Goal: Task Accomplishment & Management: Manage account settings

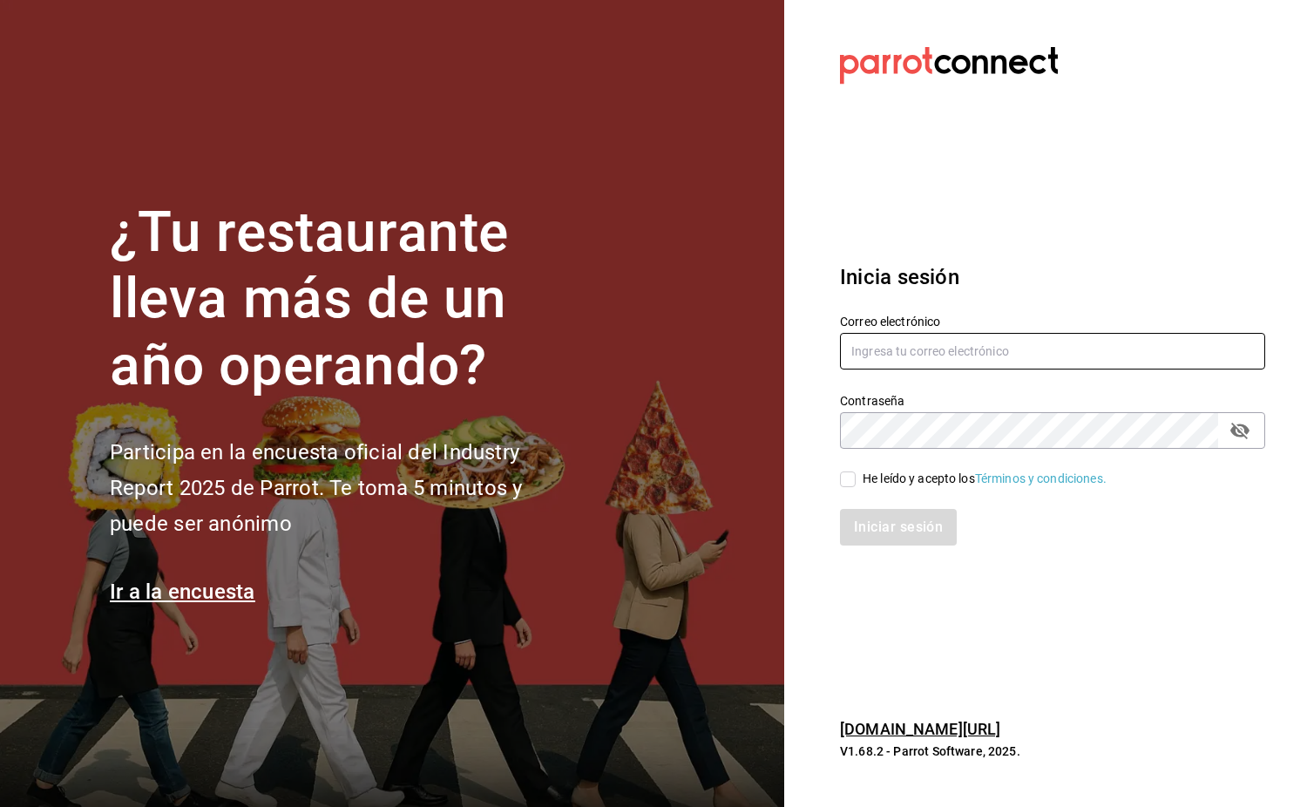
click at [879, 354] on input "text" at bounding box center [1052, 351] width 425 height 37
type input "[EMAIL_ADDRESS][DOMAIN_NAME]"
click at [850, 477] on input "He leído y acepto los Términos y condiciones." at bounding box center [848, 479] width 16 height 16
checkbox input "true"
click at [903, 533] on button "Iniciar sesión" at bounding box center [899, 527] width 118 height 37
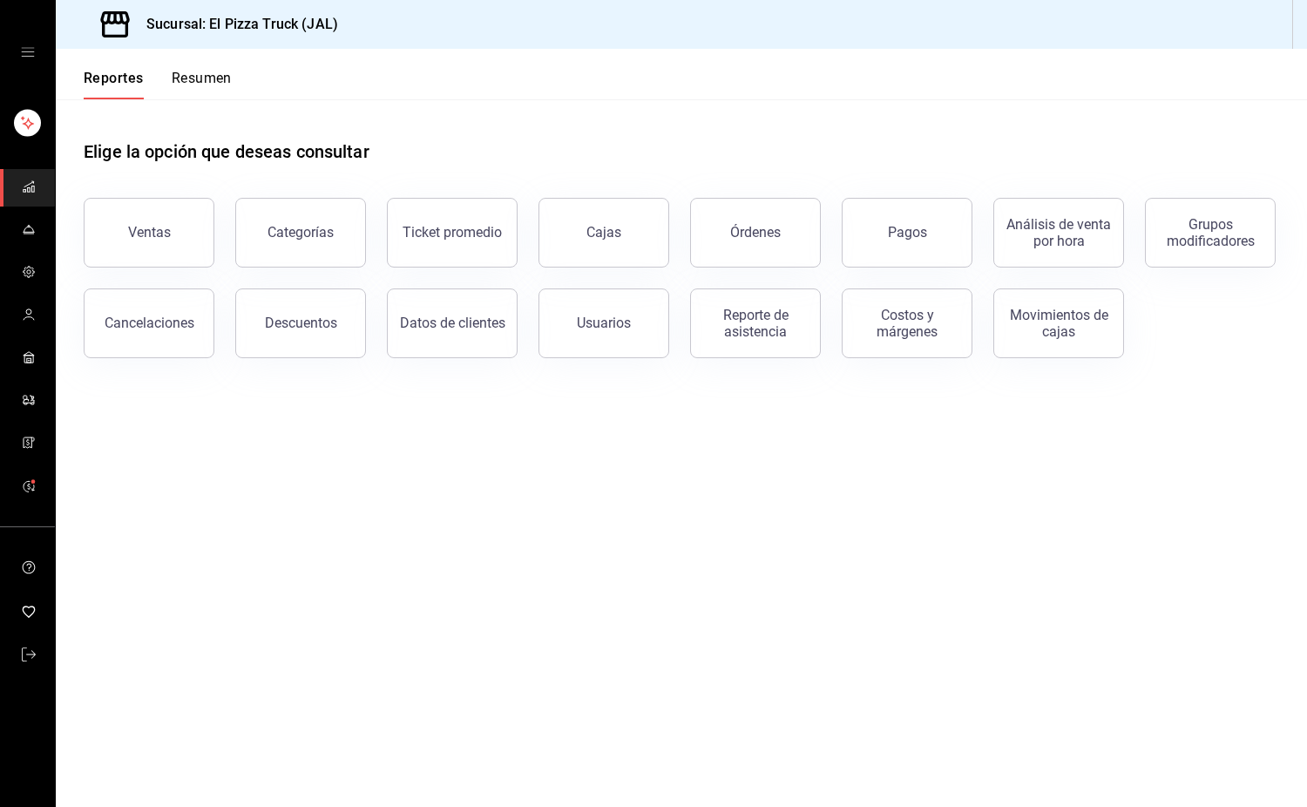
click at [200, 91] on button "Resumen" at bounding box center [202, 85] width 60 height 30
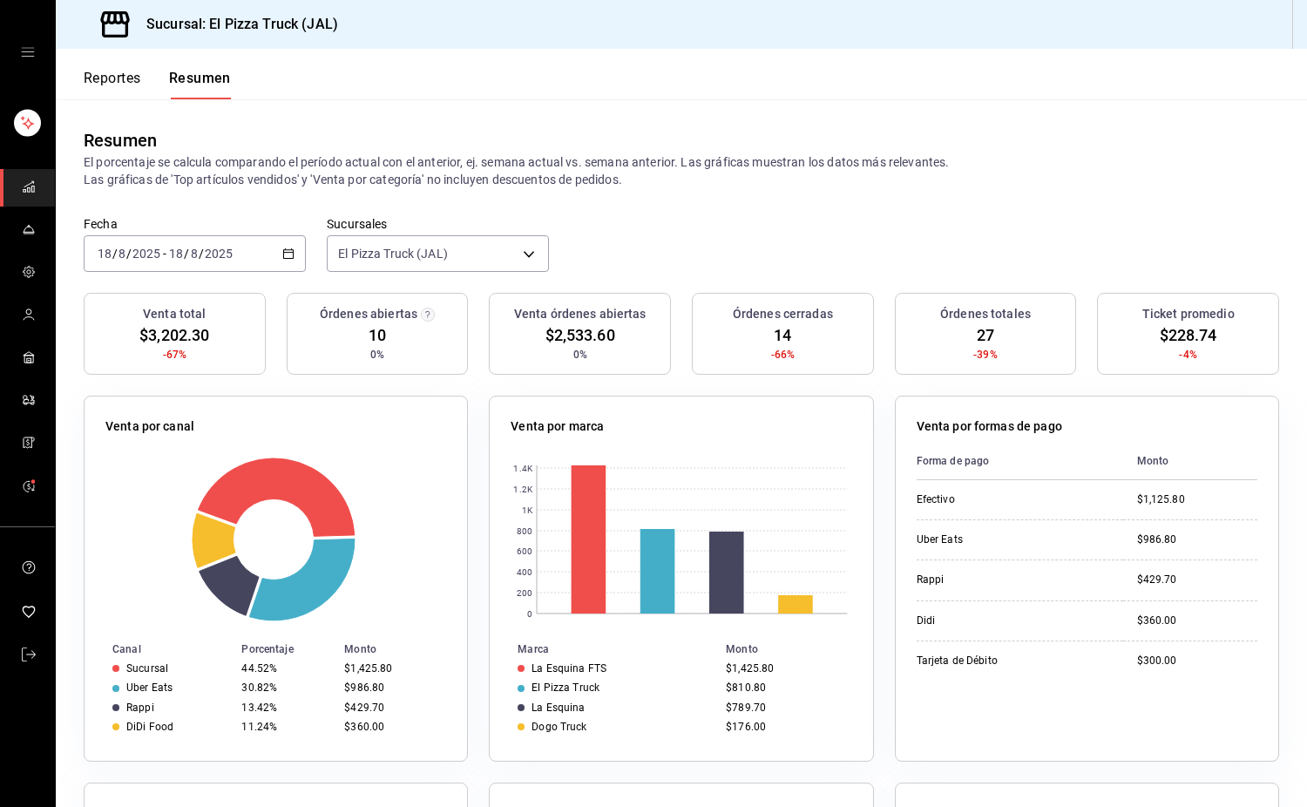
drag, startPoint x: 289, startPoint y: 258, endPoint x: 297, endPoint y: 228, distance: 30.6
drag, startPoint x: 297, startPoint y: 228, endPoint x: 36, endPoint y: 230, distance: 261.4
click at [36, 230] on link "mailbox folders" at bounding box center [27, 230] width 55 height 37
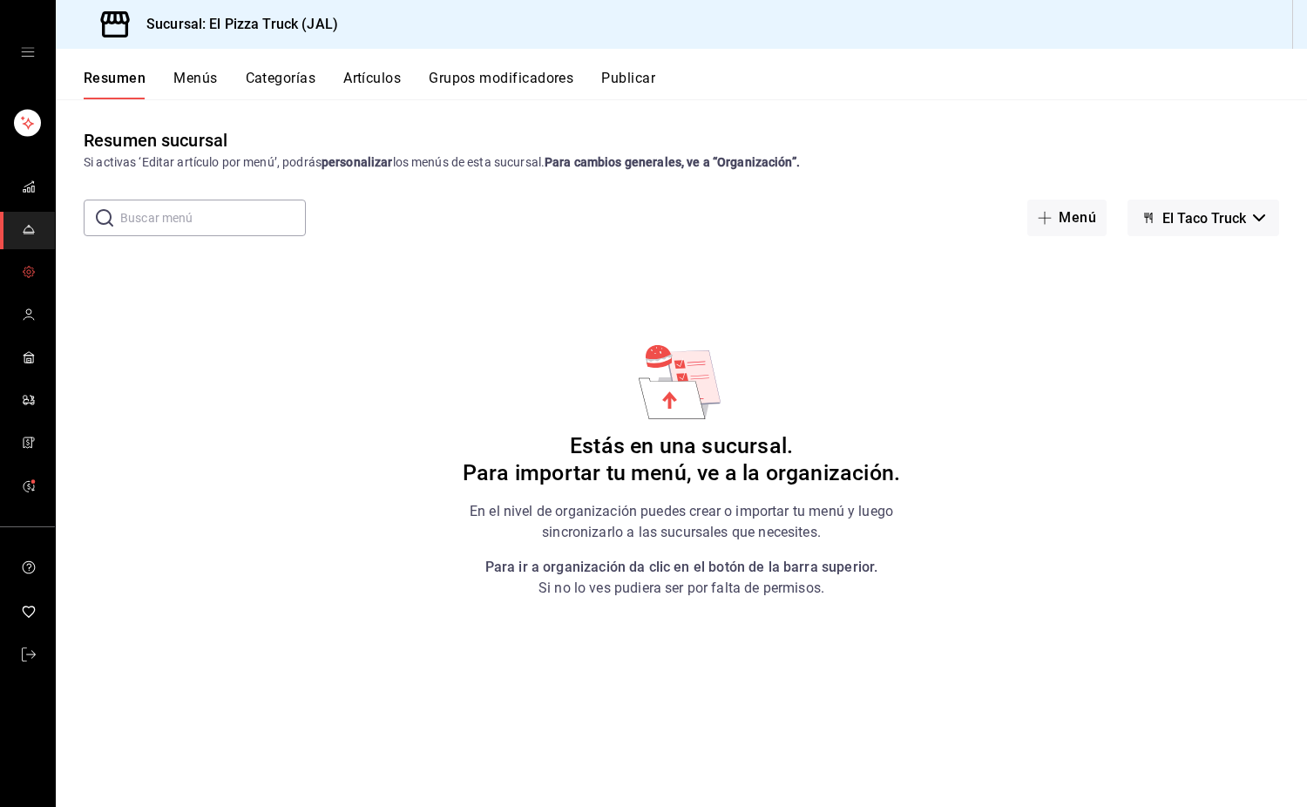
click at [29, 270] on circle "mailbox folders" at bounding box center [28, 271] width 3 height 3
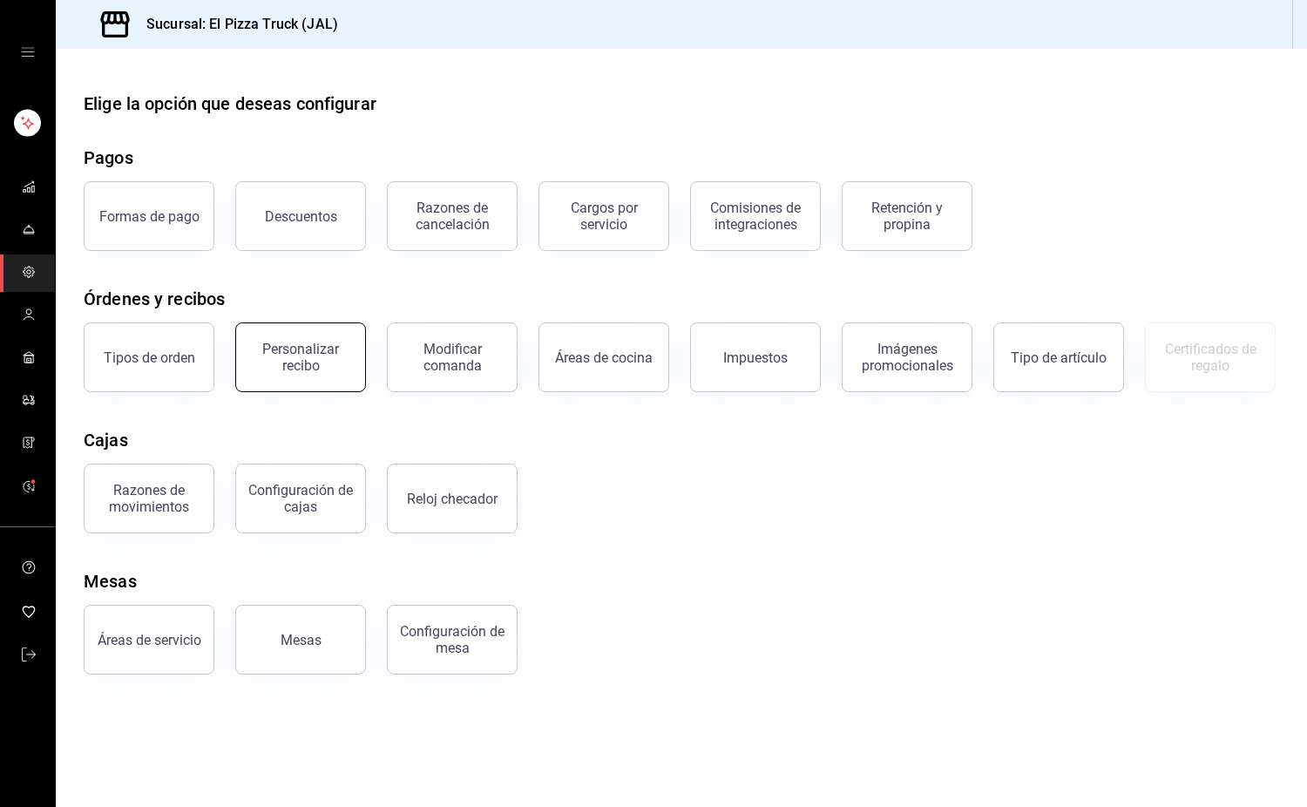
click at [307, 373] on button "Personalizar recibo" at bounding box center [300, 357] width 131 height 70
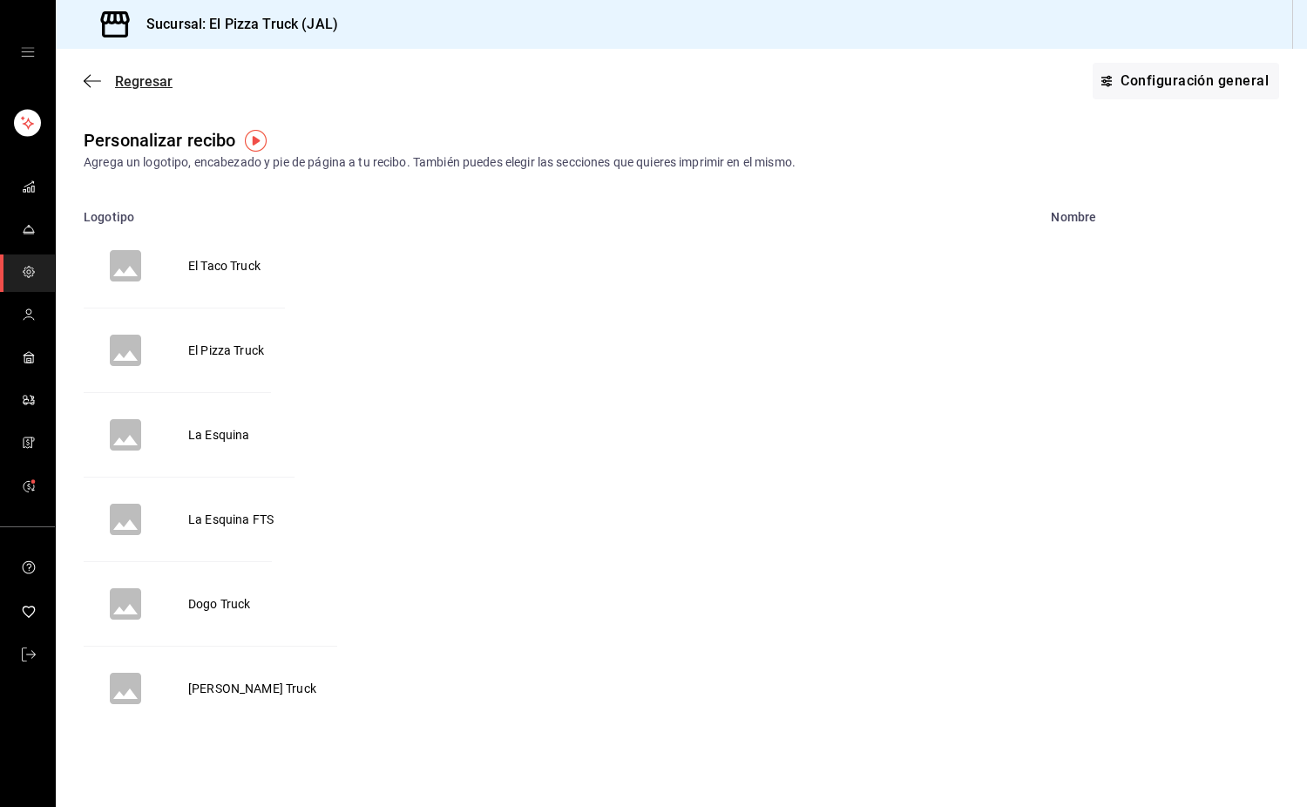
click at [88, 79] on icon "button" at bounding box center [92, 81] width 17 height 16
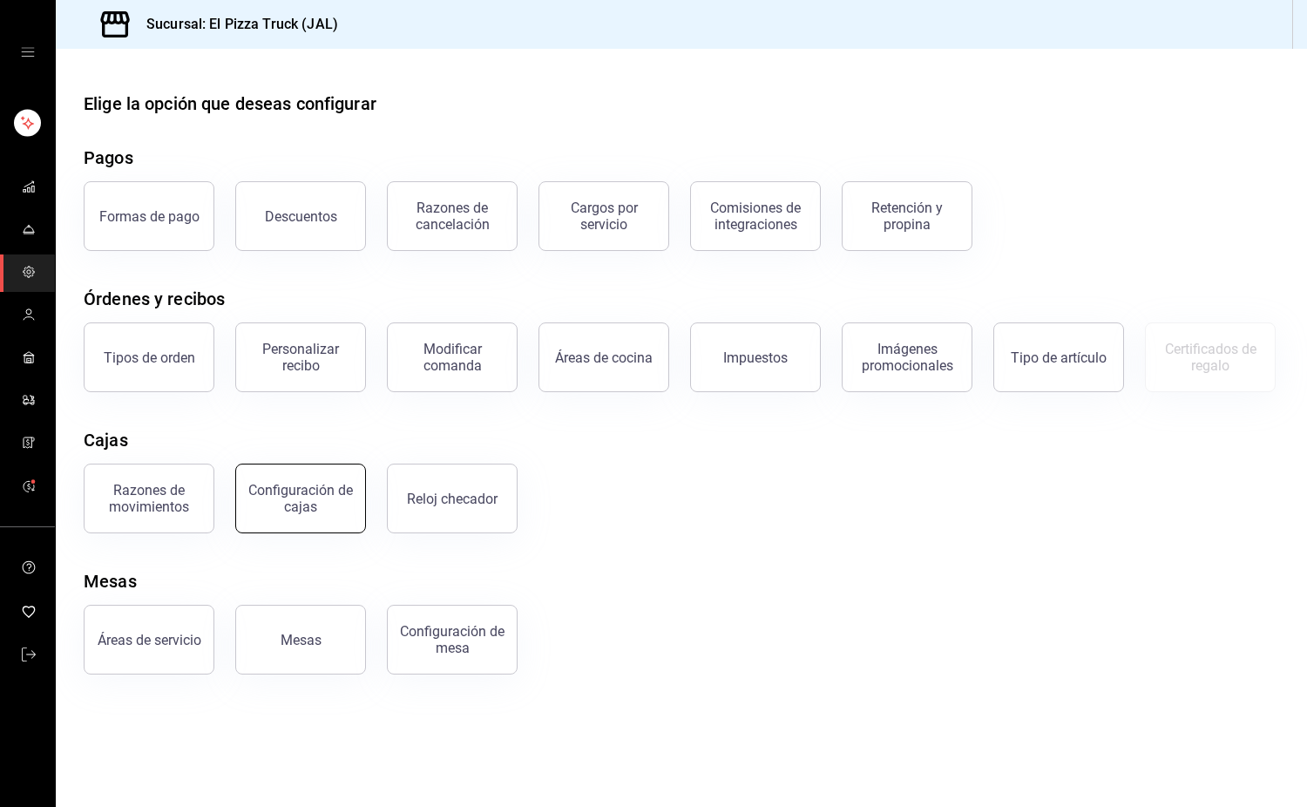
click at [329, 491] on div "Configuración de cajas" at bounding box center [301, 498] width 108 height 33
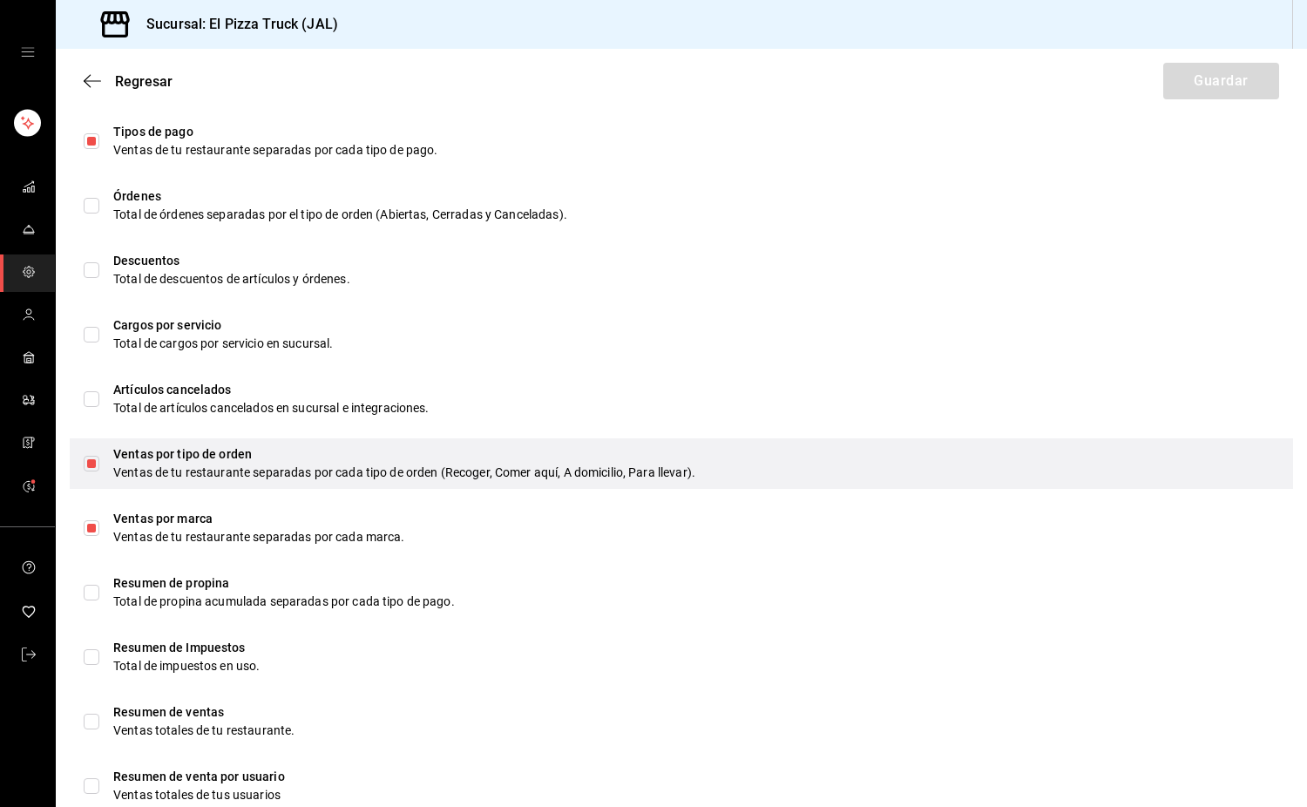
scroll to position [915, 0]
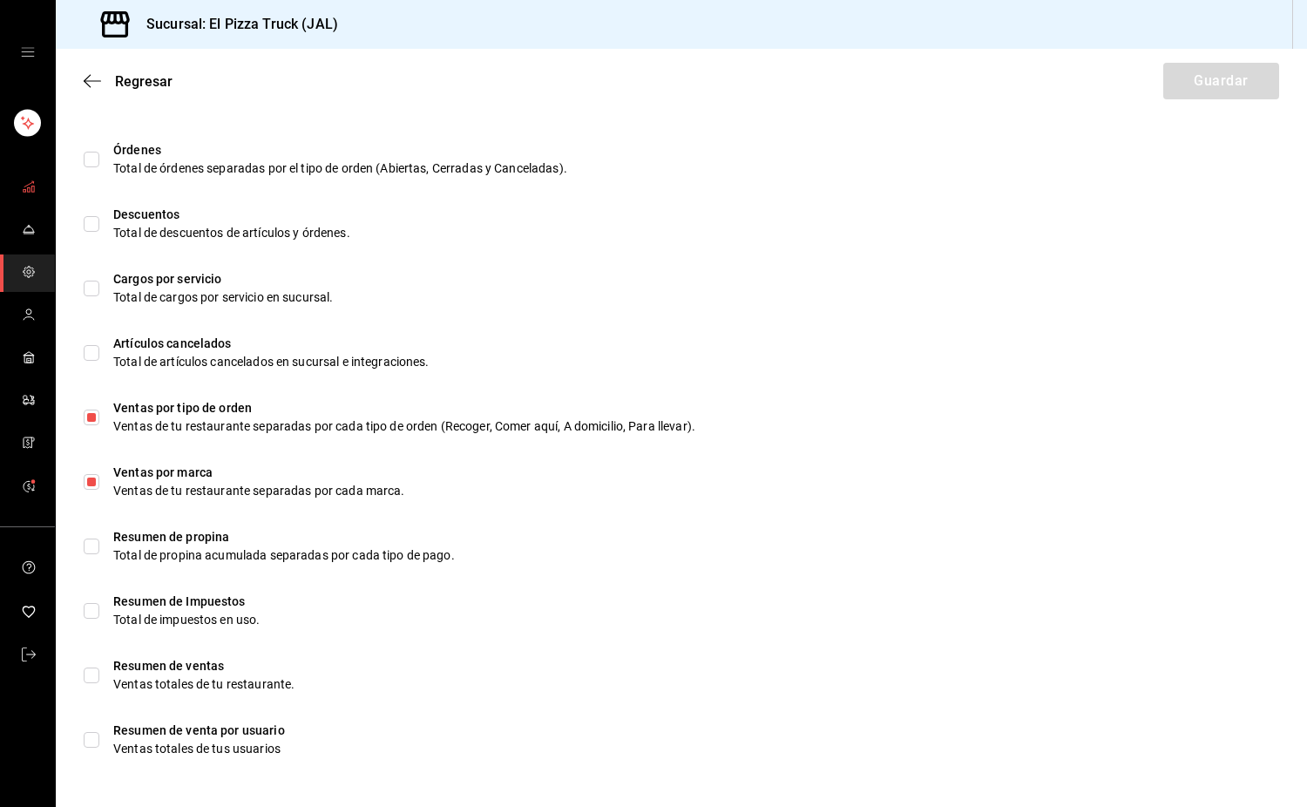
click at [30, 188] on icon "mailbox folders" at bounding box center [29, 186] width 14 height 14
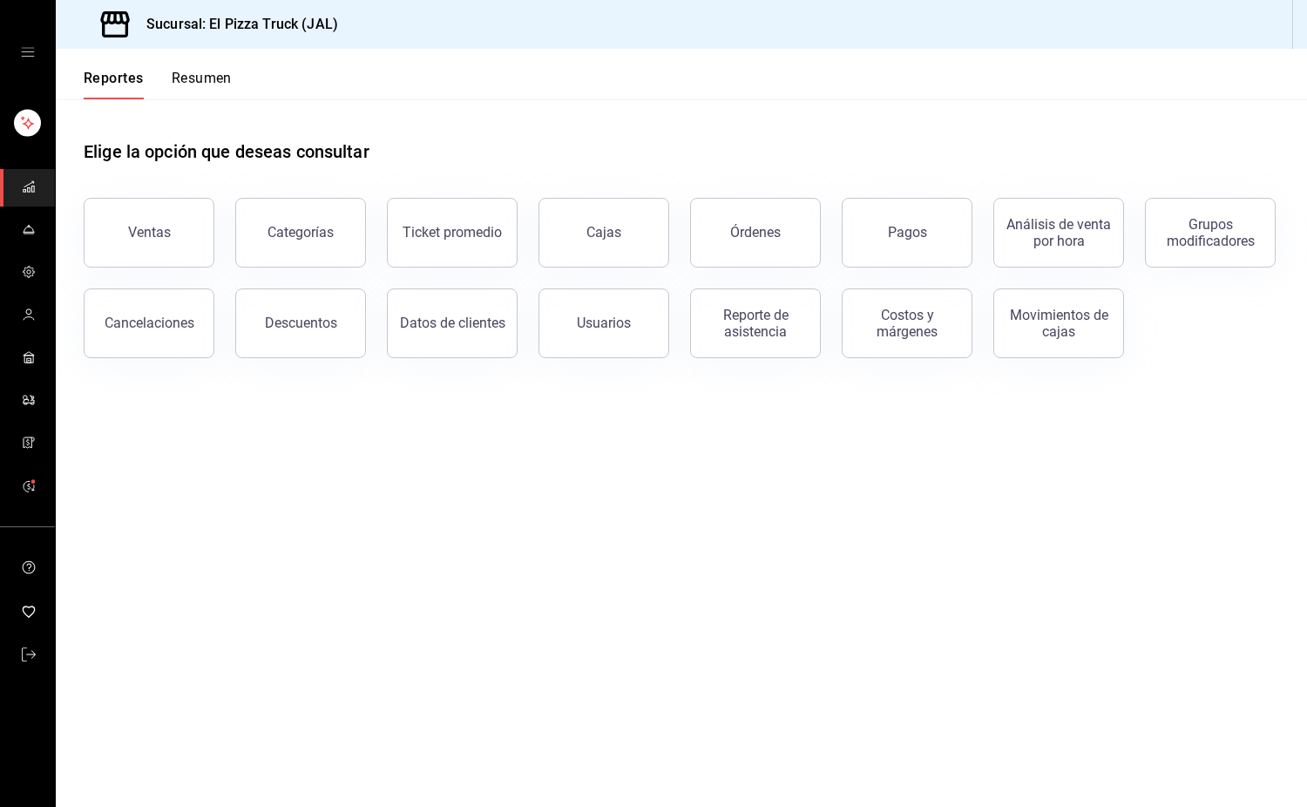
click at [225, 75] on button "Resumen" at bounding box center [202, 85] width 60 height 30
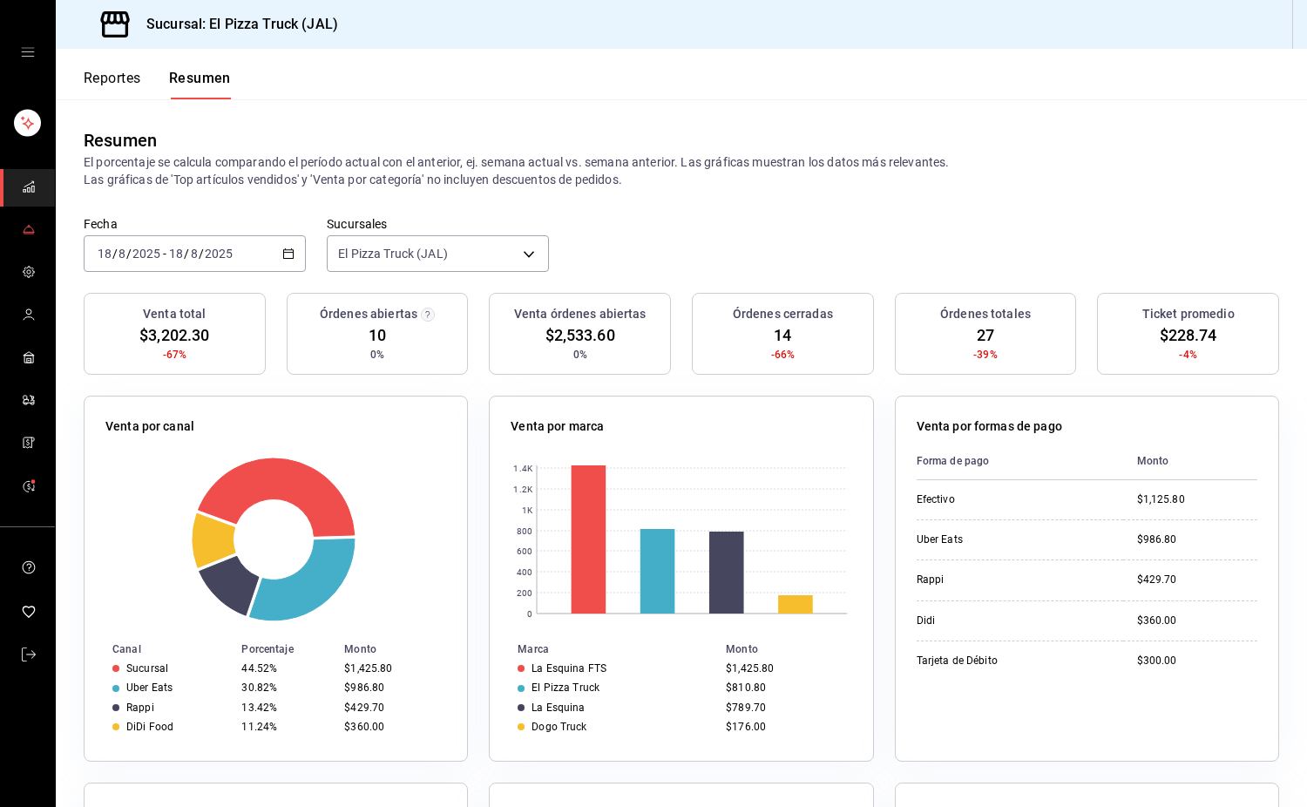
click at [24, 234] on icon "mailbox folders" at bounding box center [29, 234] width 10 height 0
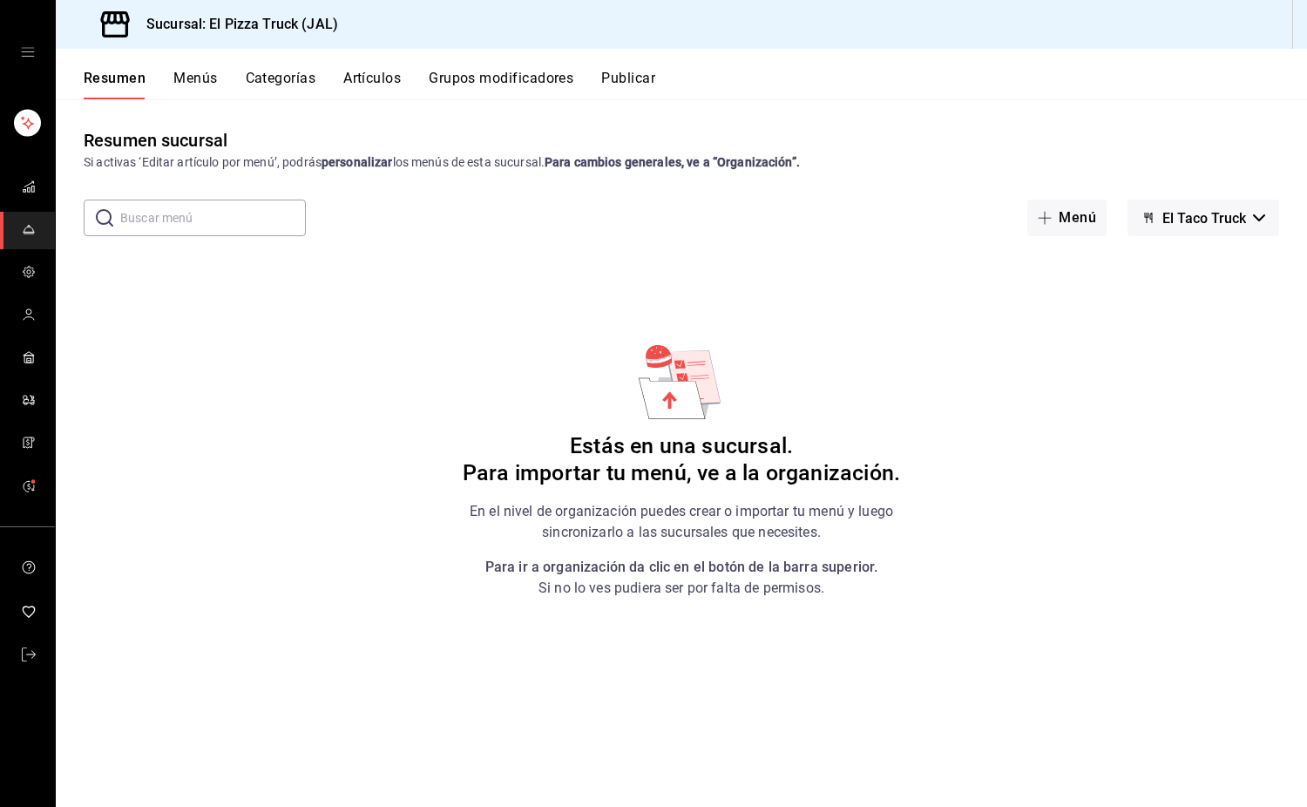
click at [357, 79] on button "Artículos" at bounding box center [372, 85] width 58 height 30
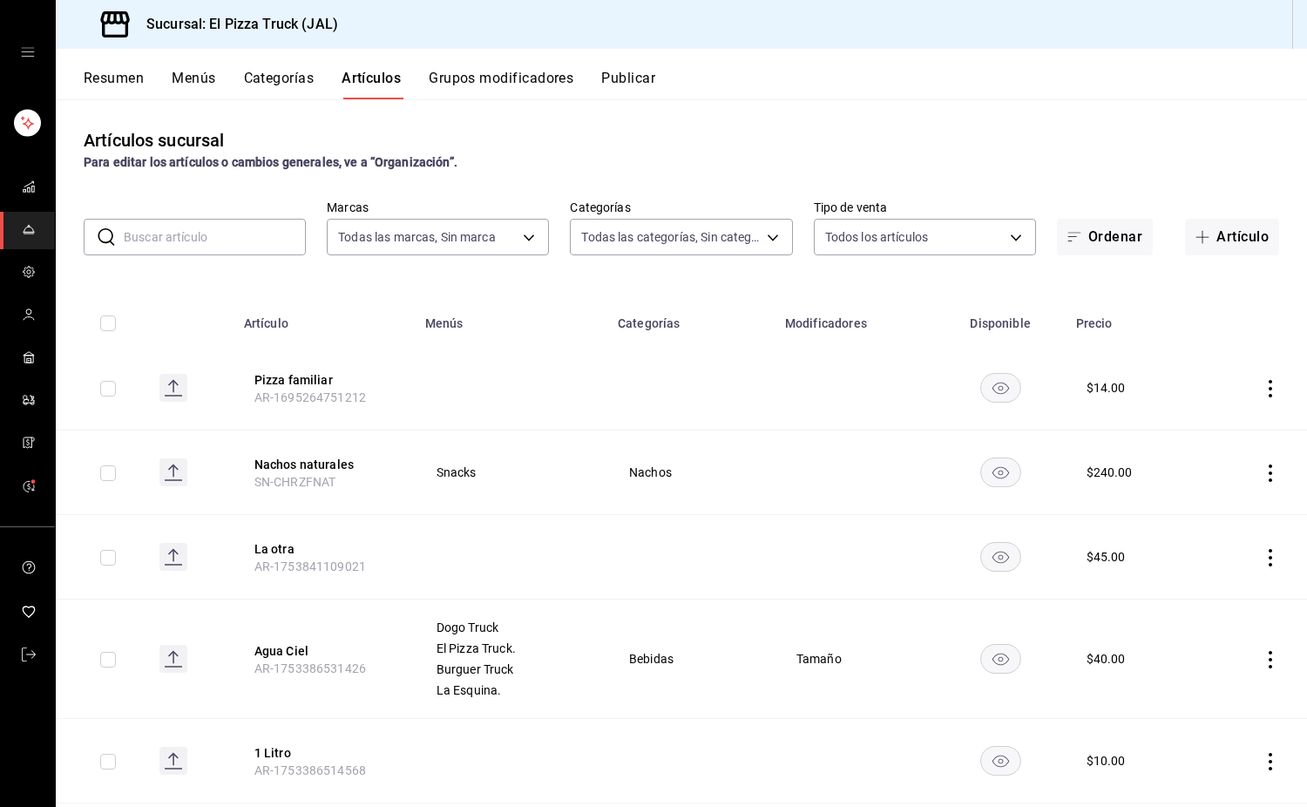
type input "c15787e7-6217-4551-b681-77b679b5e3f3,a441d866-96e6-4057-8867-d7266e748d34,b52d4…"
type input "7011110b-ccbe-4c9e-86f6-4a195b2d65b1,5937454d-5871-409b-ab19-0e087f261275,3108b…"
click at [507, 377] on td at bounding box center [511, 388] width 193 height 85
click at [96, 382] on td at bounding box center [101, 388] width 90 height 85
click at [105, 384] on input "checkbox" at bounding box center [108, 389] width 16 height 16
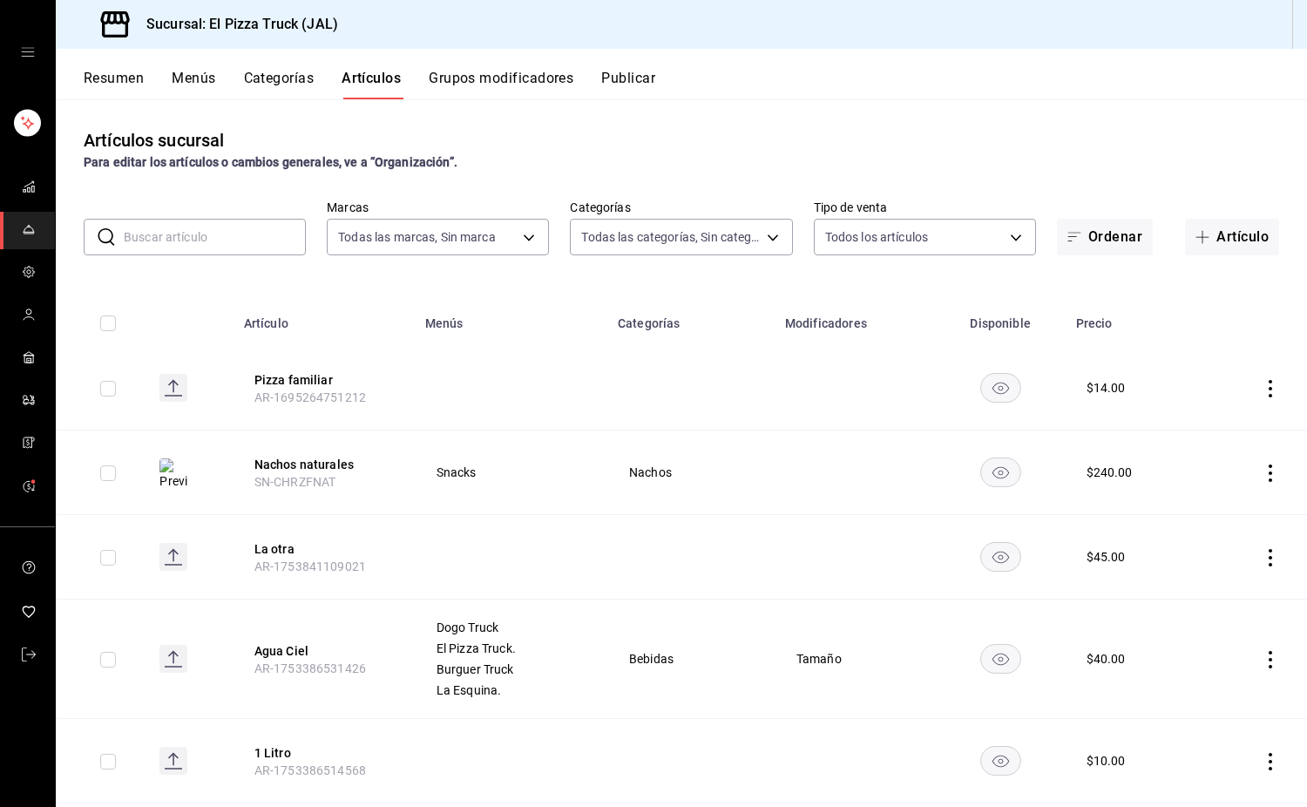
checkbox input "true"
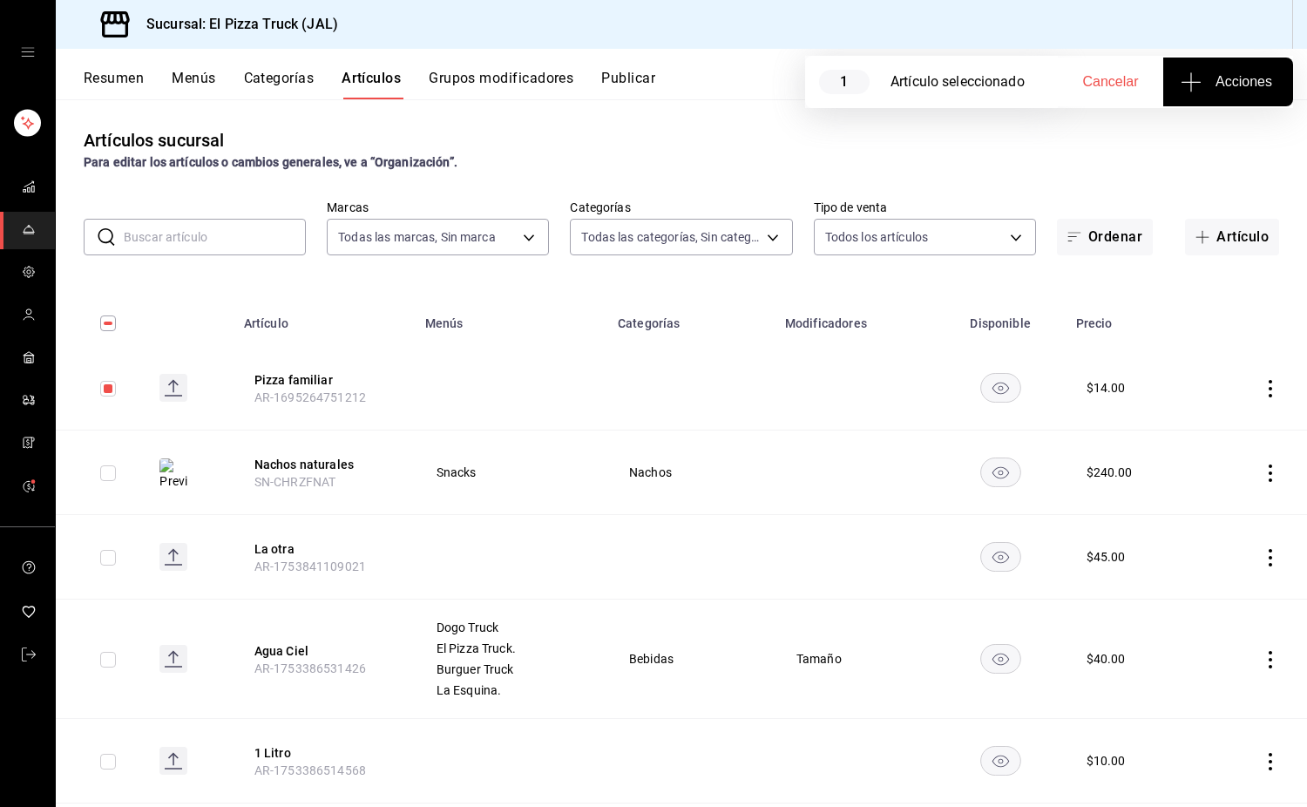
click at [1240, 71] on button "Acciones" at bounding box center [1228, 82] width 130 height 49
click at [102, 383] on div at bounding box center [653, 403] width 1307 height 807
click at [41, 284] on link "mailbox folders" at bounding box center [27, 272] width 55 height 37
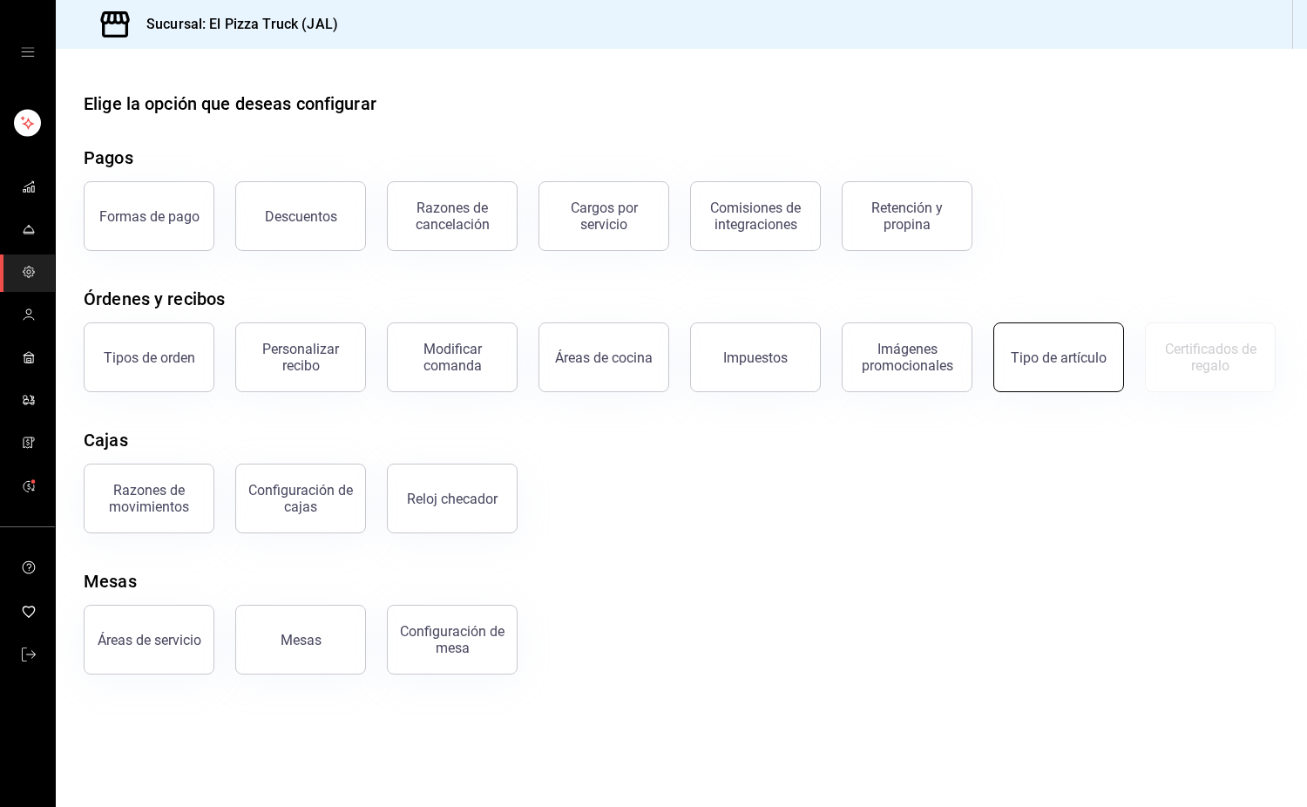
click at [1094, 376] on button "Tipo de artículo" at bounding box center [1058, 357] width 131 height 70
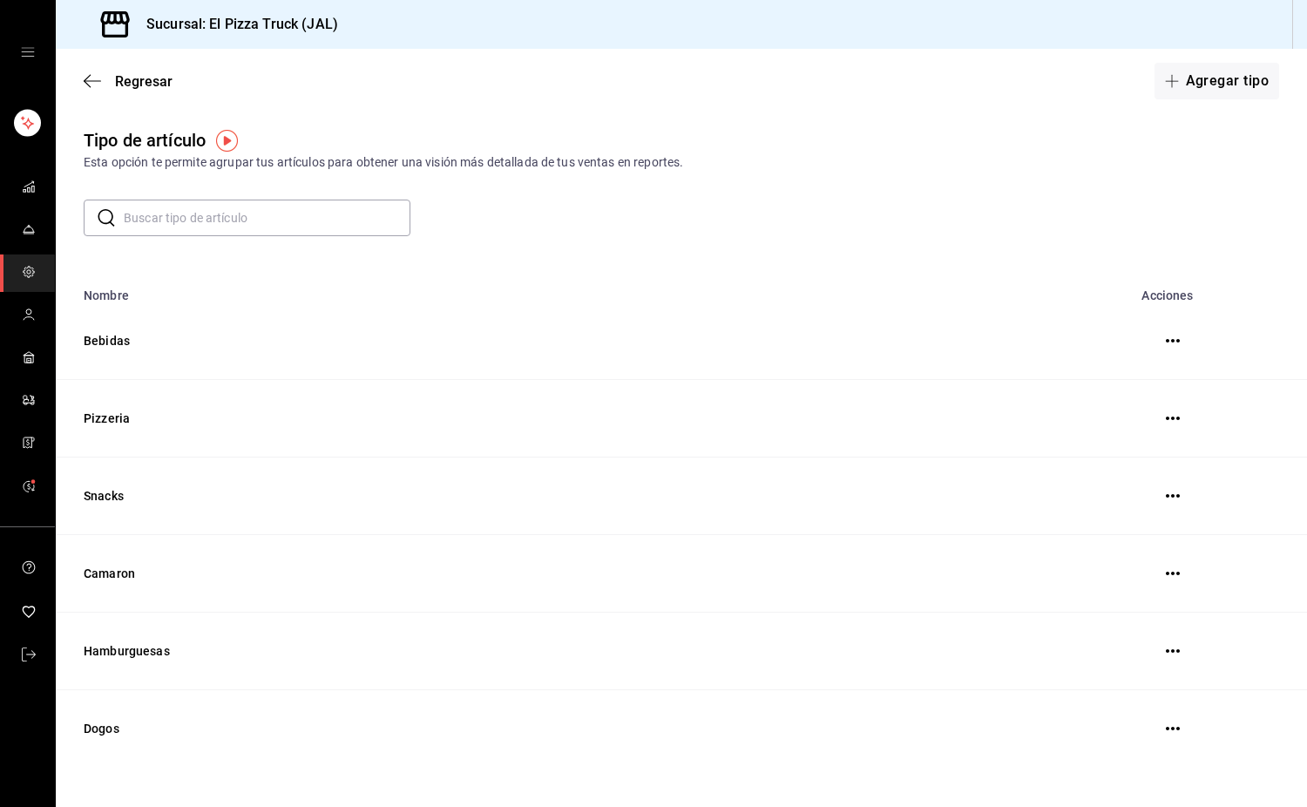
click at [1162, 349] on button "button" at bounding box center [1172, 340] width 35 height 35
click at [1166, 346] on icon "button" at bounding box center [1173, 341] width 14 height 14
click at [1087, 338] on span "Eliminar" at bounding box center [1095, 342] width 44 height 14
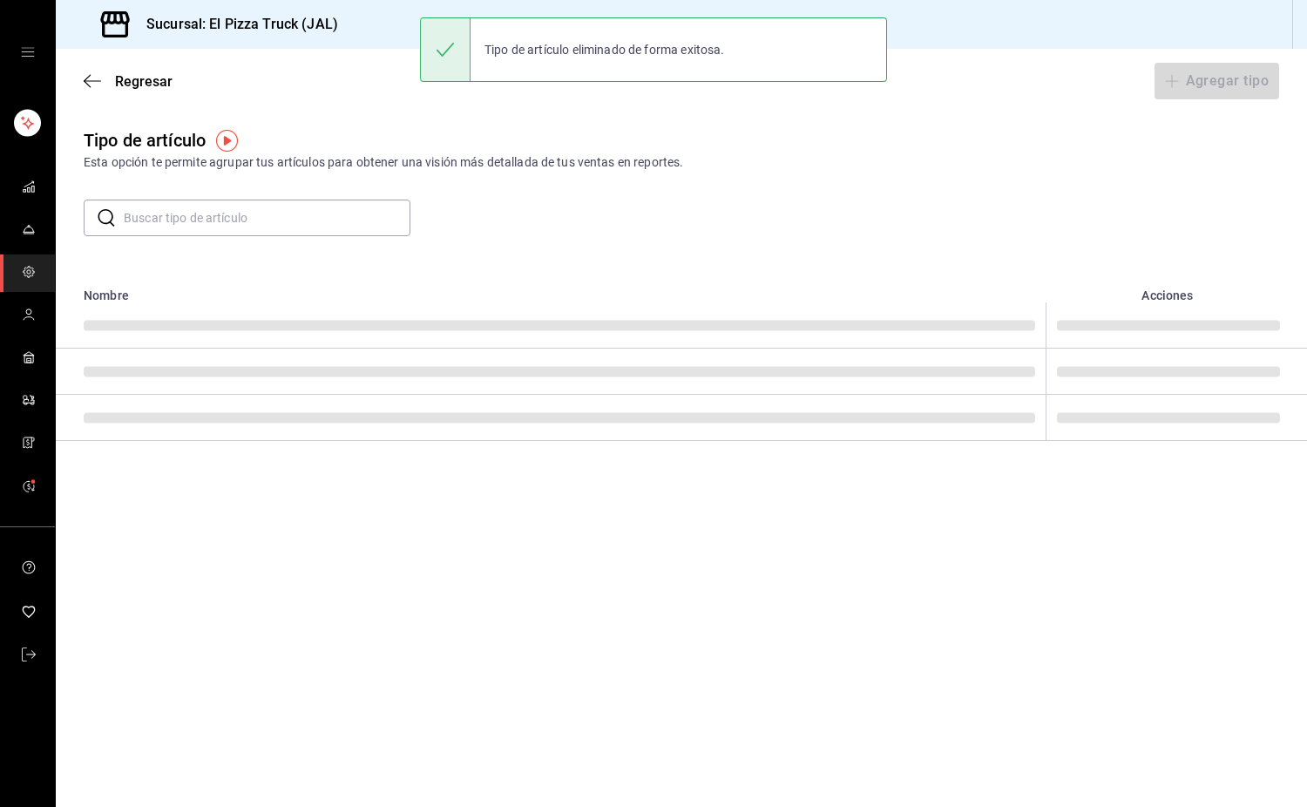
click at [1119, 344] on div "Eliminar" at bounding box center [653, 403] width 1307 height 807
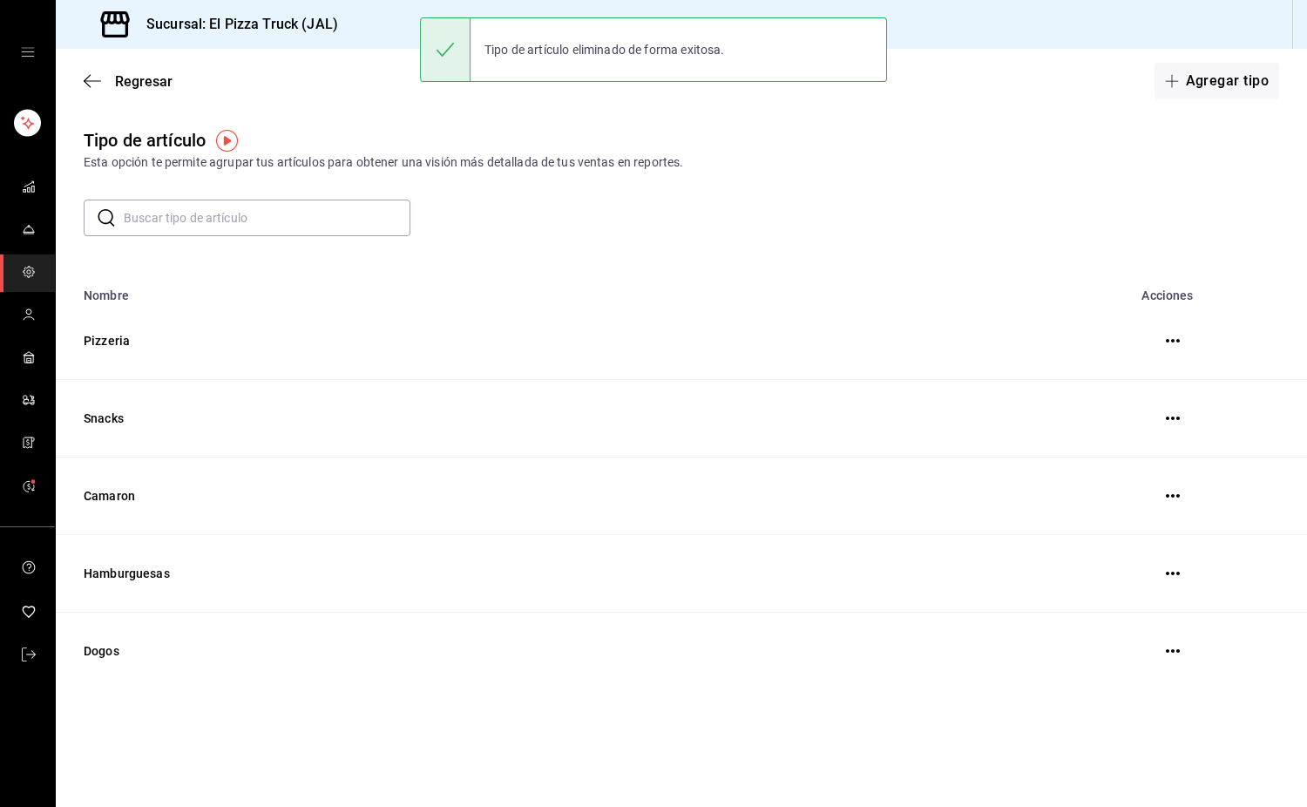
click at [1170, 339] on icon "button" at bounding box center [1173, 341] width 14 height 14
click at [1127, 344] on span "Eliminar" at bounding box center [1108, 342] width 44 height 14
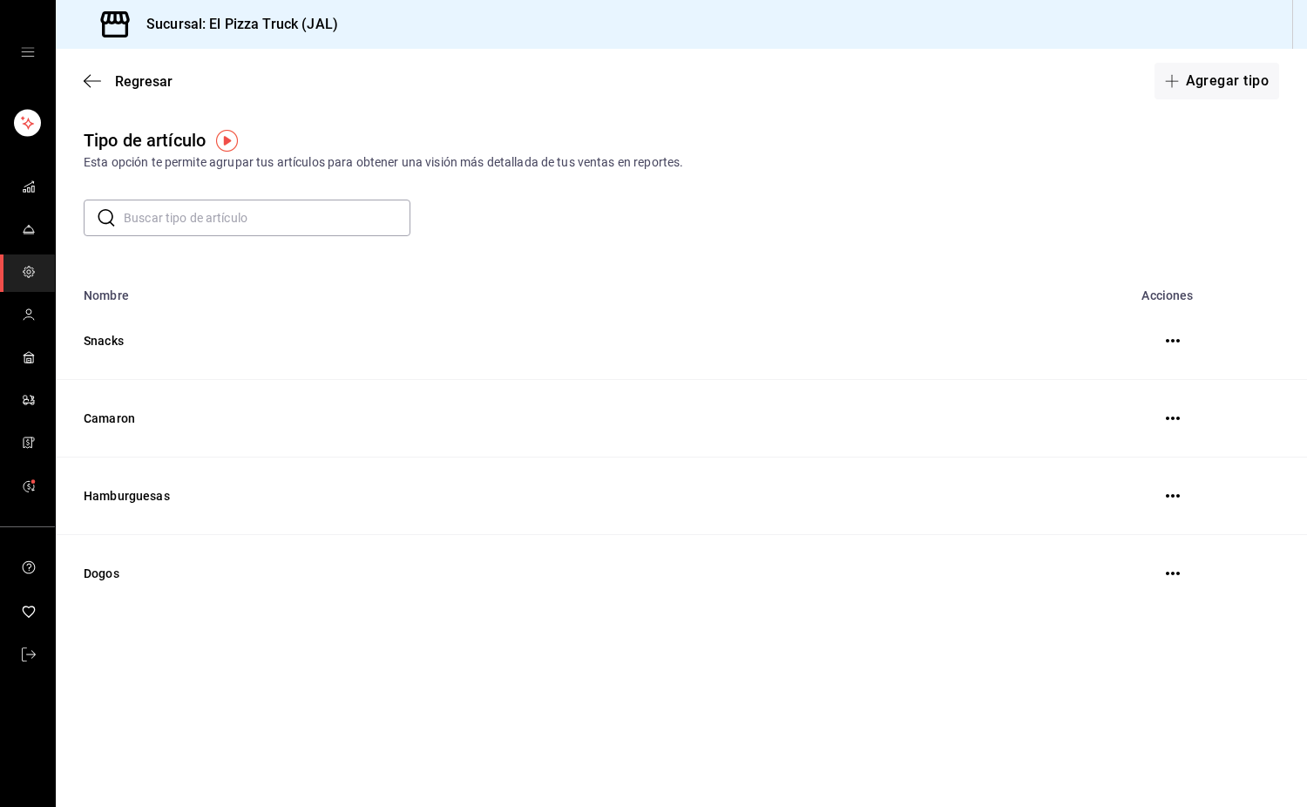
click at [1174, 349] on button "button" at bounding box center [1172, 340] width 35 height 35
click at [1164, 342] on button "button" at bounding box center [1172, 340] width 35 height 35
click at [1162, 342] on button "button" at bounding box center [1172, 340] width 35 height 35
click at [1165, 347] on button "button" at bounding box center [1172, 340] width 35 height 35
click at [1178, 344] on icon "button" at bounding box center [1173, 341] width 14 height 14
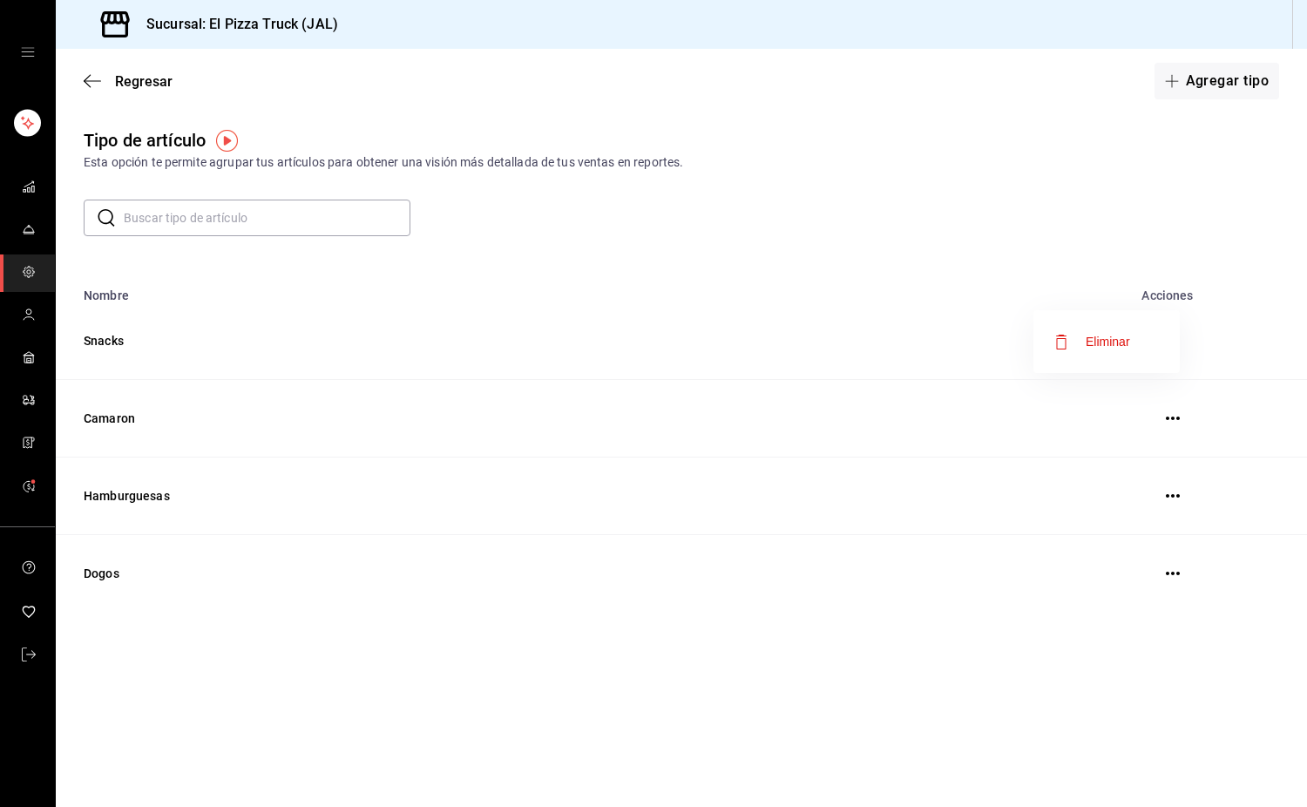
click at [1115, 335] on span "Eliminar" at bounding box center [1108, 342] width 44 height 14
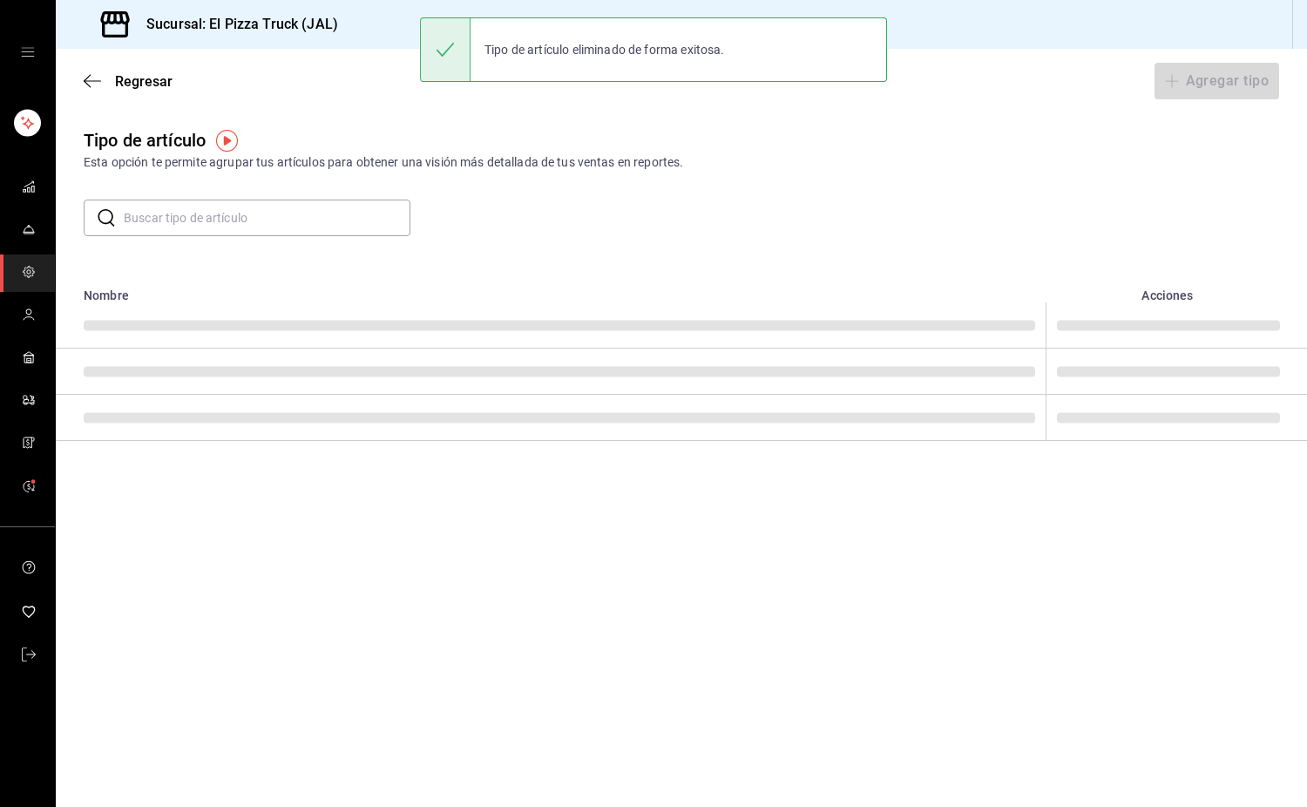
click at [219, 140] on img "button" at bounding box center [227, 141] width 22 height 22
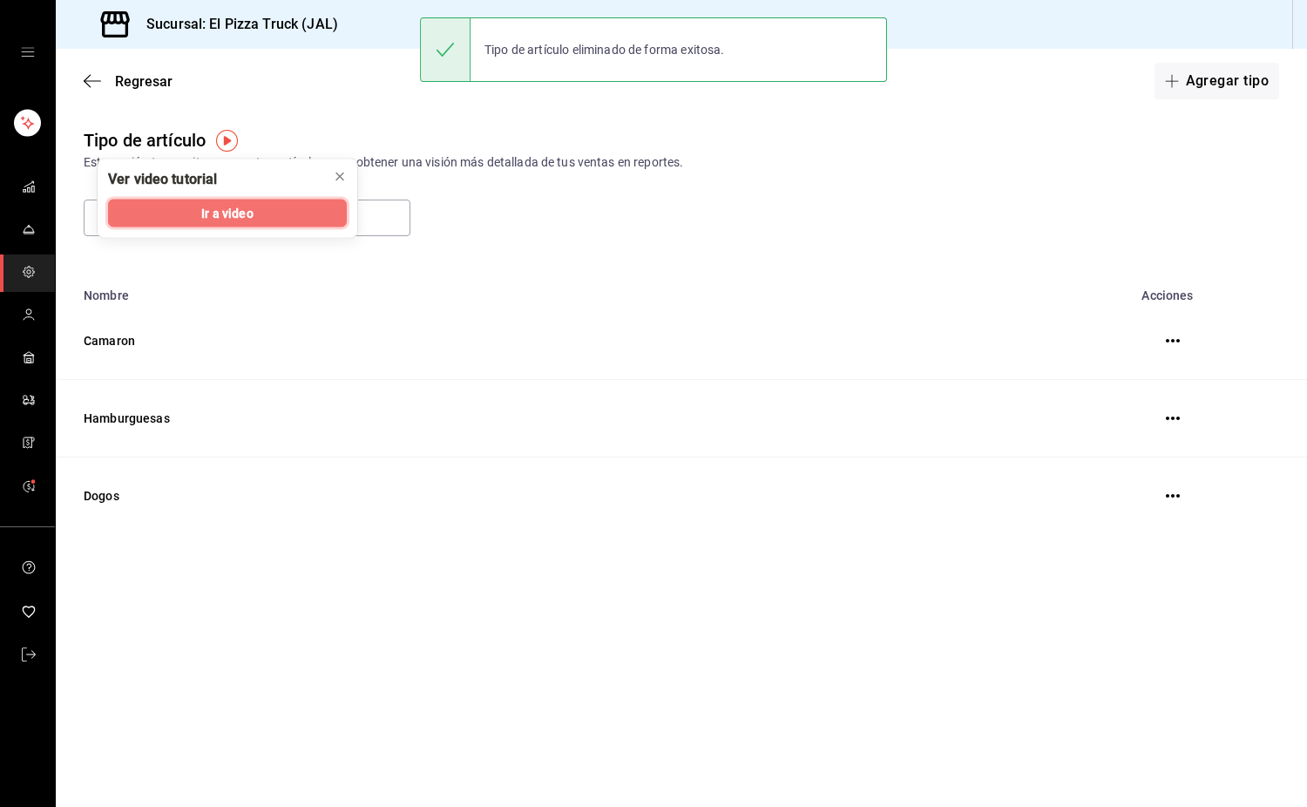
click at [248, 207] on span "Ir a video" at bounding box center [226, 213] width 51 height 18
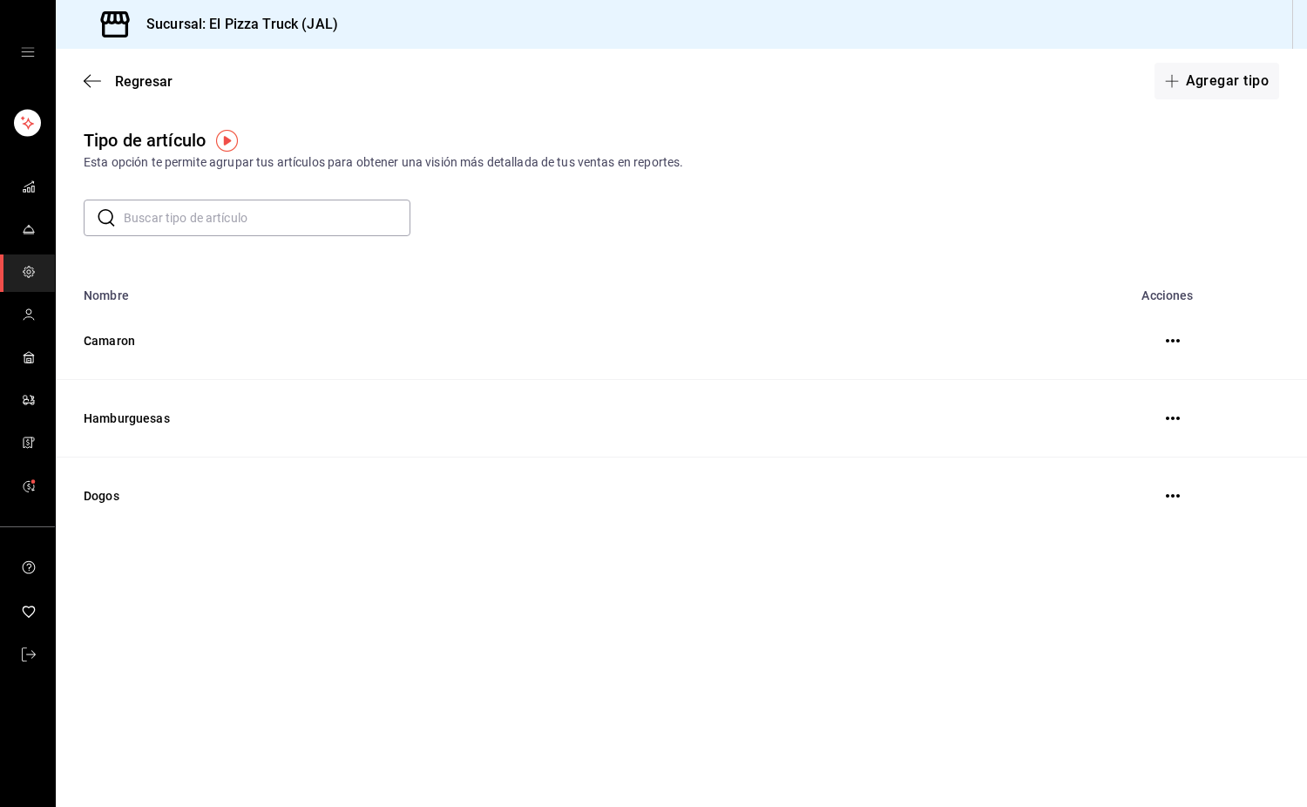
click at [1161, 342] on button "button" at bounding box center [1172, 340] width 35 height 35
click at [1159, 349] on button "button" at bounding box center [1172, 340] width 35 height 35
click at [1174, 347] on icon "button" at bounding box center [1173, 341] width 14 height 14
click at [1120, 346] on span "Eliminar" at bounding box center [1108, 342] width 44 height 14
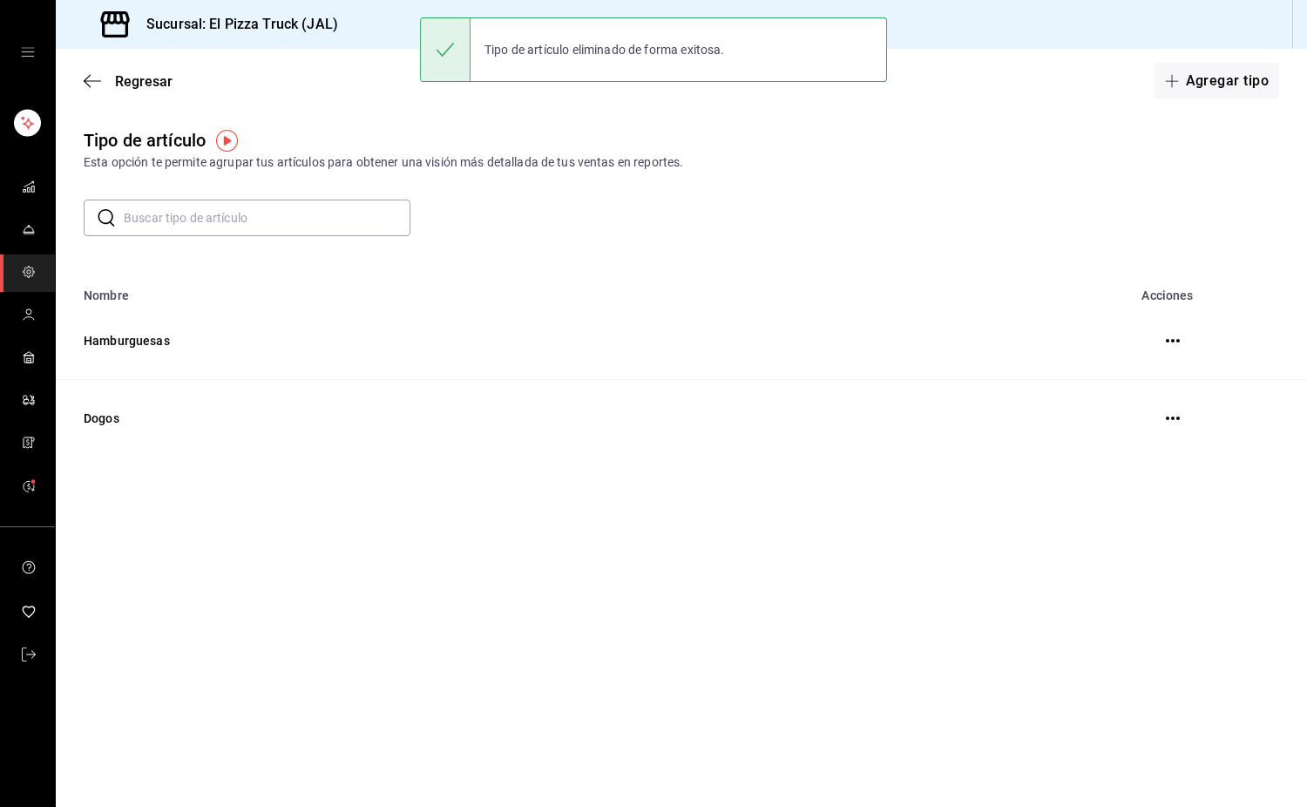
drag, startPoint x: 1172, startPoint y: 342, endPoint x: 1168, endPoint y: 359, distance: 17.1
click at [1173, 342] on icon "button" at bounding box center [1173, 340] width 14 height 3
click at [1112, 335] on span "Eliminar" at bounding box center [1108, 342] width 44 height 14
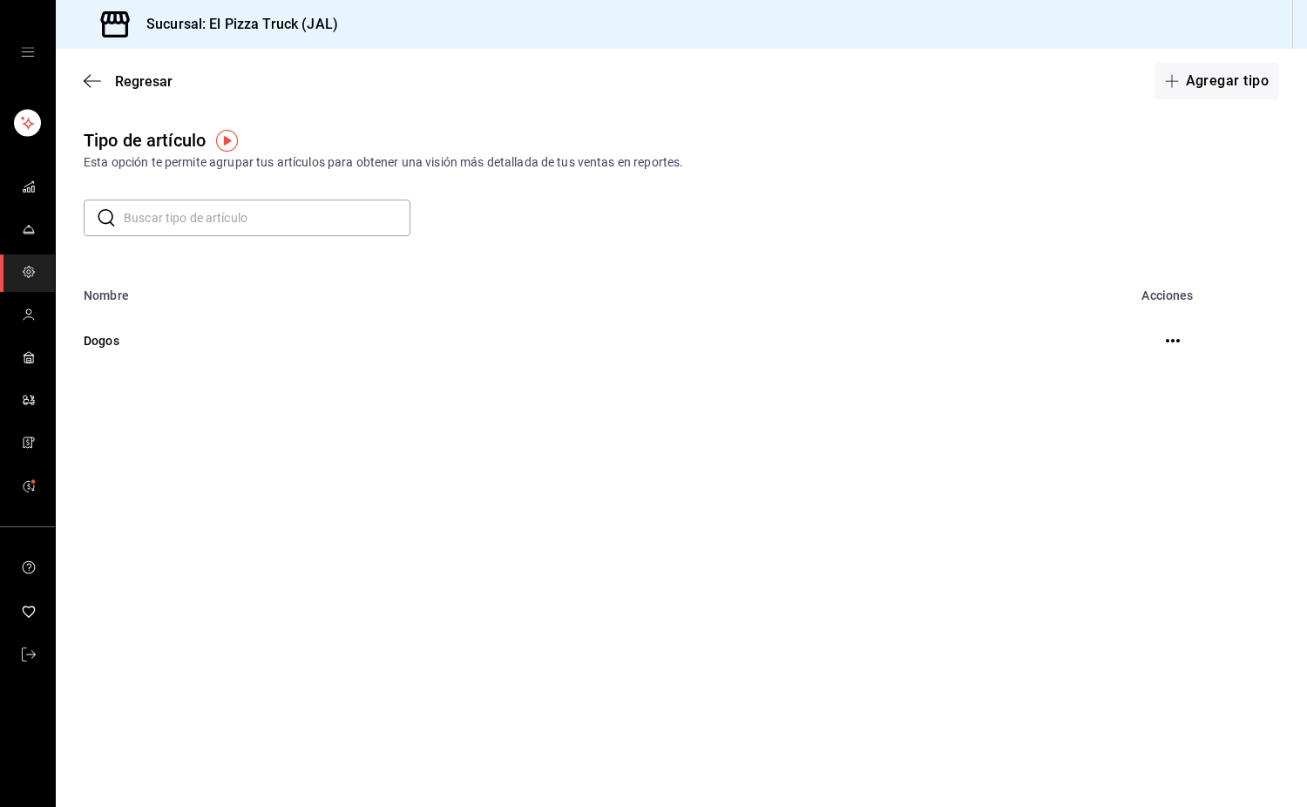
click at [1174, 343] on icon "button" at bounding box center [1173, 341] width 14 height 14
click at [1121, 338] on span "Eliminar" at bounding box center [1108, 342] width 44 height 14
click at [23, 197] on span "mailbox folders" at bounding box center [29, 188] width 14 height 24
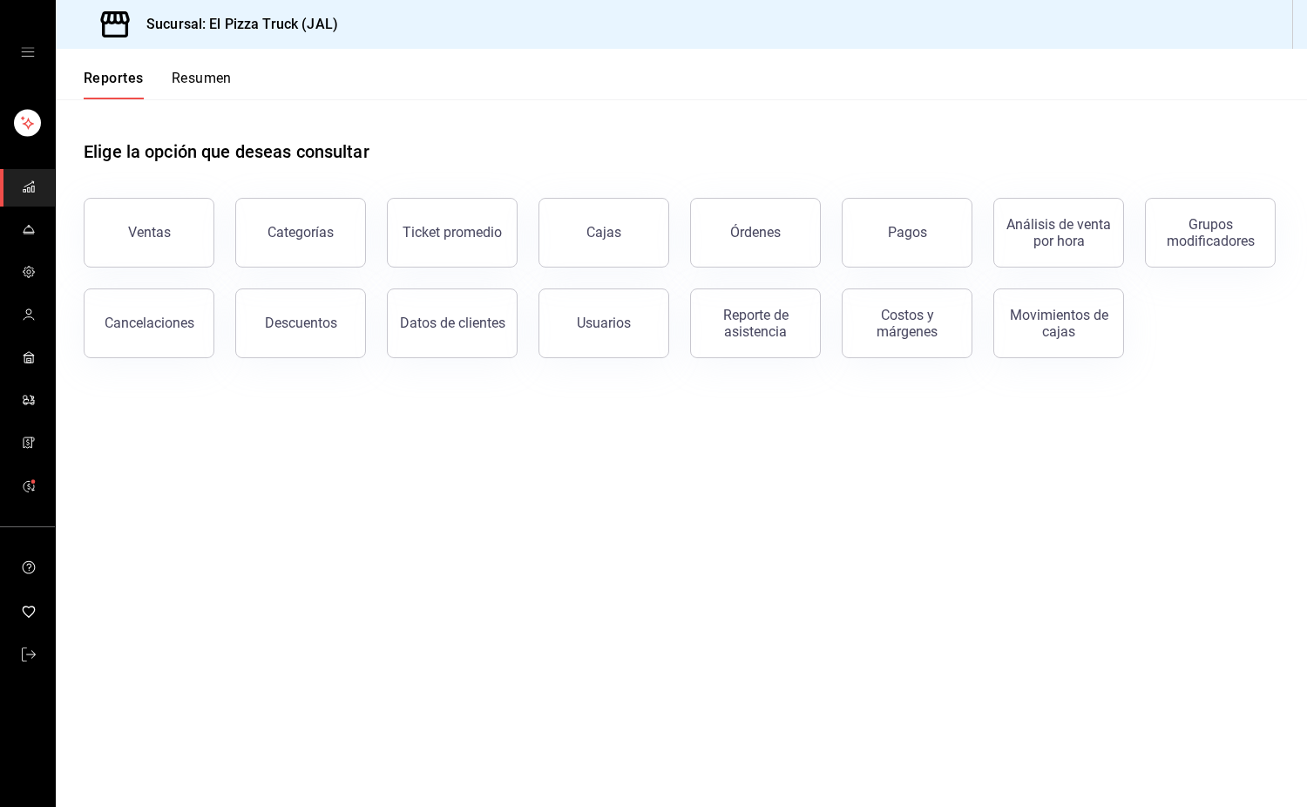
click at [192, 83] on button "Resumen" at bounding box center [202, 85] width 60 height 30
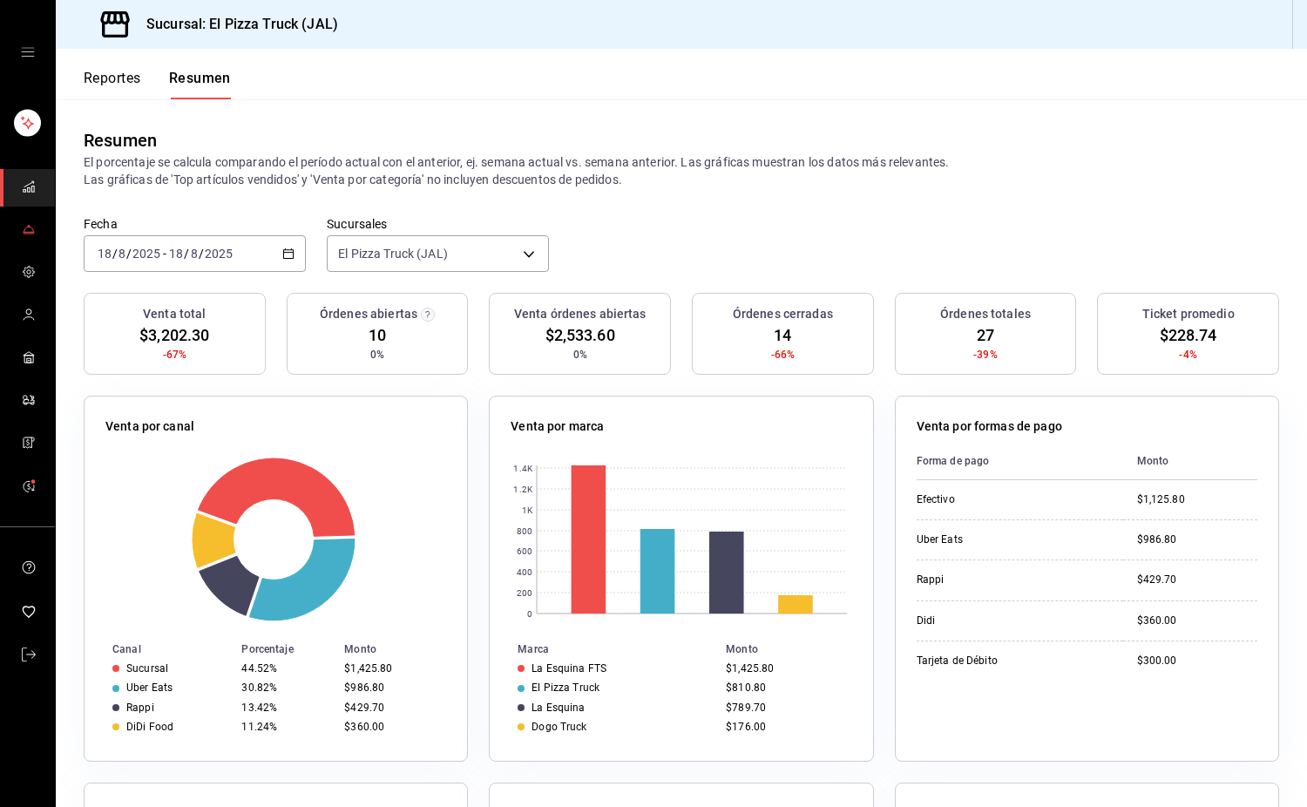
click at [34, 227] on icon "mailbox folders" at bounding box center [29, 229] width 14 height 14
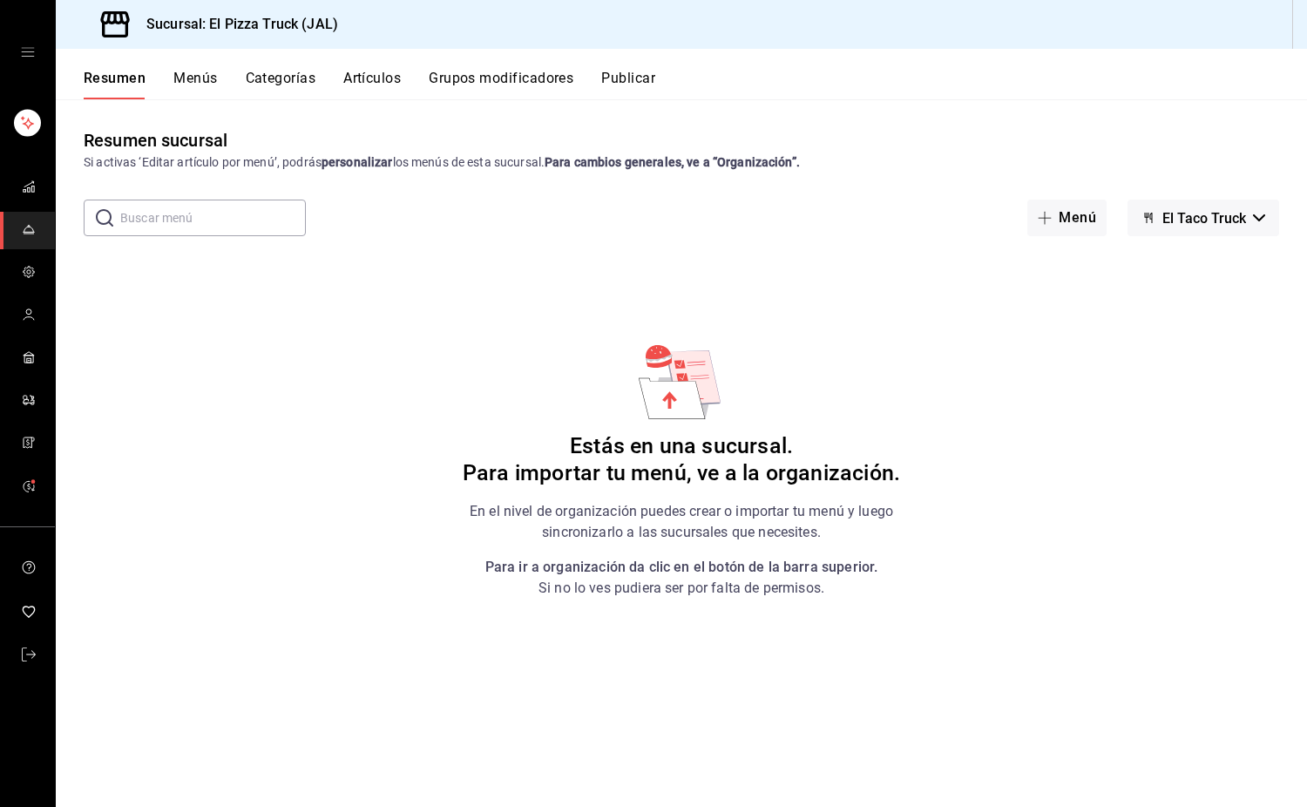
click at [372, 86] on button "Artículos" at bounding box center [372, 85] width 58 height 30
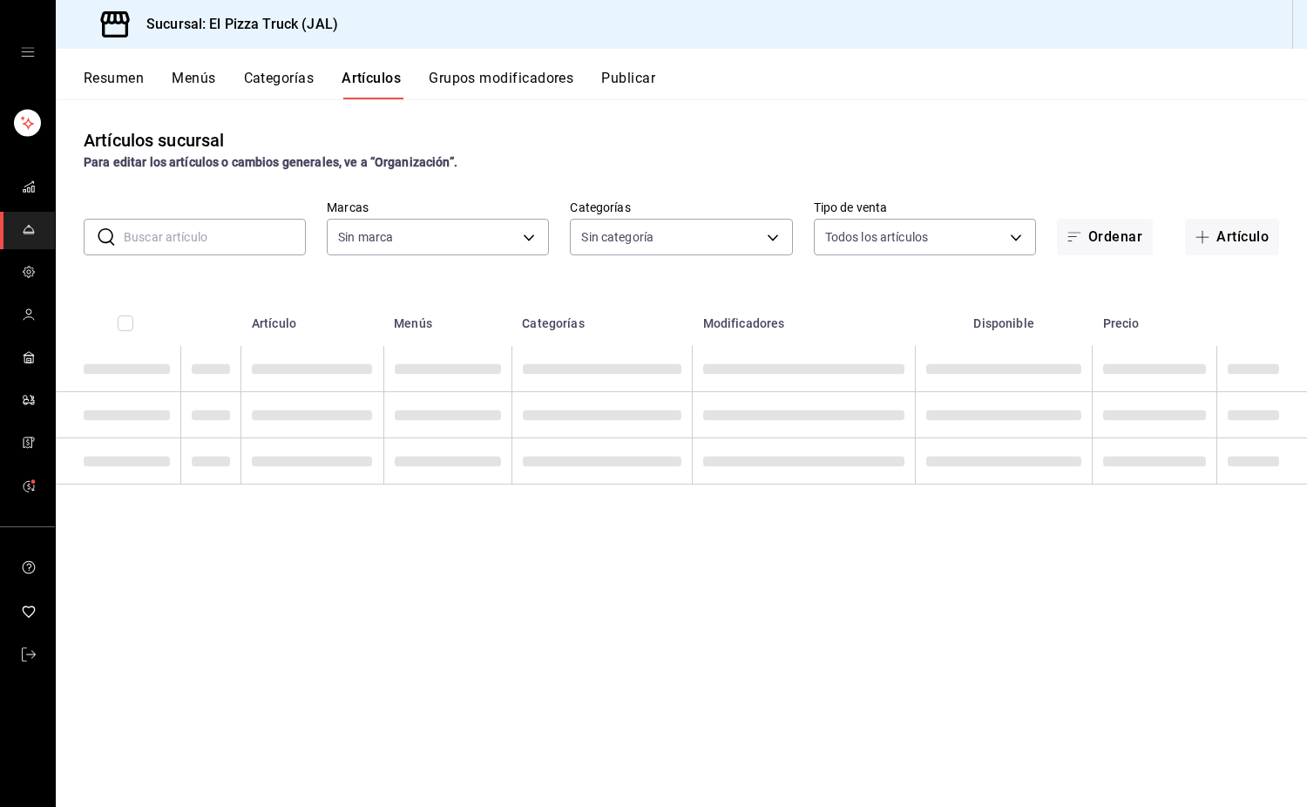
type input "c15787e7-6217-4551-b681-77b679b5e3f3,a441d866-96e6-4057-8867-d7266e748d34,b52d4…"
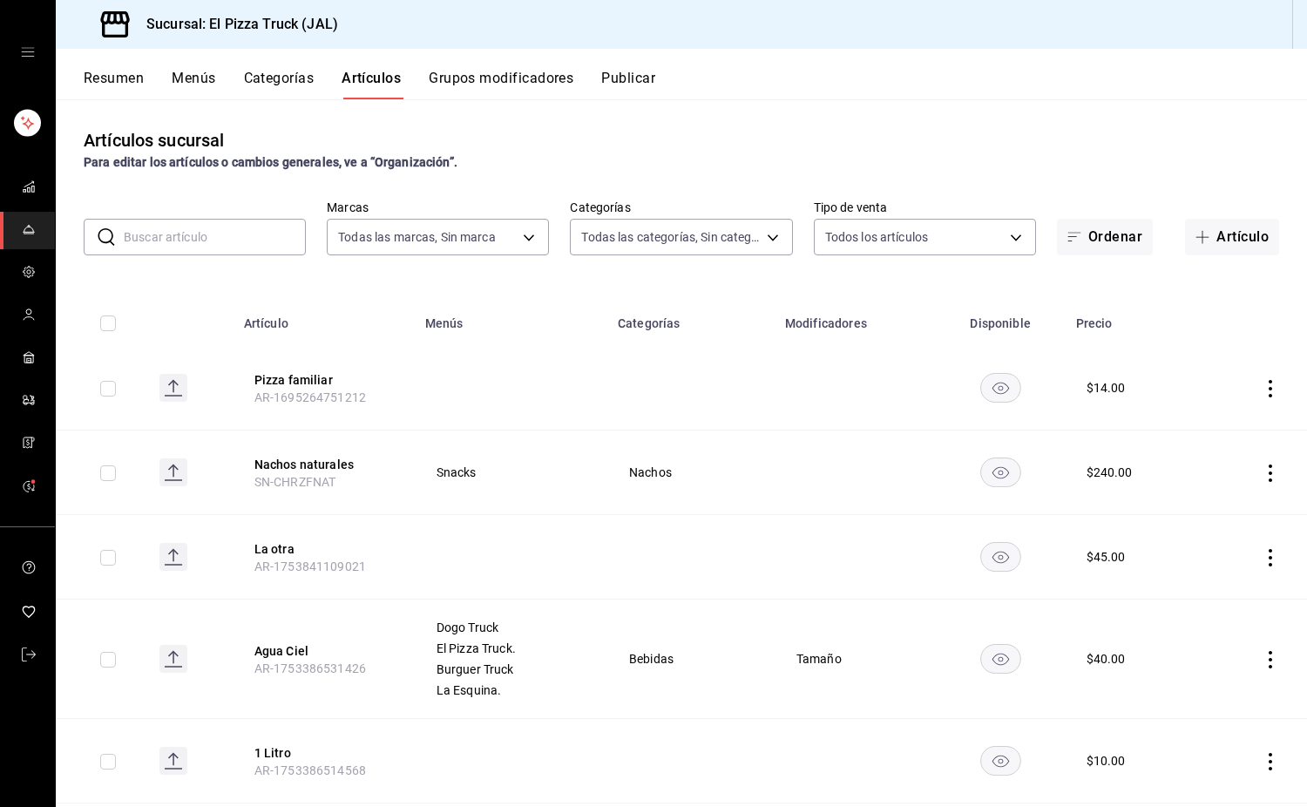
type input "7011110b-ccbe-4c9e-86f6-4a195b2d65b1,5937454d-5871-409b-ab19-0e087f261275,3108b…"
click at [244, 235] on input "text" at bounding box center [215, 237] width 182 height 35
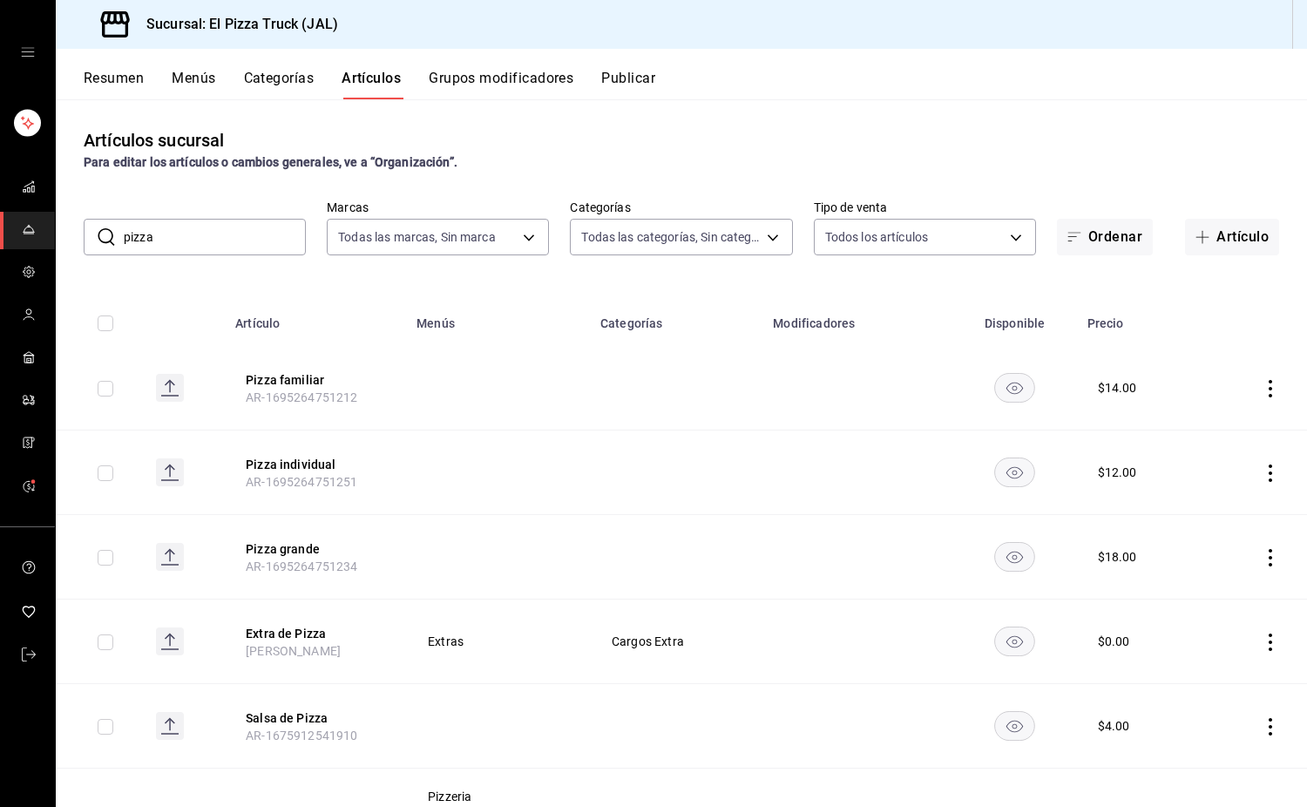
type input "pizza"
drag, startPoint x: 102, startPoint y: 323, endPoint x: 286, endPoint y: 363, distance: 188.2
click at [102, 323] on input "checkbox" at bounding box center [106, 323] width 16 height 16
checkbox input "true"
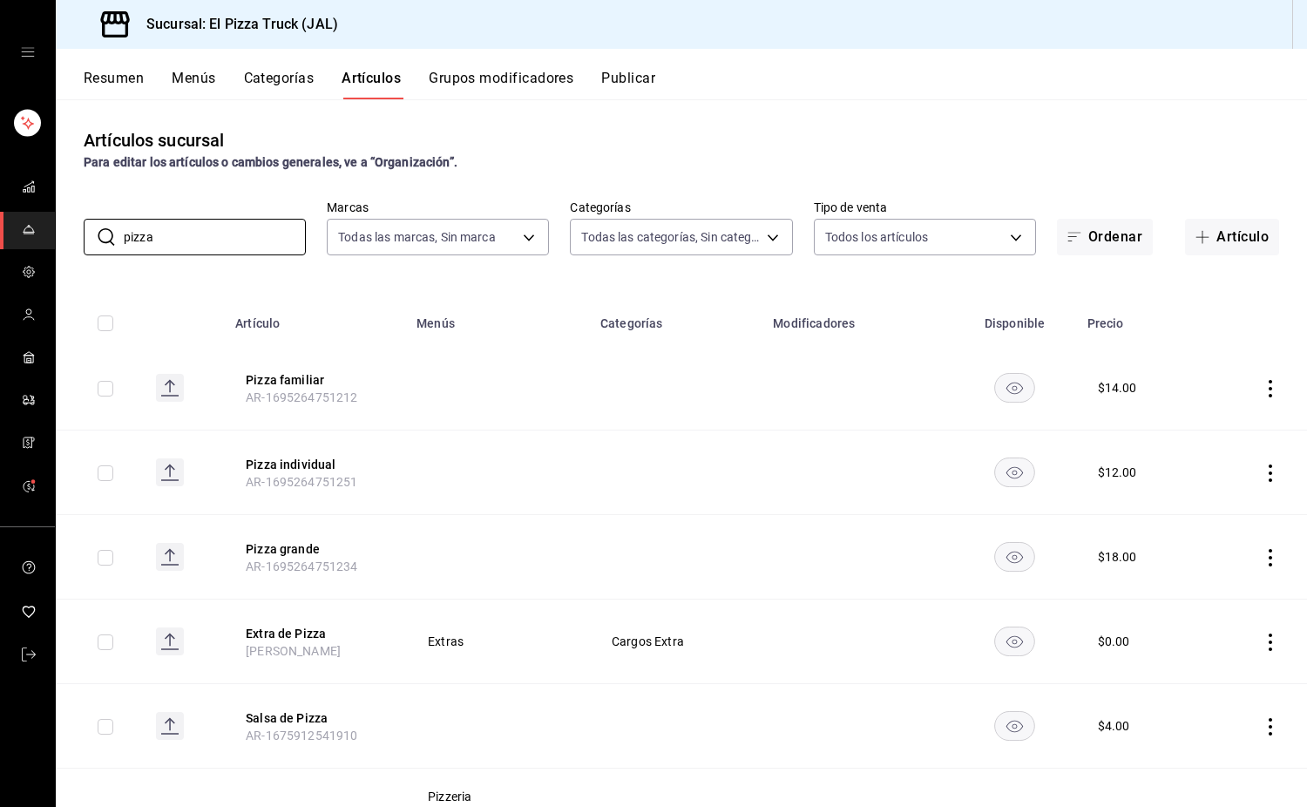
checkbox input "true"
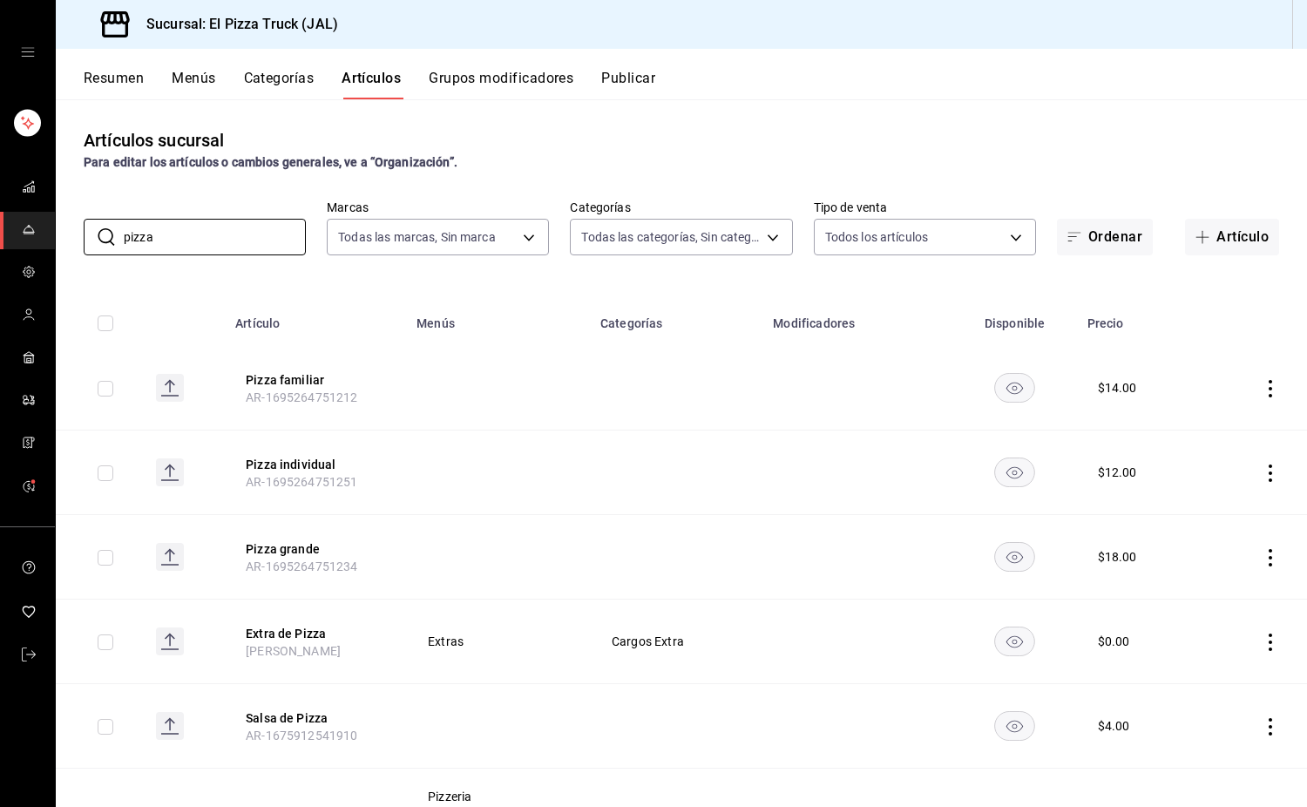
checkbox input "true"
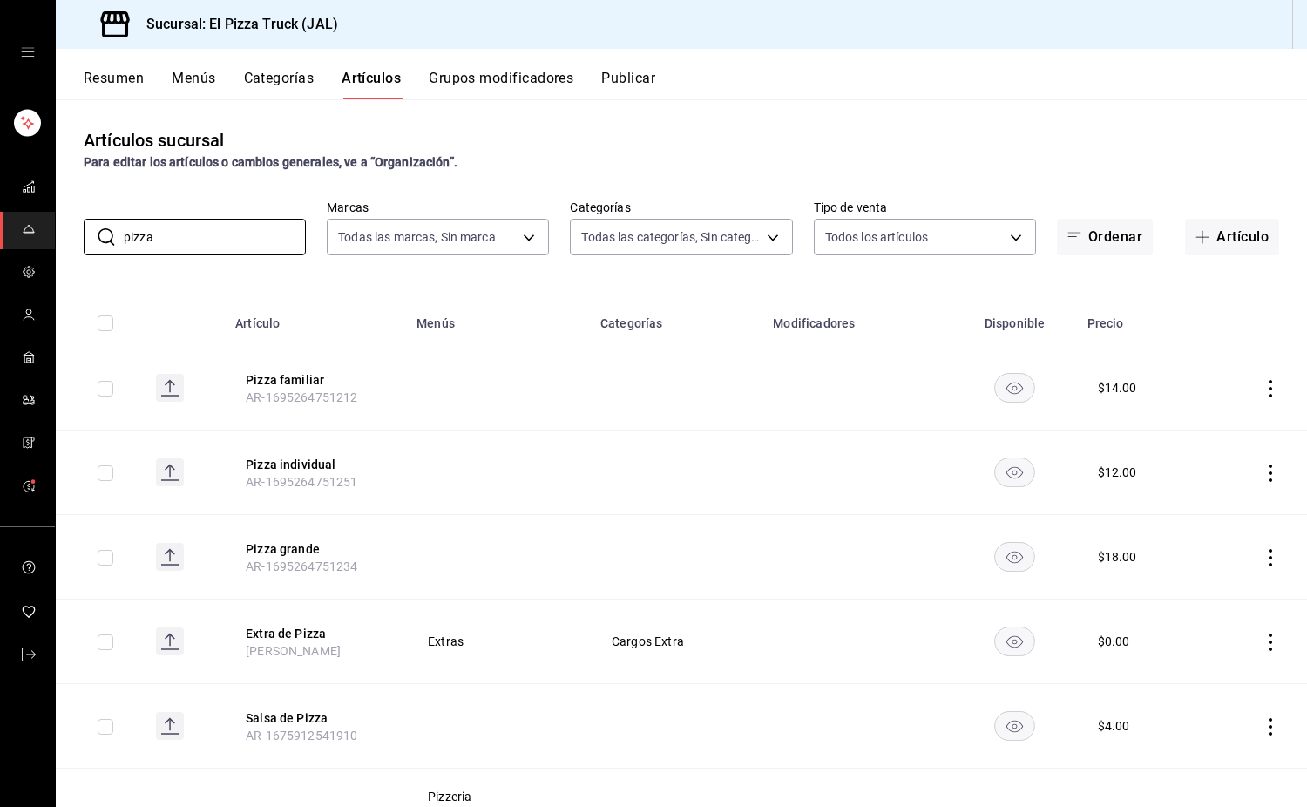
checkbox input "true"
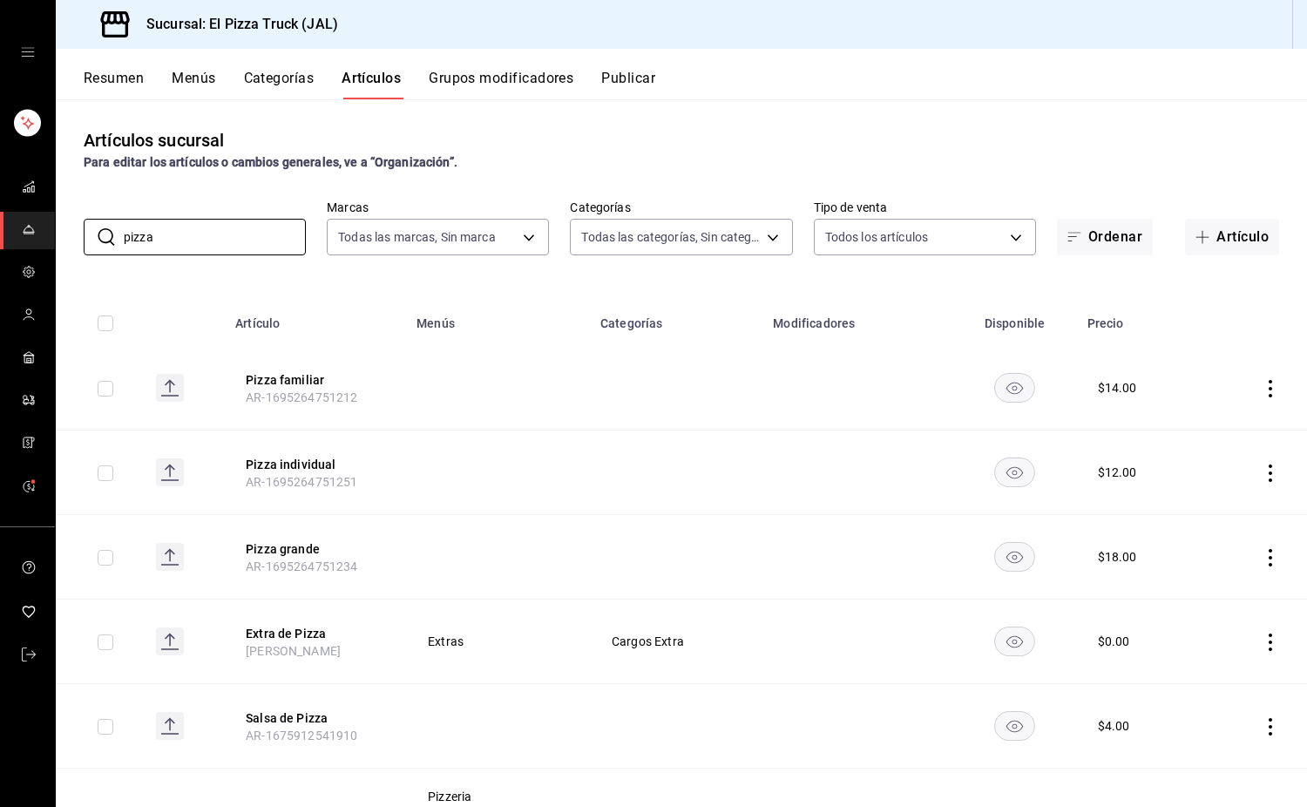
checkbox input "true"
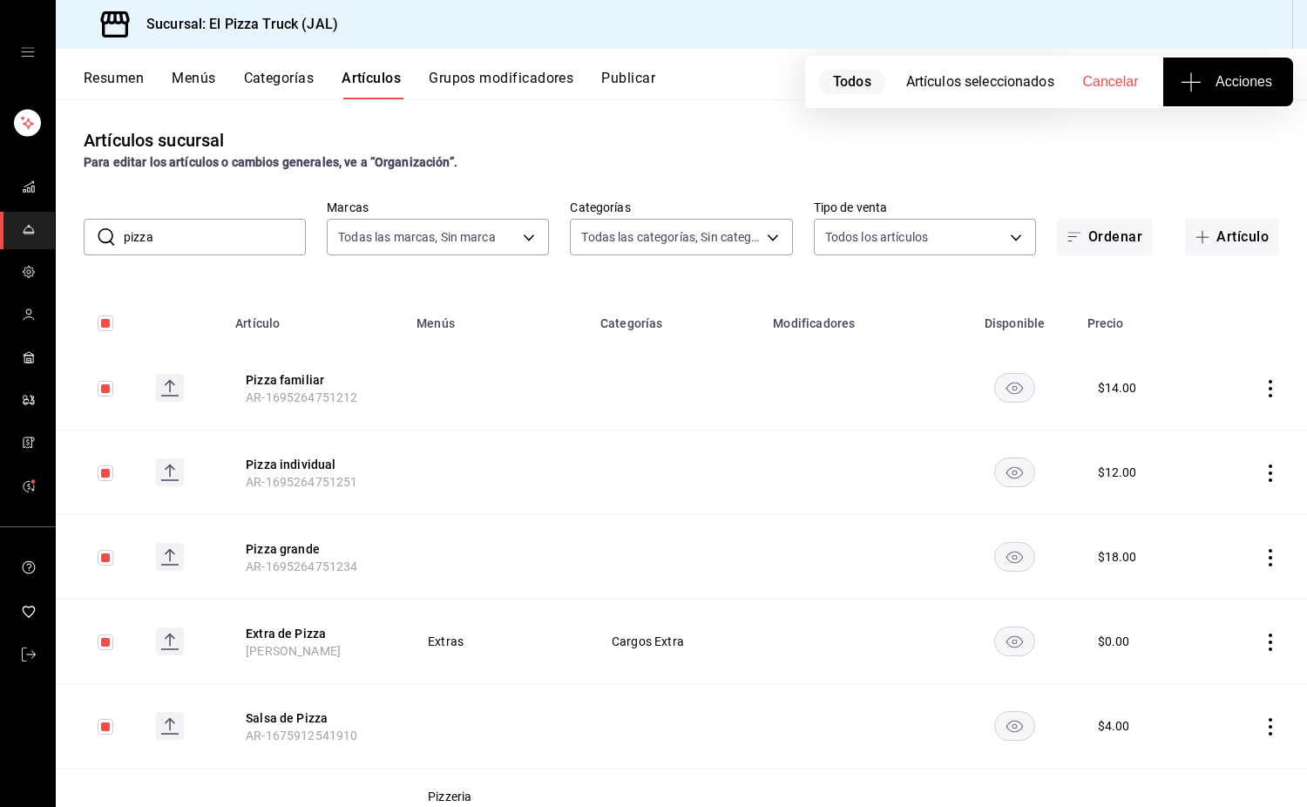
click at [1219, 85] on span "Acciones" at bounding box center [1228, 81] width 88 height 21
click at [1239, 135] on span "Agregar tipo" at bounding box center [1227, 136] width 103 height 18
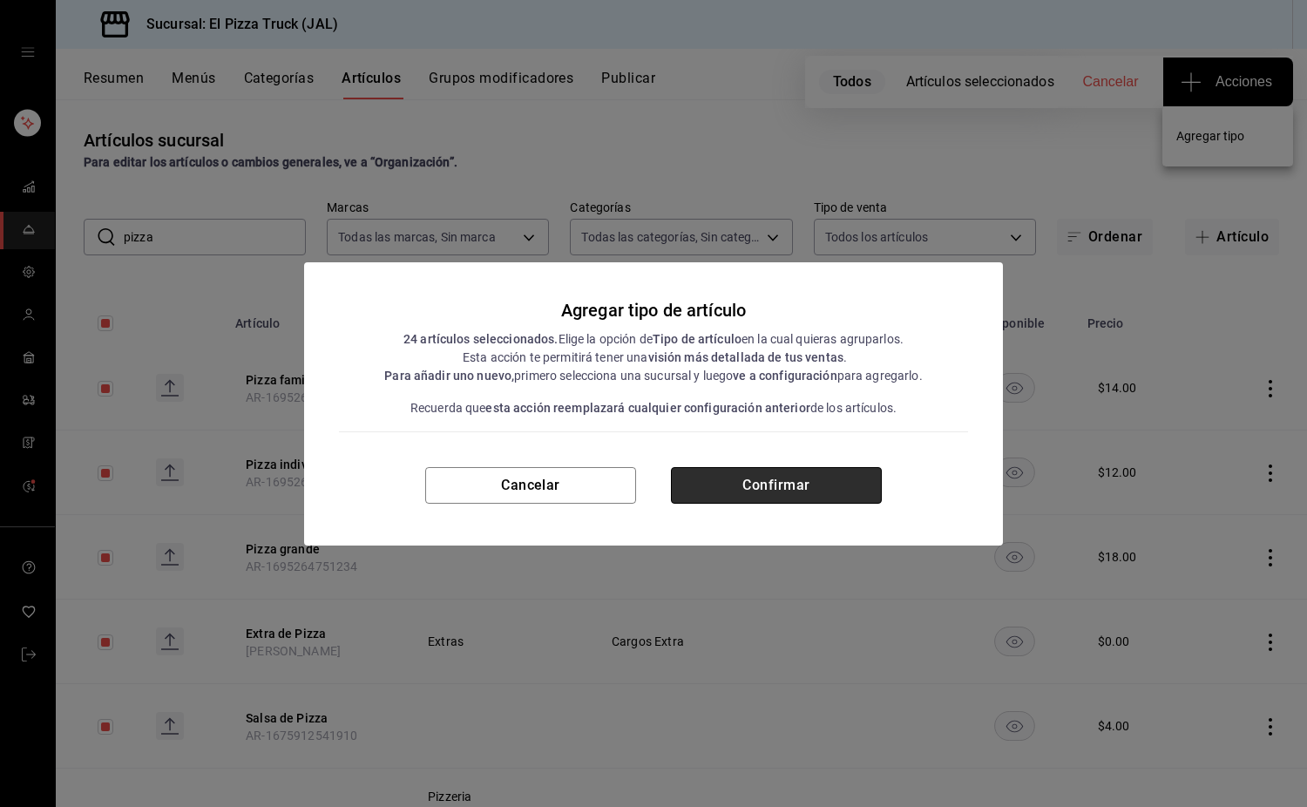
click at [798, 477] on button "Confirmar" at bounding box center [776, 485] width 211 height 37
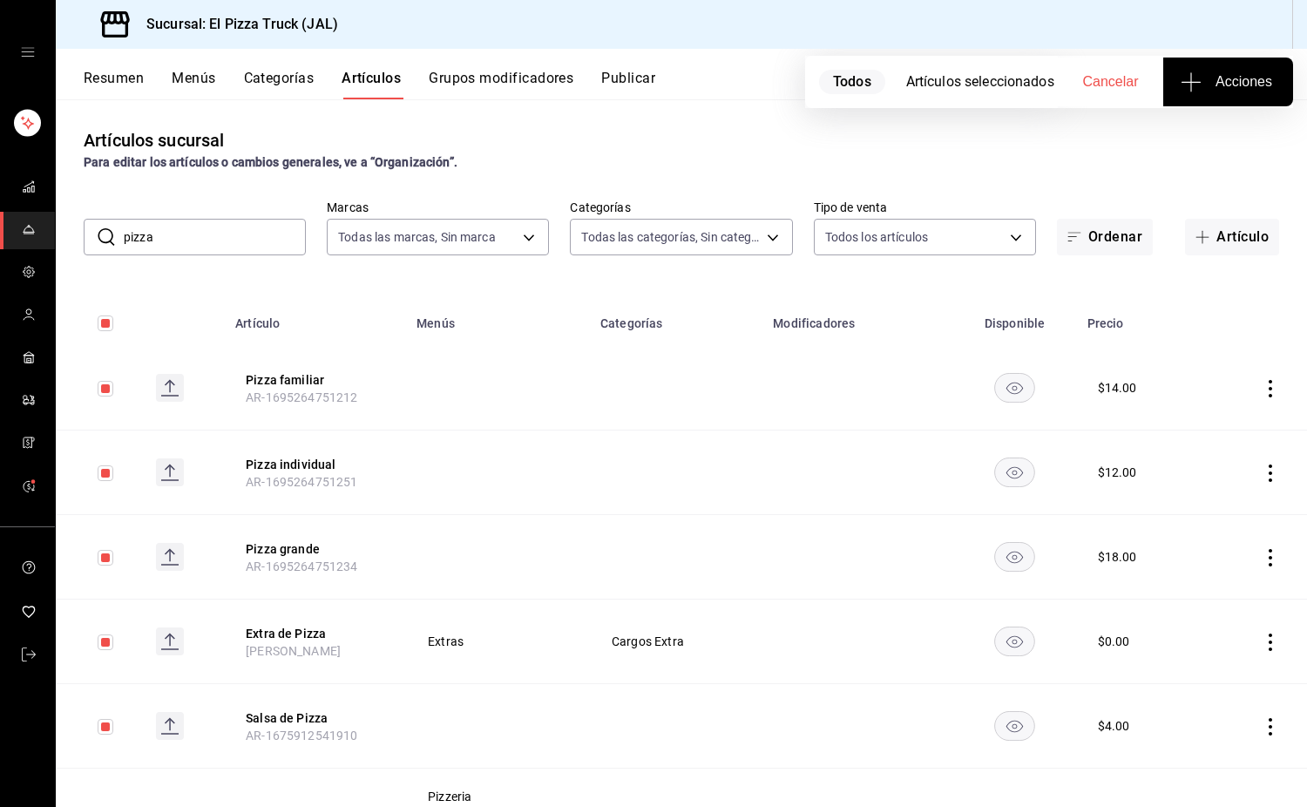
click at [125, 68] on div "Resumen Menús Categorías Artículos Grupos modificadores Publicar" at bounding box center [681, 74] width 1251 height 51
click at [119, 71] on button "Resumen" at bounding box center [114, 85] width 60 height 30
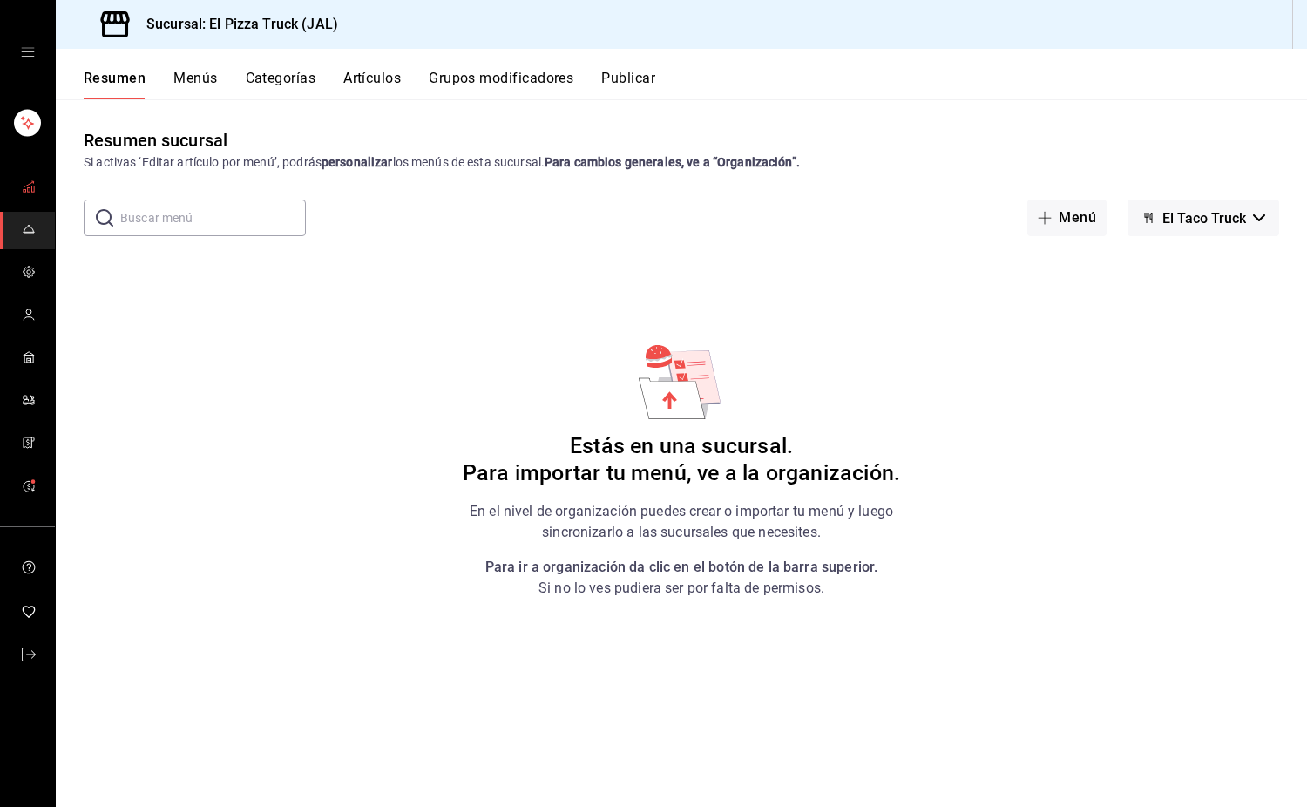
click at [17, 195] on link "mailbox folders" at bounding box center [27, 187] width 55 height 37
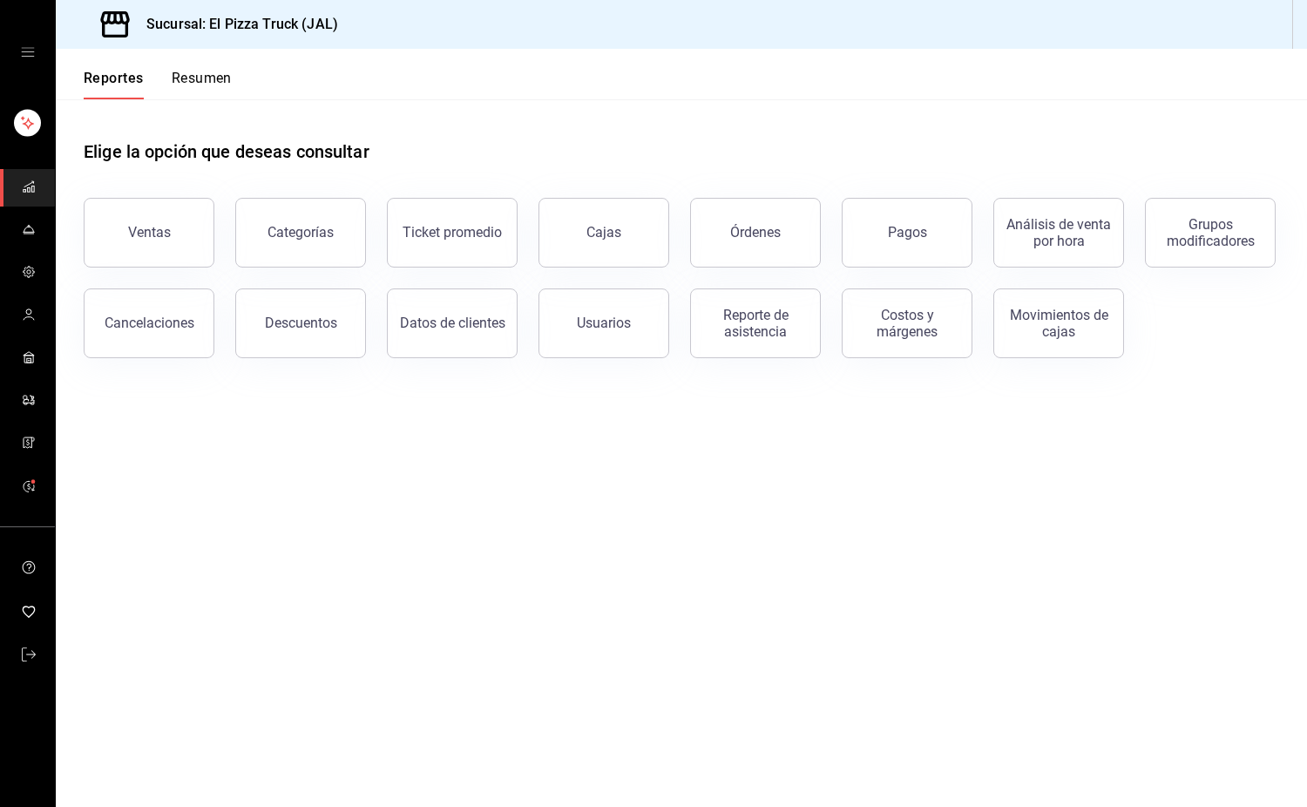
click at [194, 85] on button "Resumen" at bounding box center [202, 85] width 60 height 30
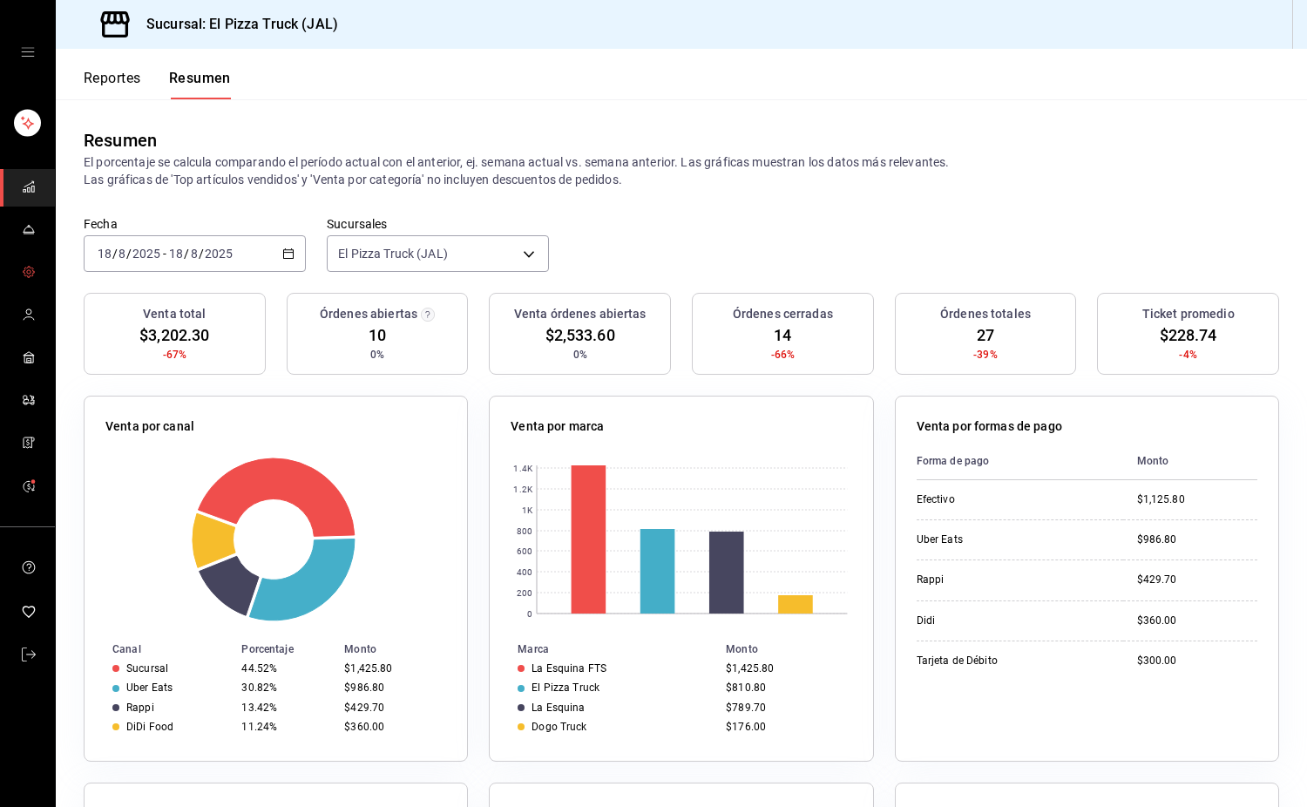
click at [29, 273] on circle "mailbox folders" at bounding box center [28, 271] width 3 height 3
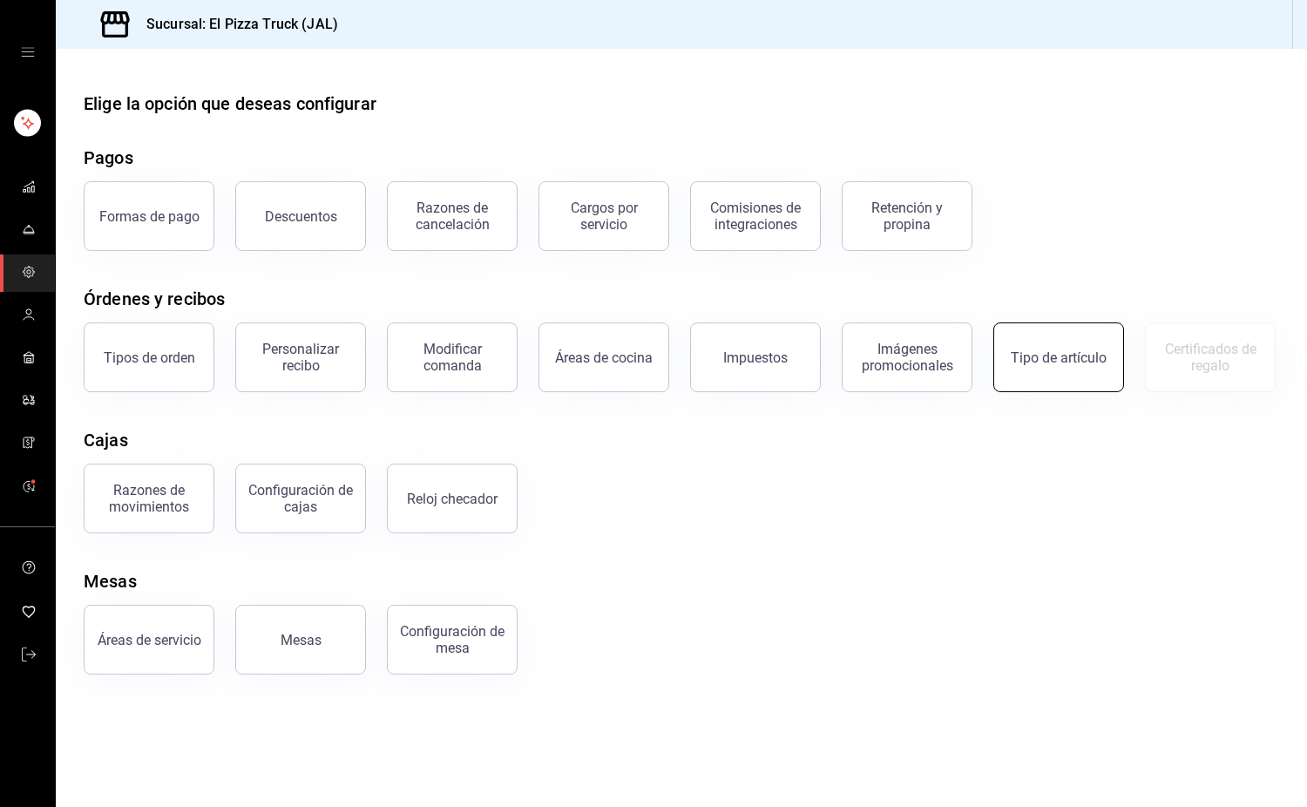
click at [1027, 333] on button "Tipo de artículo" at bounding box center [1058, 357] width 131 height 70
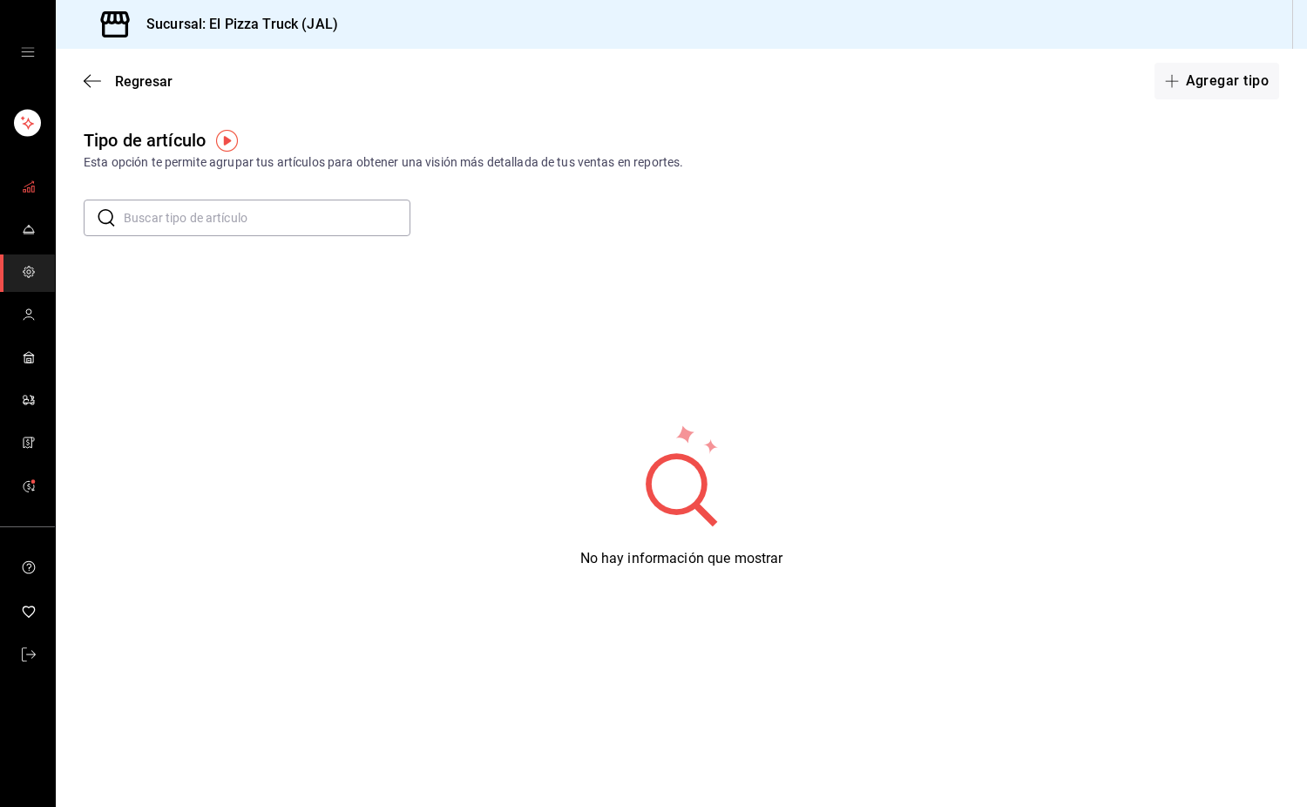
click at [24, 191] on icon "mailbox folders" at bounding box center [29, 186] width 14 height 14
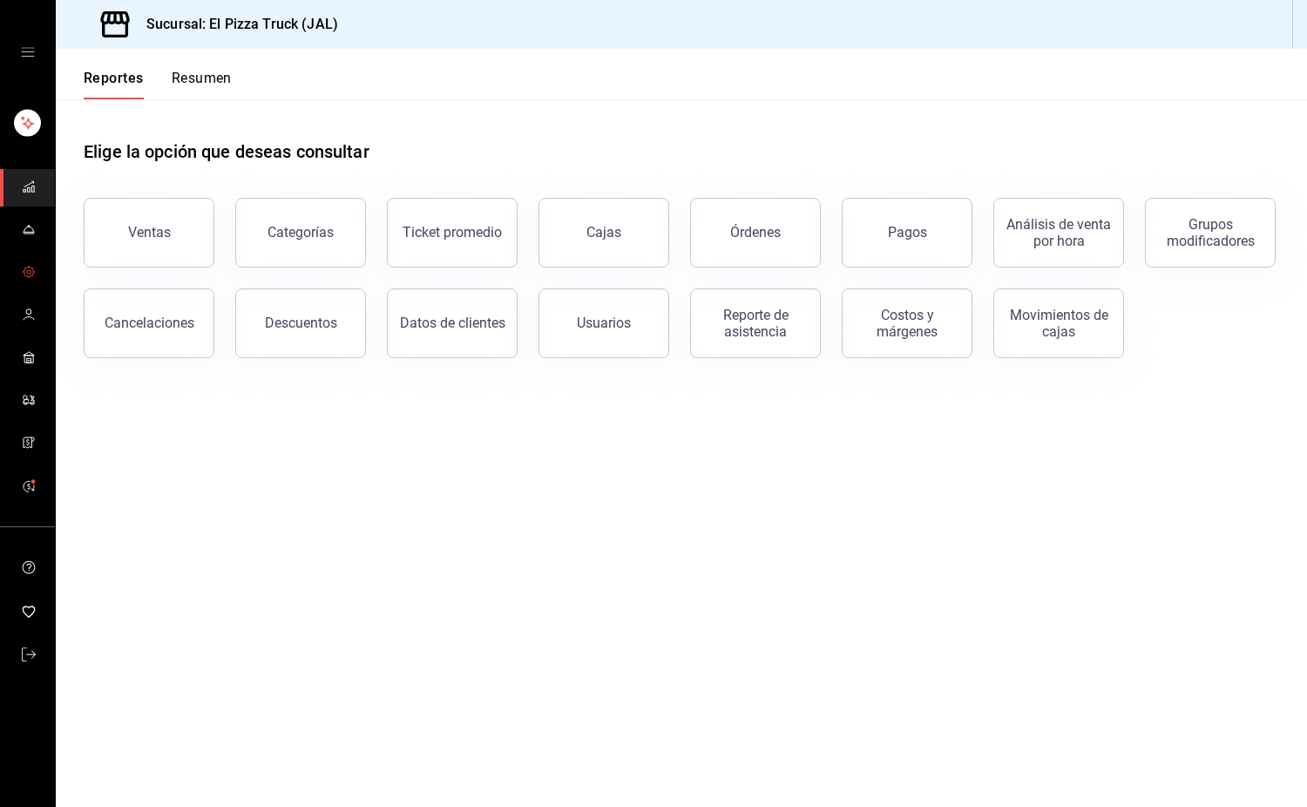
click at [29, 273] on circle "mailbox folders" at bounding box center [28, 271] width 3 height 3
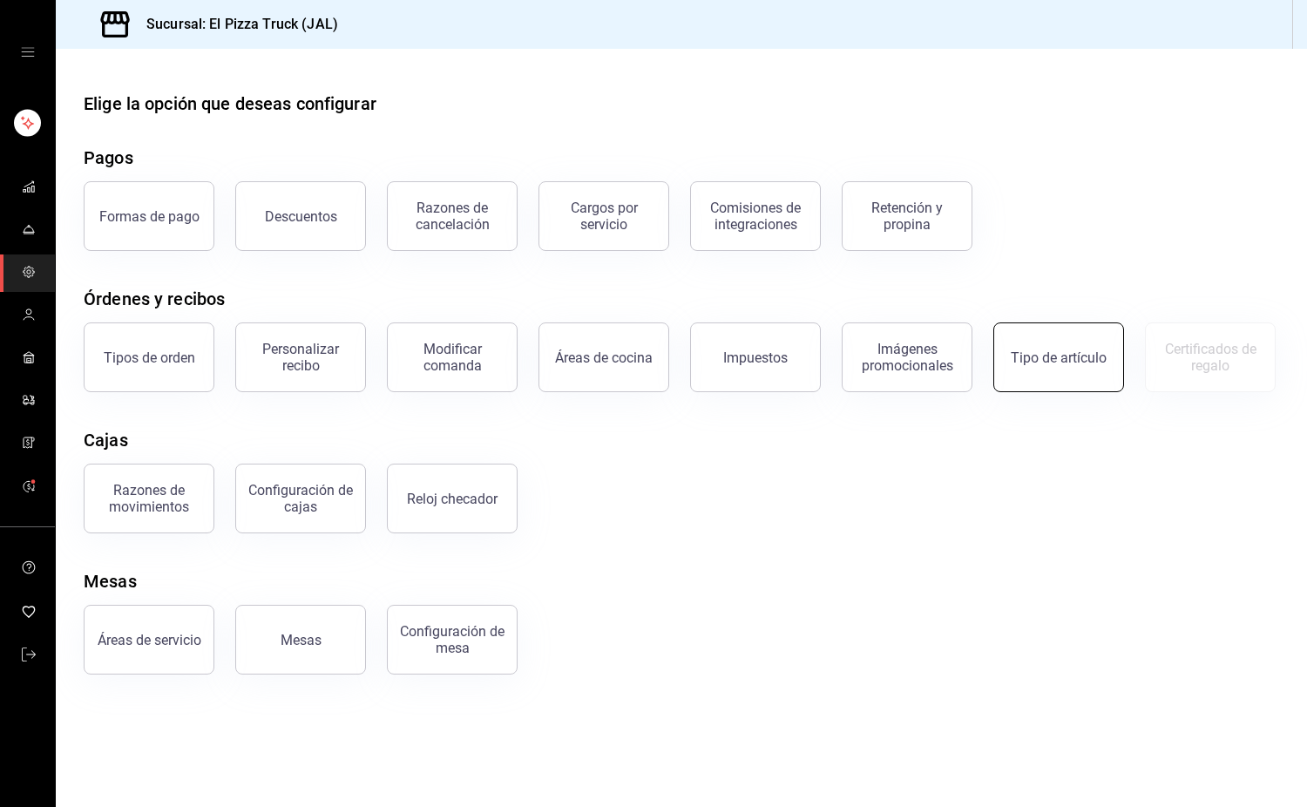
click at [1043, 369] on button "Tipo de artículo" at bounding box center [1058, 357] width 131 height 70
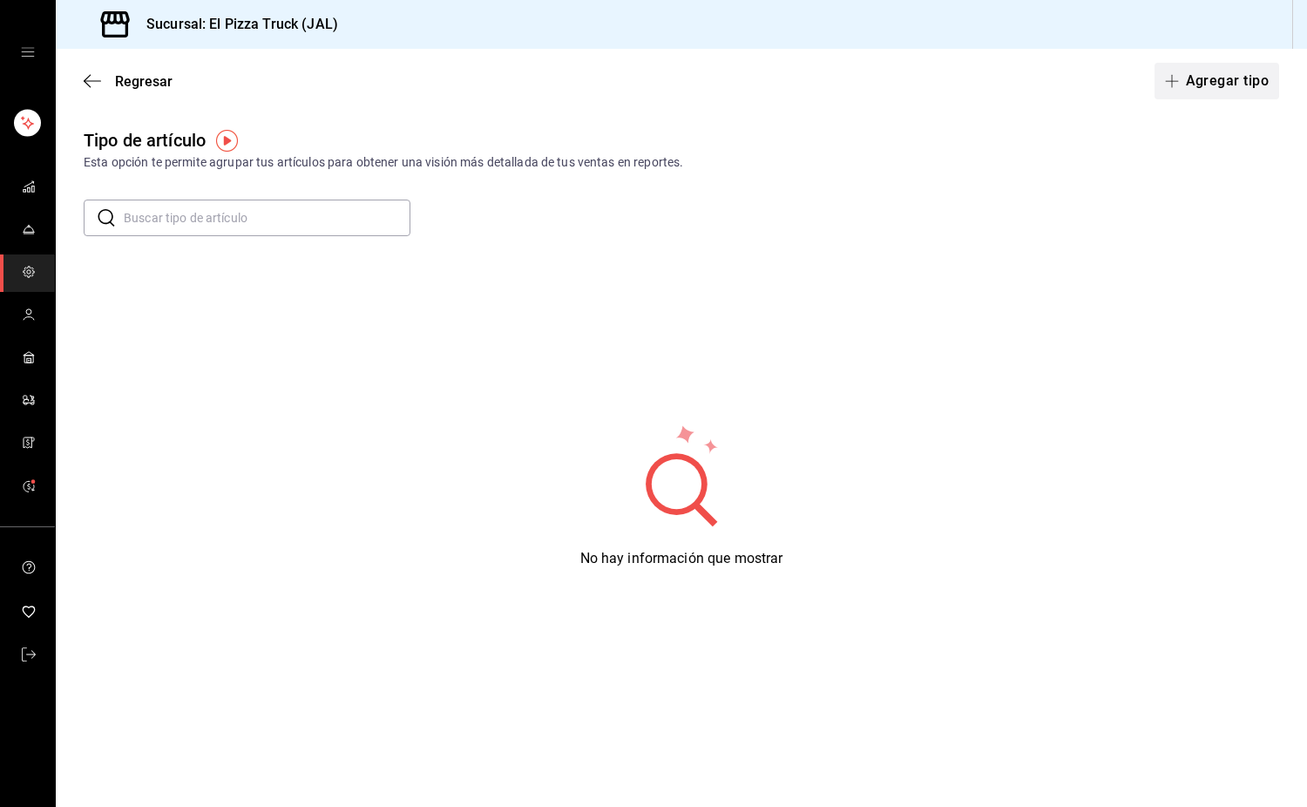
click at [1224, 91] on button "Agregar tipo" at bounding box center [1216, 81] width 125 height 37
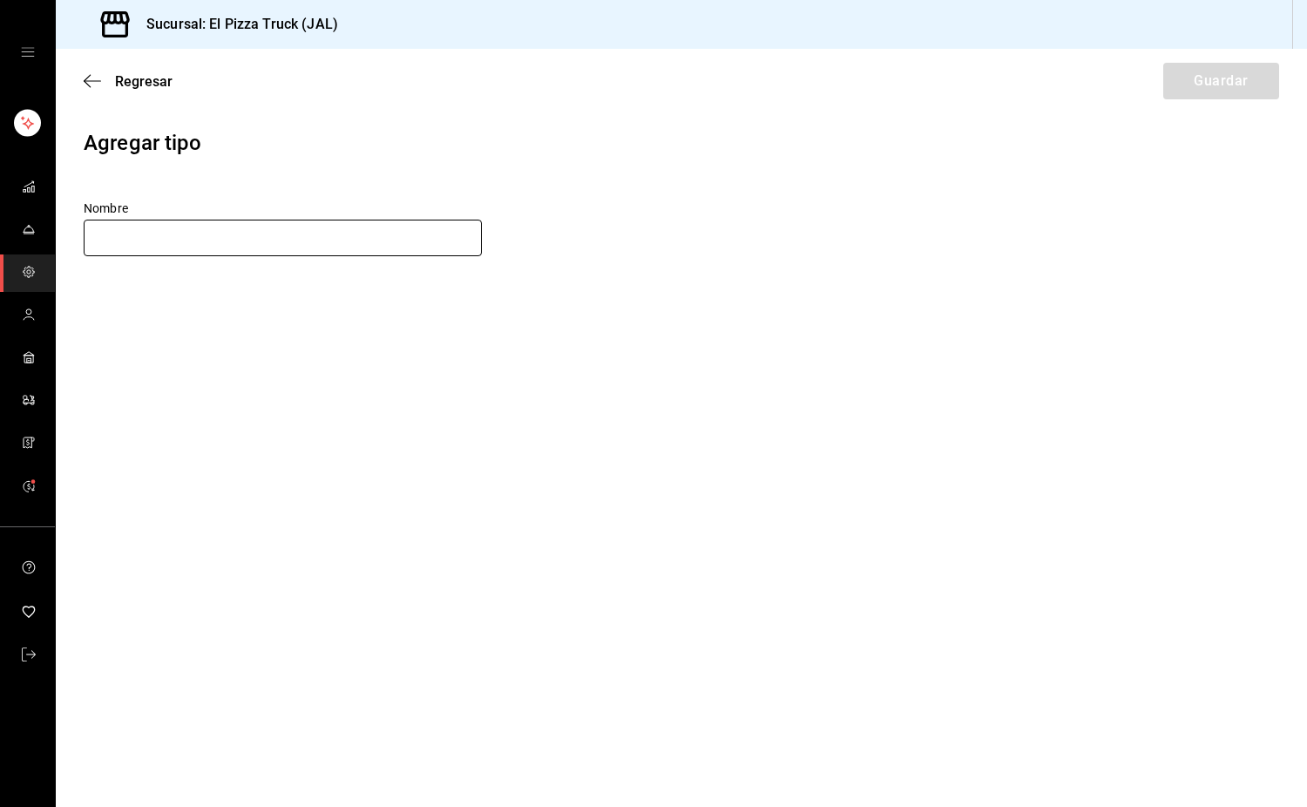
click at [325, 247] on input "text" at bounding box center [283, 238] width 398 height 37
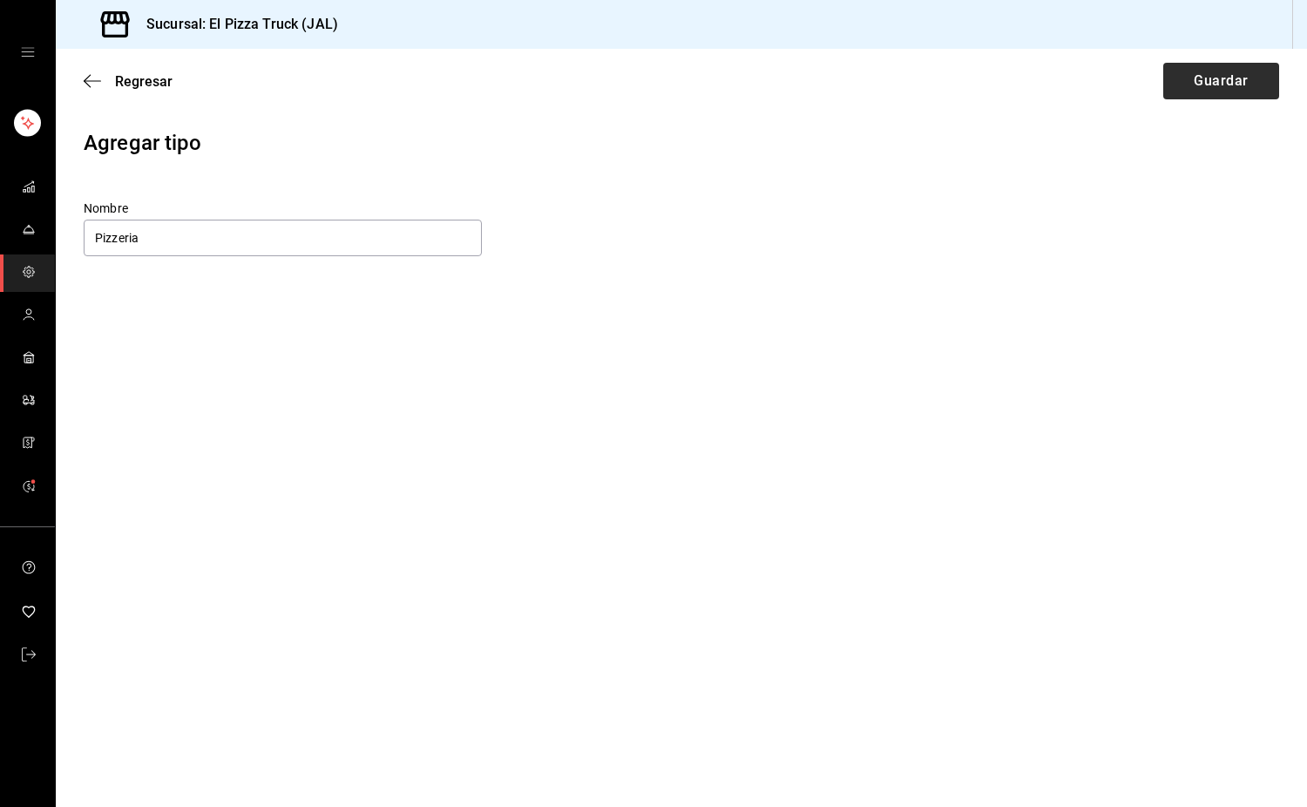
type input "Pizzeria"
click at [1240, 67] on button "Guardar" at bounding box center [1221, 81] width 116 height 37
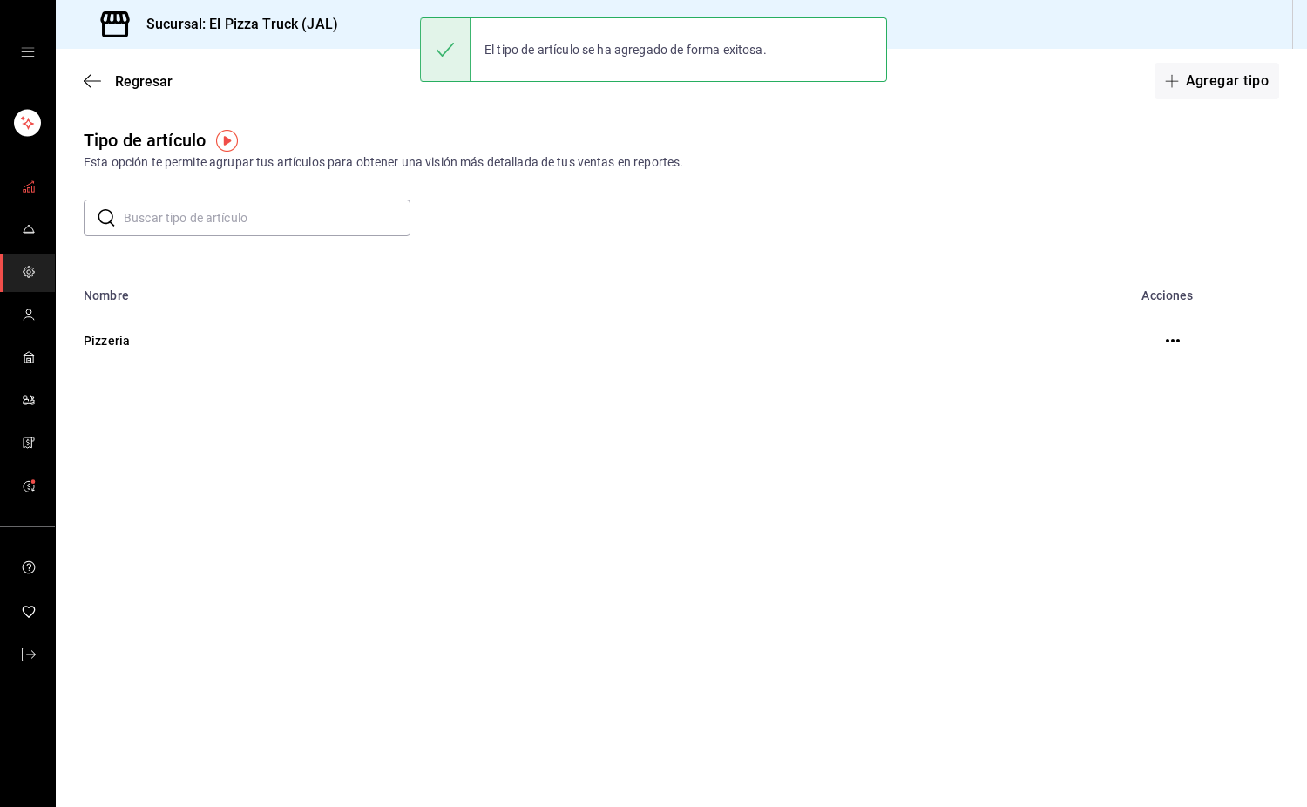
click at [23, 187] on icon "mailbox folders" at bounding box center [29, 186] width 14 height 14
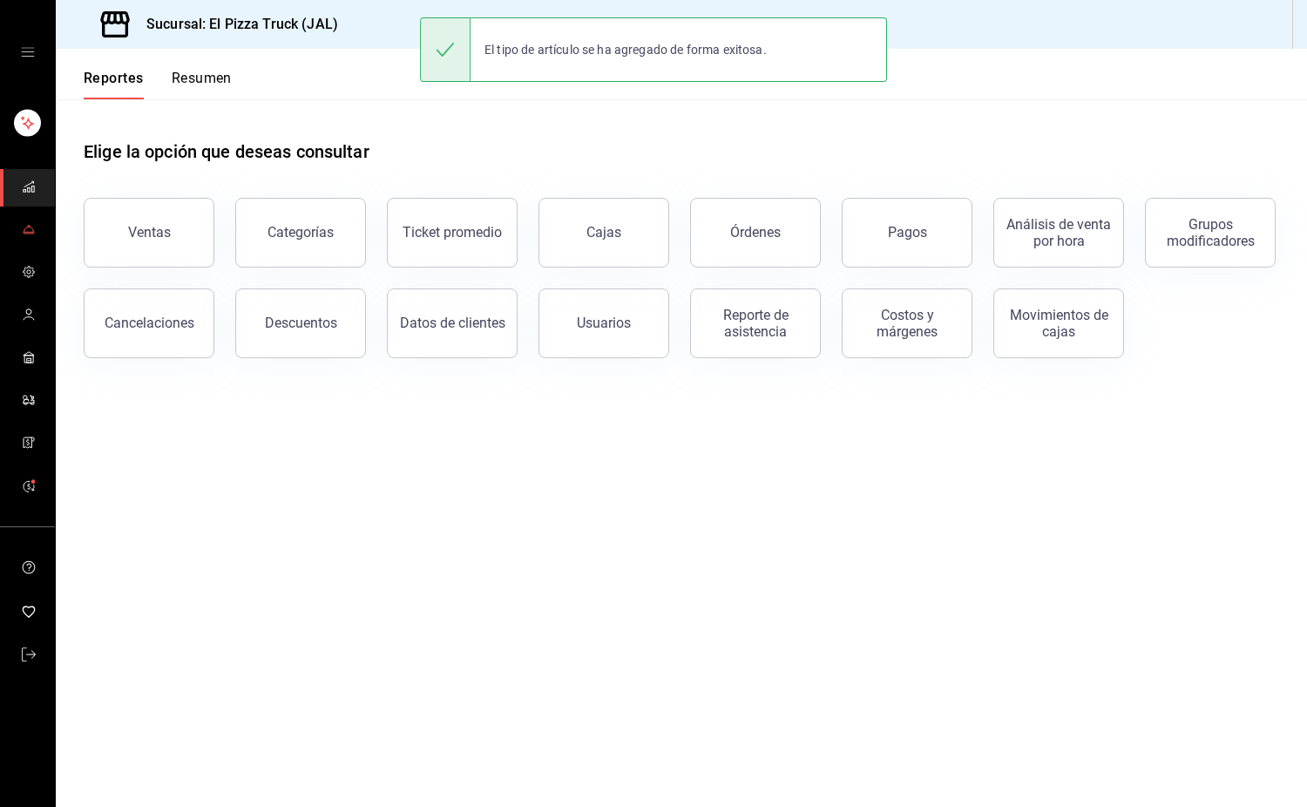
click at [26, 238] on span "mailbox folders" at bounding box center [29, 231] width 14 height 24
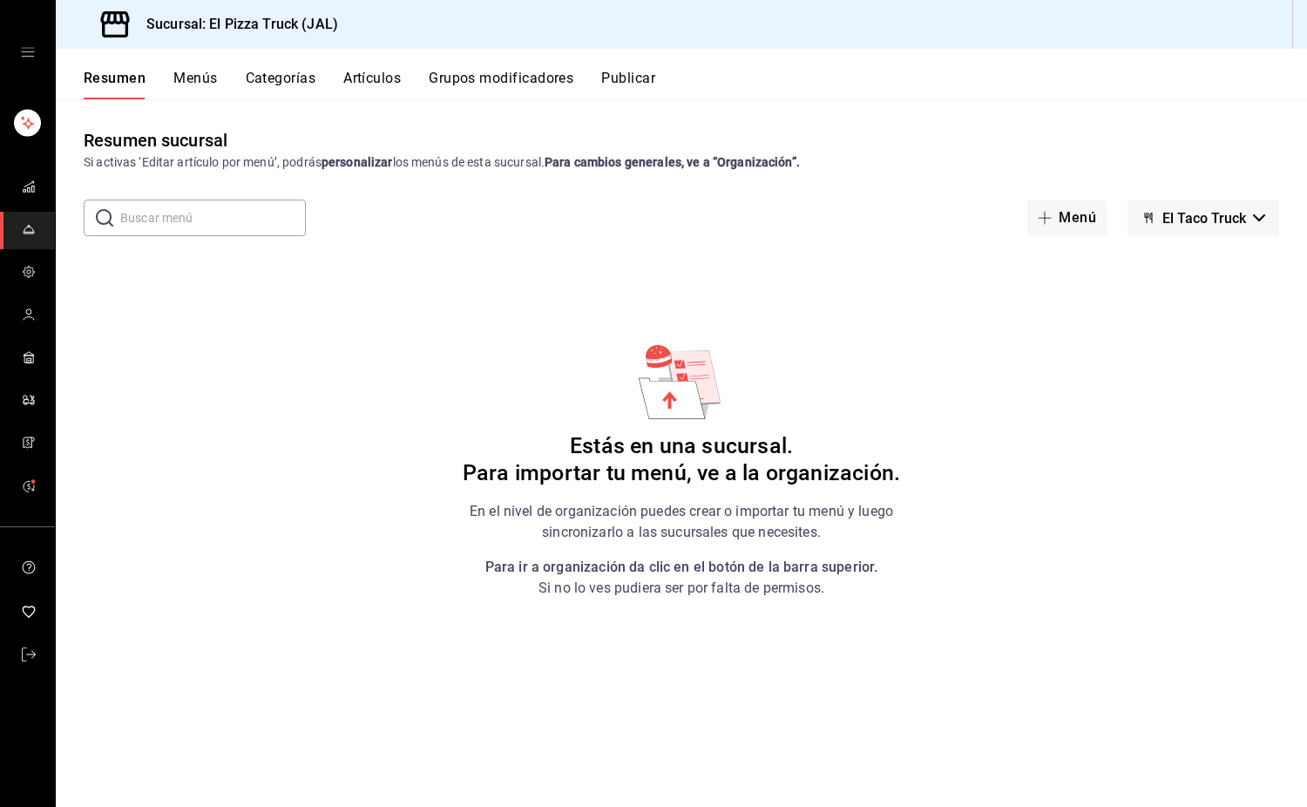
click at [382, 80] on button "Artículos" at bounding box center [372, 85] width 58 height 30
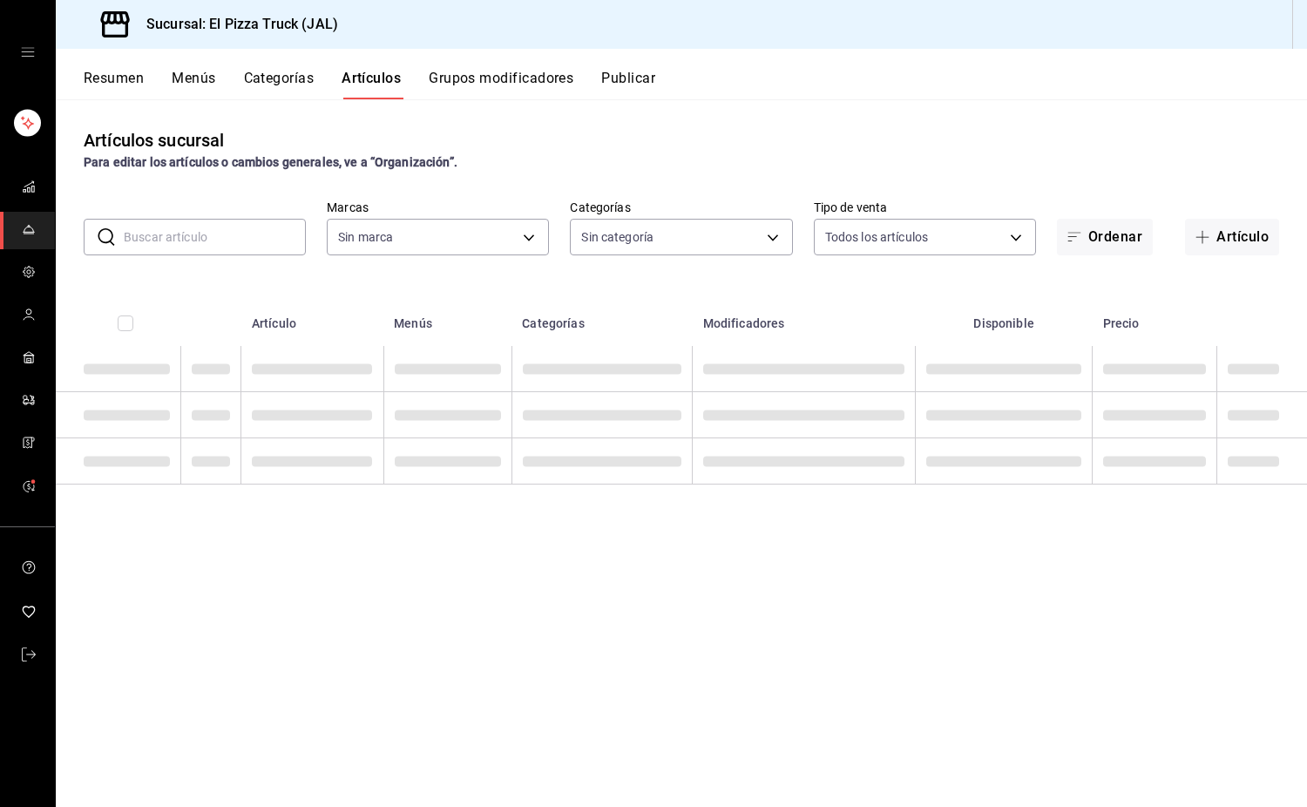
click at [193, 235] on input "text" at bounding box center [215, 237] width 182 height 35
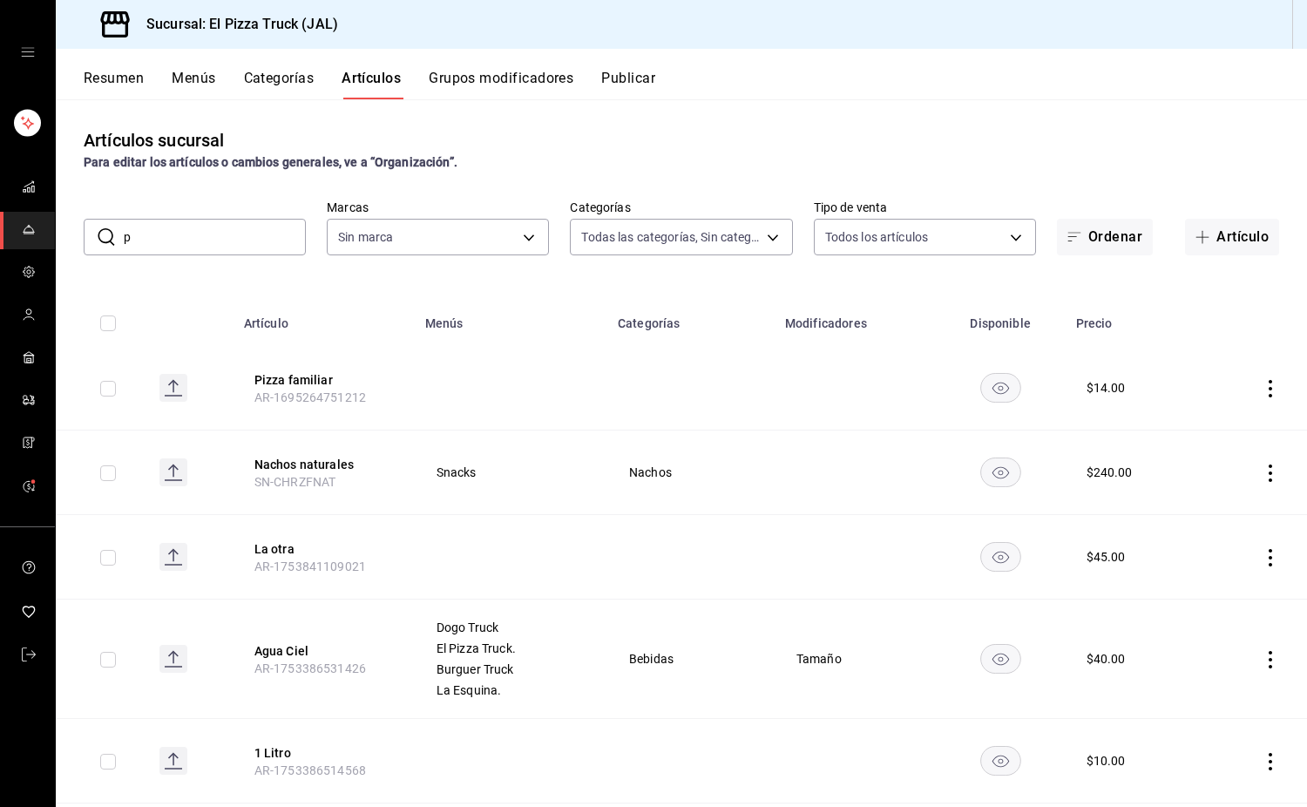
type input "pi"
type input "7011110b-ccbe-4c9e-86f6-4a195b2d65b1,5937454d-5871-409b-ab19-0e087f261275,3108b…"
type input "pizz"
type input "c15787e7-6217-4551-b681-77b679b5e3f3,a441d866-96e6-4057-8867-d7266e748d34,b52d4…"
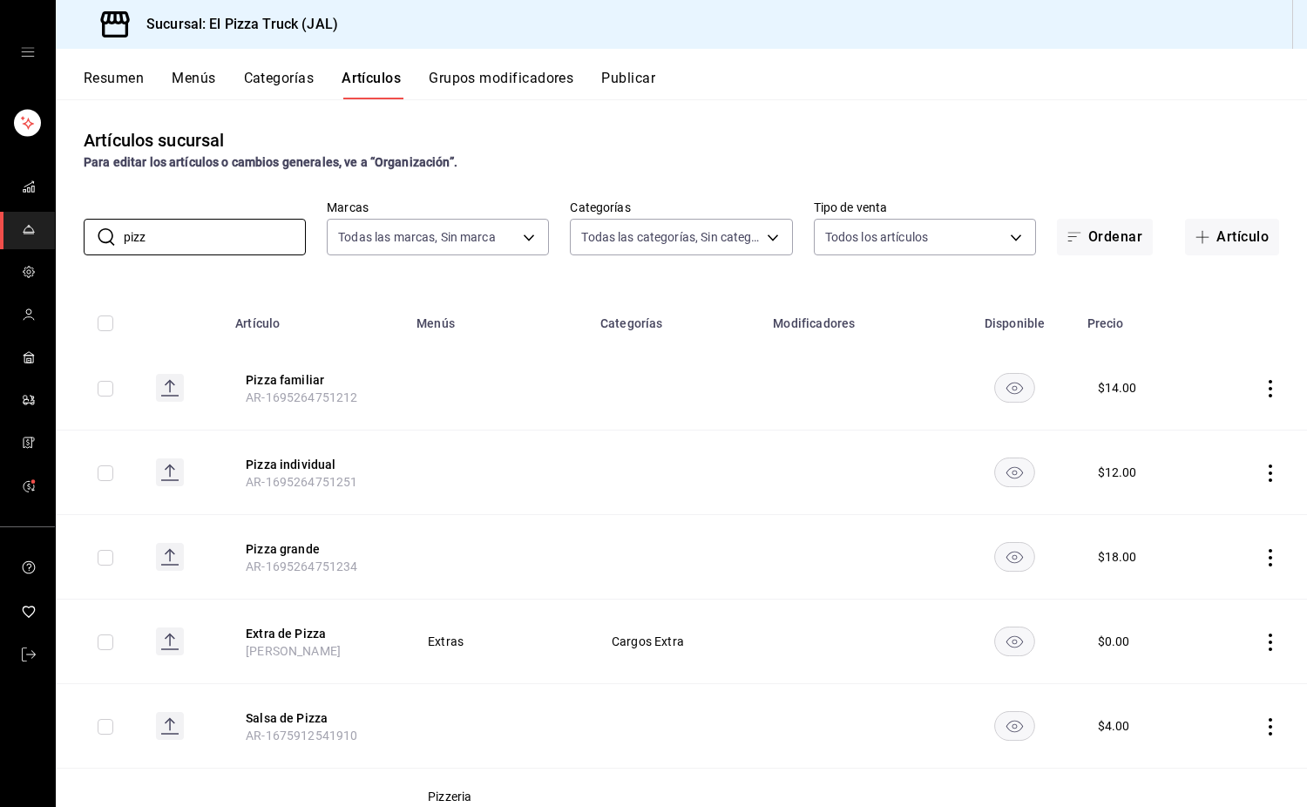
type input "pizz"
click at [103, 327] on input "checkbox" at bounding box center [106, 323] width 16 height 16
checkbox input "true"
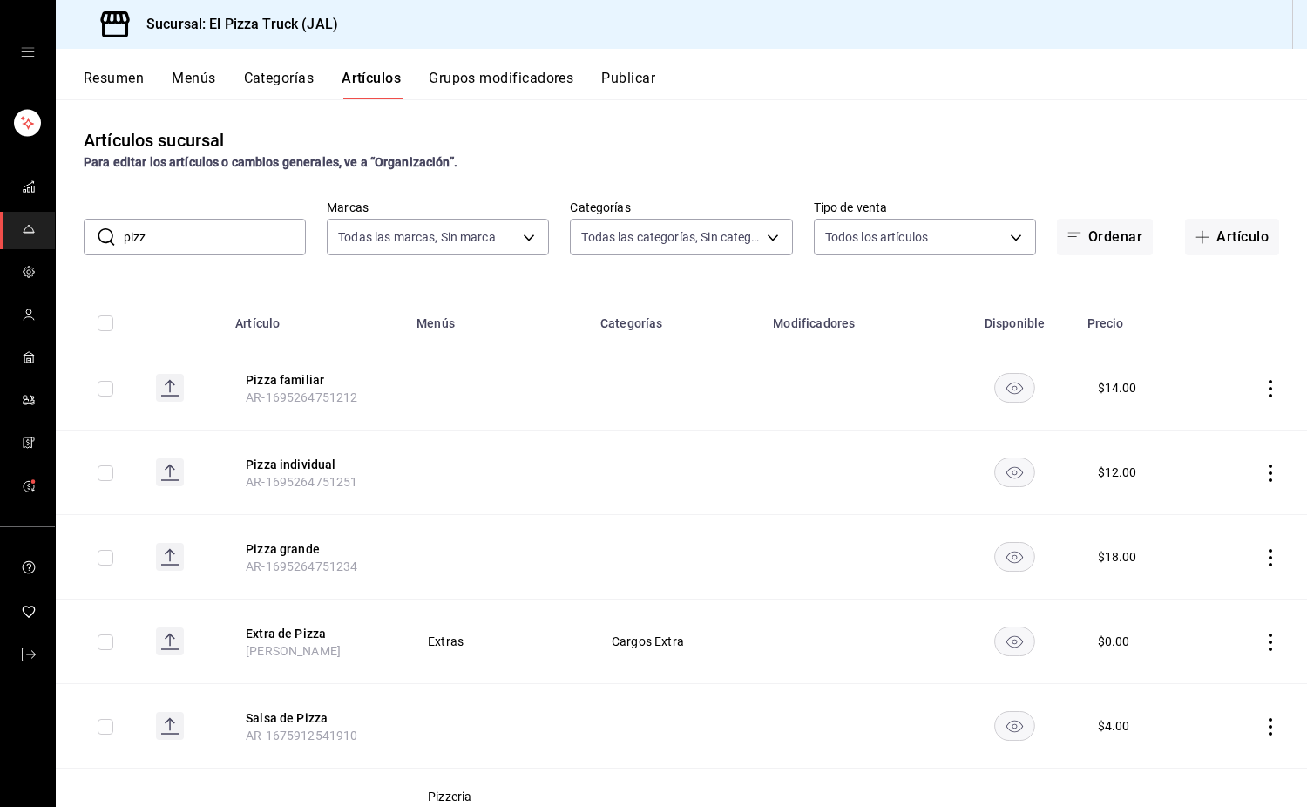
checkbox input "true"
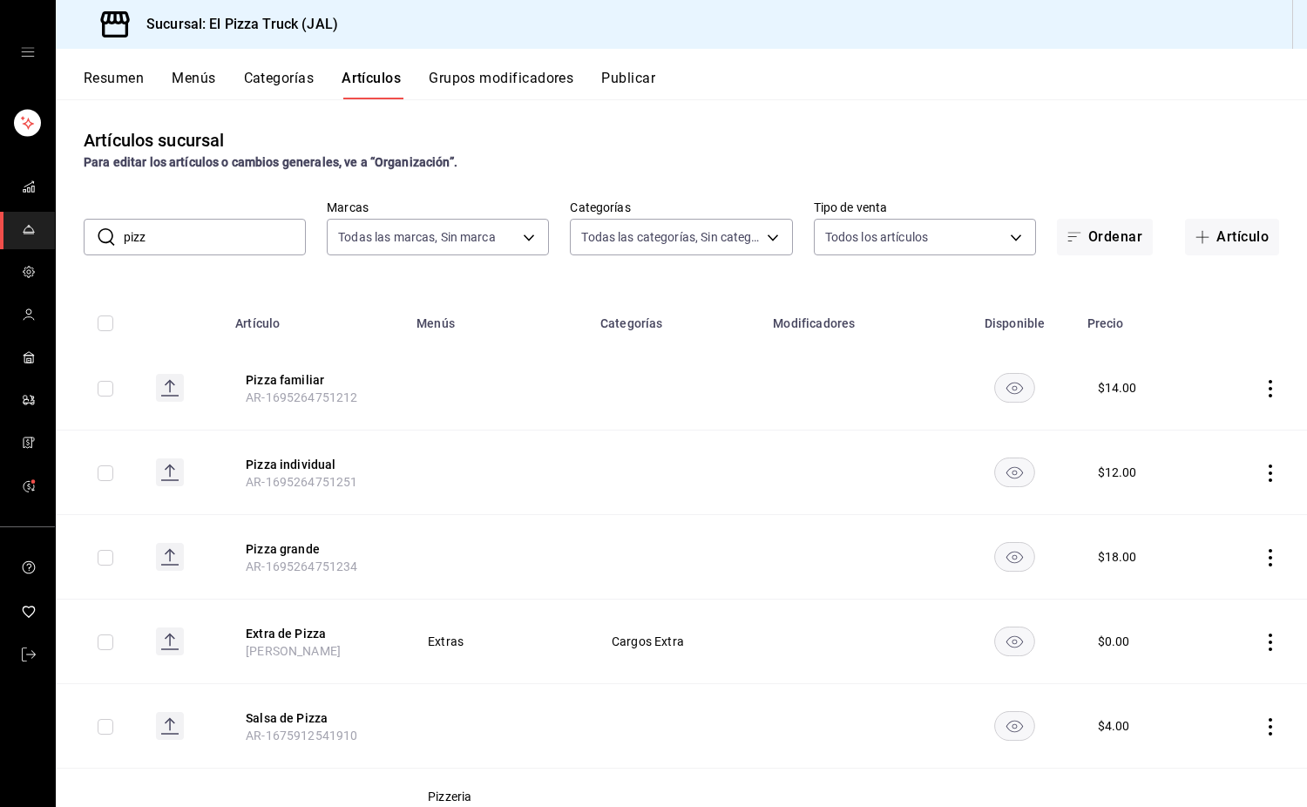
checkbox input "true"
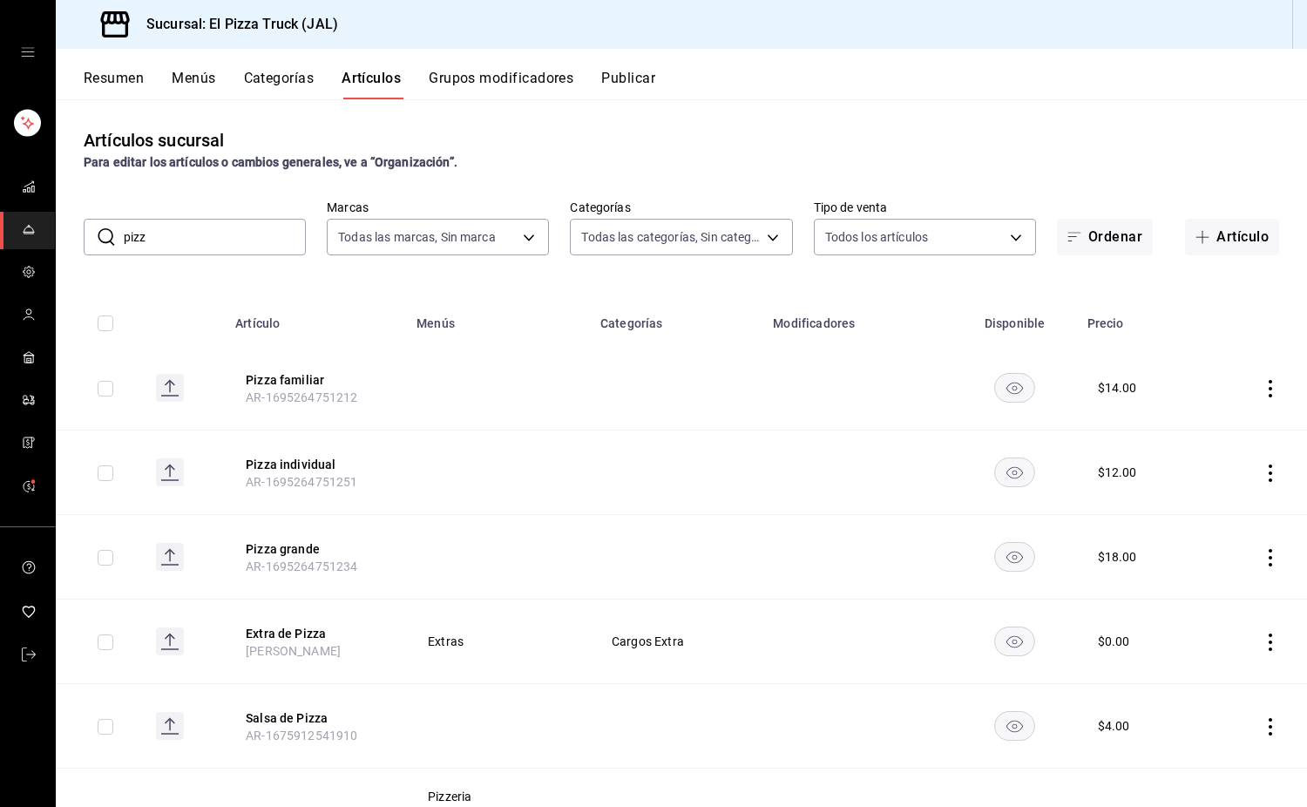
checkbox input "true"
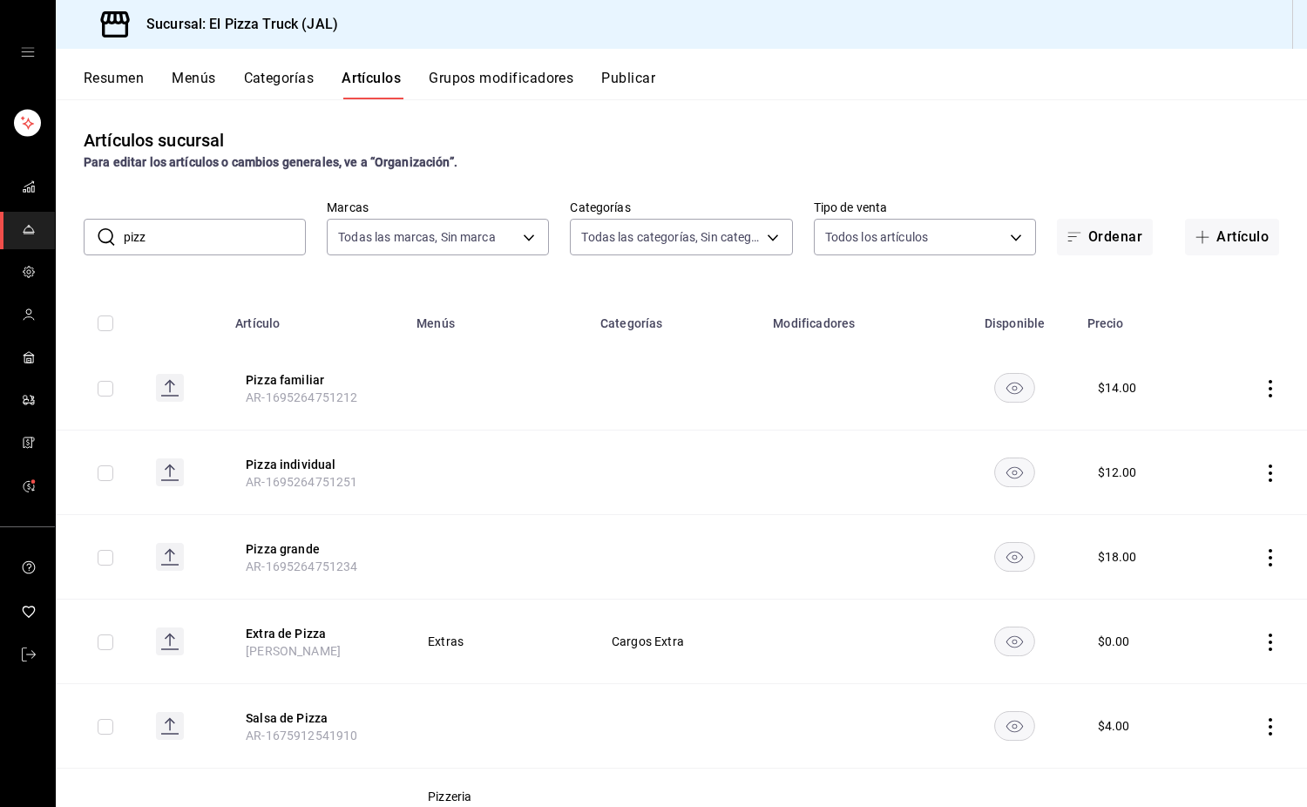
checkbox input "true"
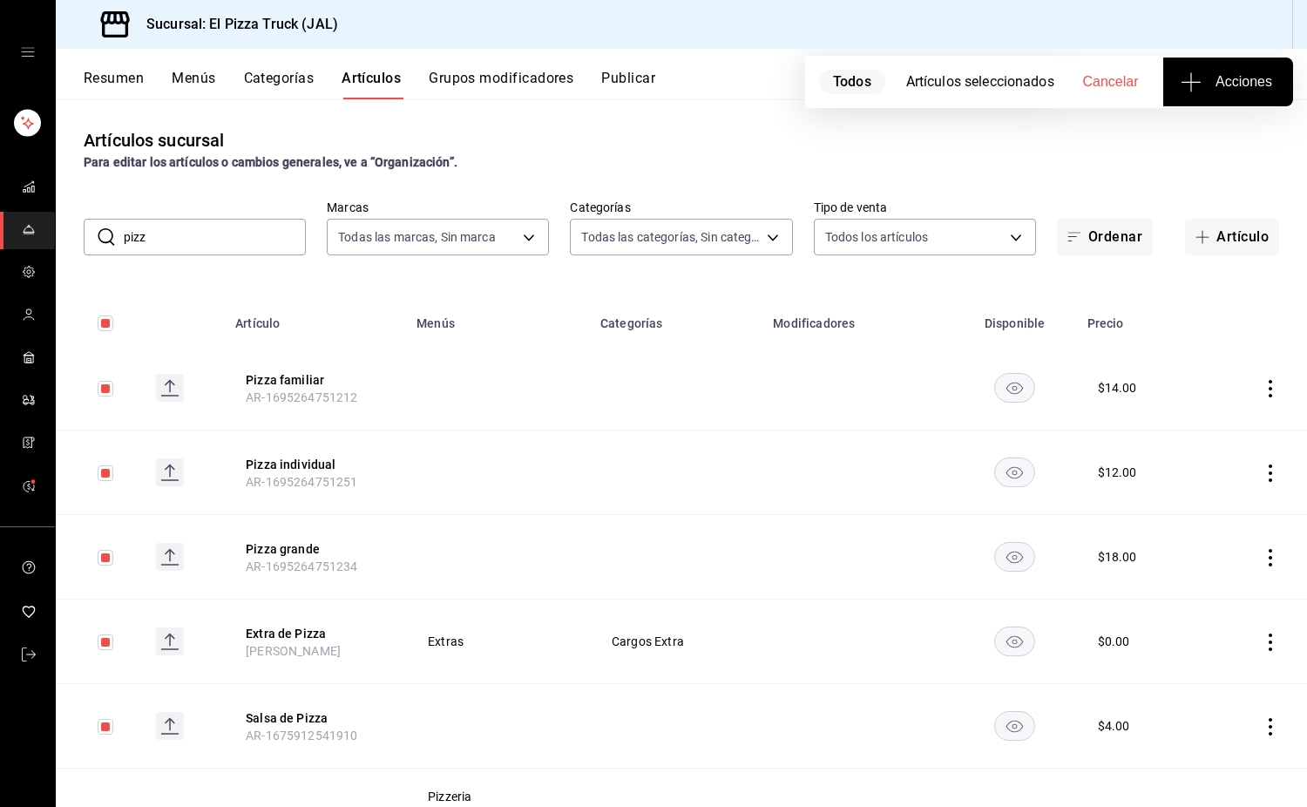
click at [1245, 88] on span "Acciones" at bounding box center [1228, 81] width 88 height 21
click at [1213, 154] on li "Agregar tipo" at bounding box center [1227, 136] width 131 height 46
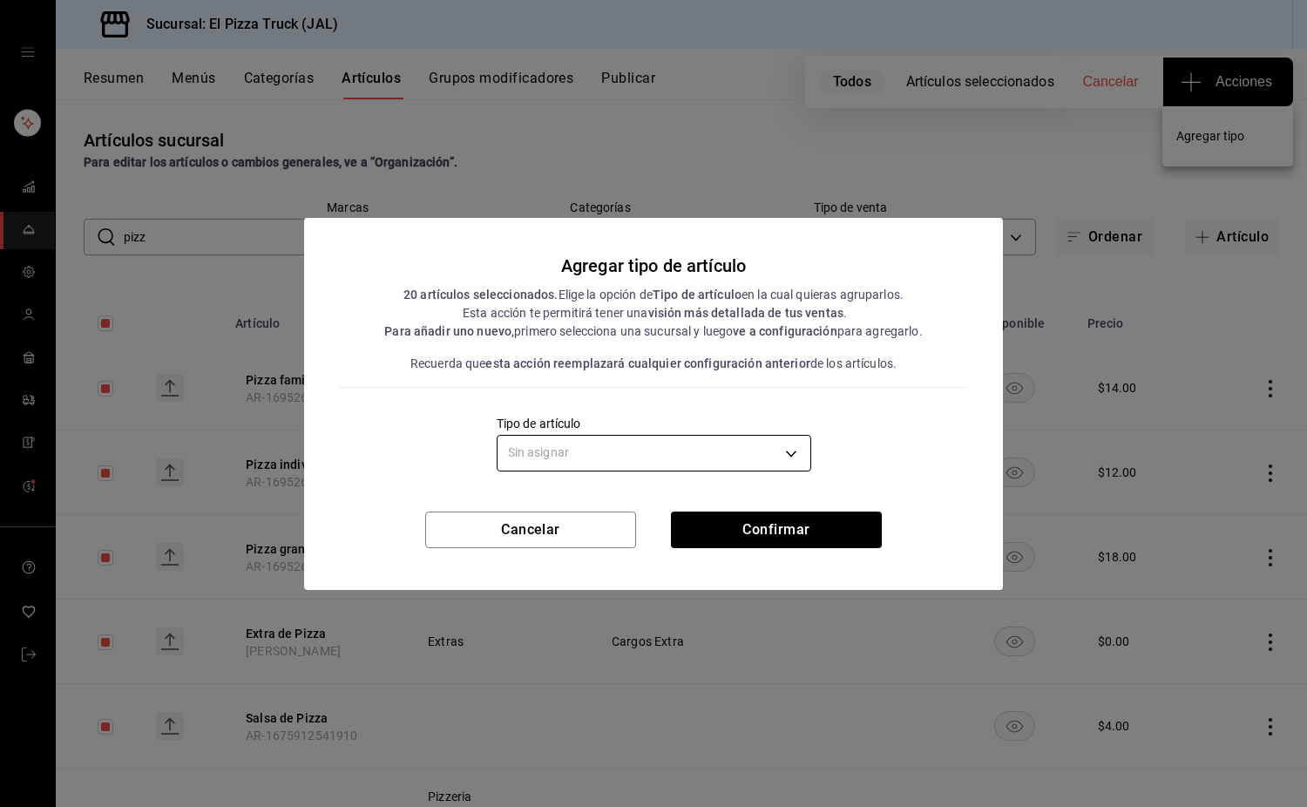
click at [708, 461] on body "Sucursal: El Pizza Truck (JAL) Resumen Menús Categorías Artículos Grupos modifi…" at bounding box center [653, 403] width 1307 height 807
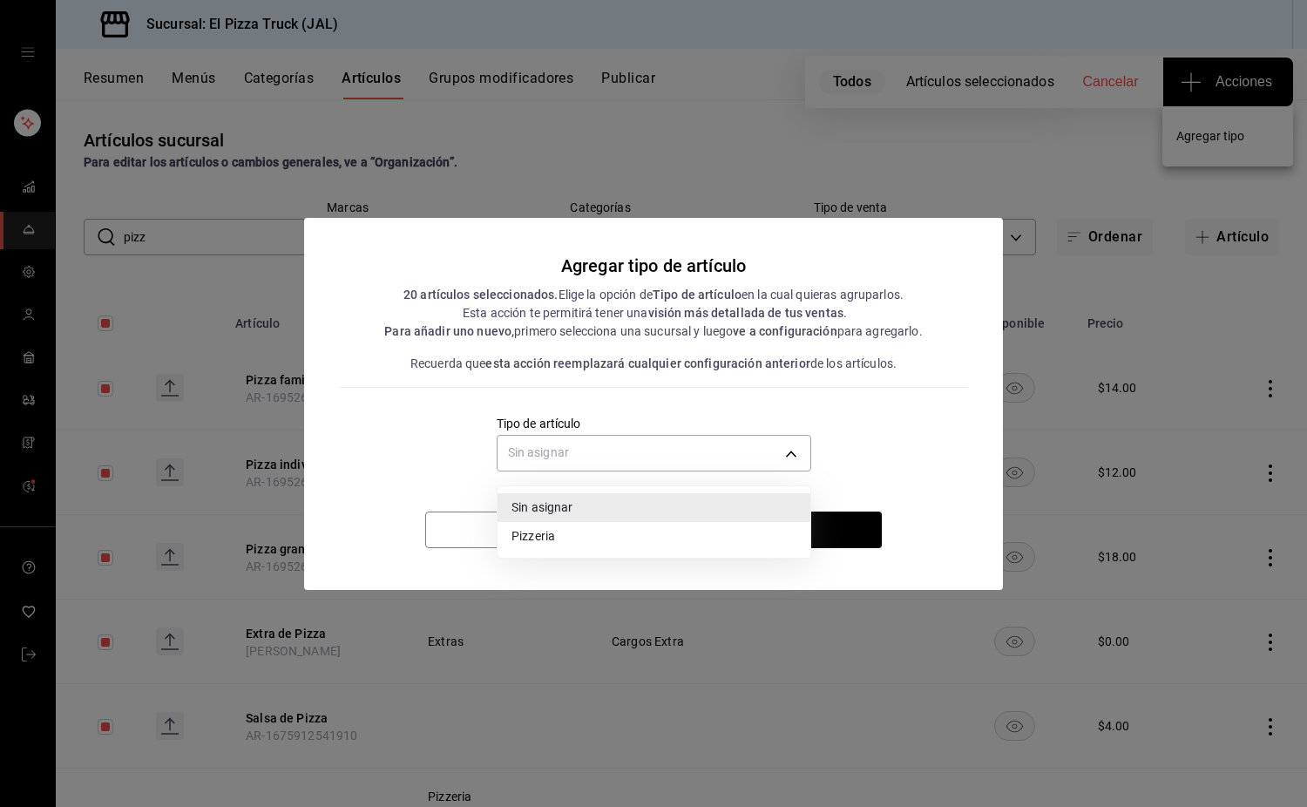
click at [560, 542] on li "Pizzeria" at bounding box center [654, 536] width 313 height 29
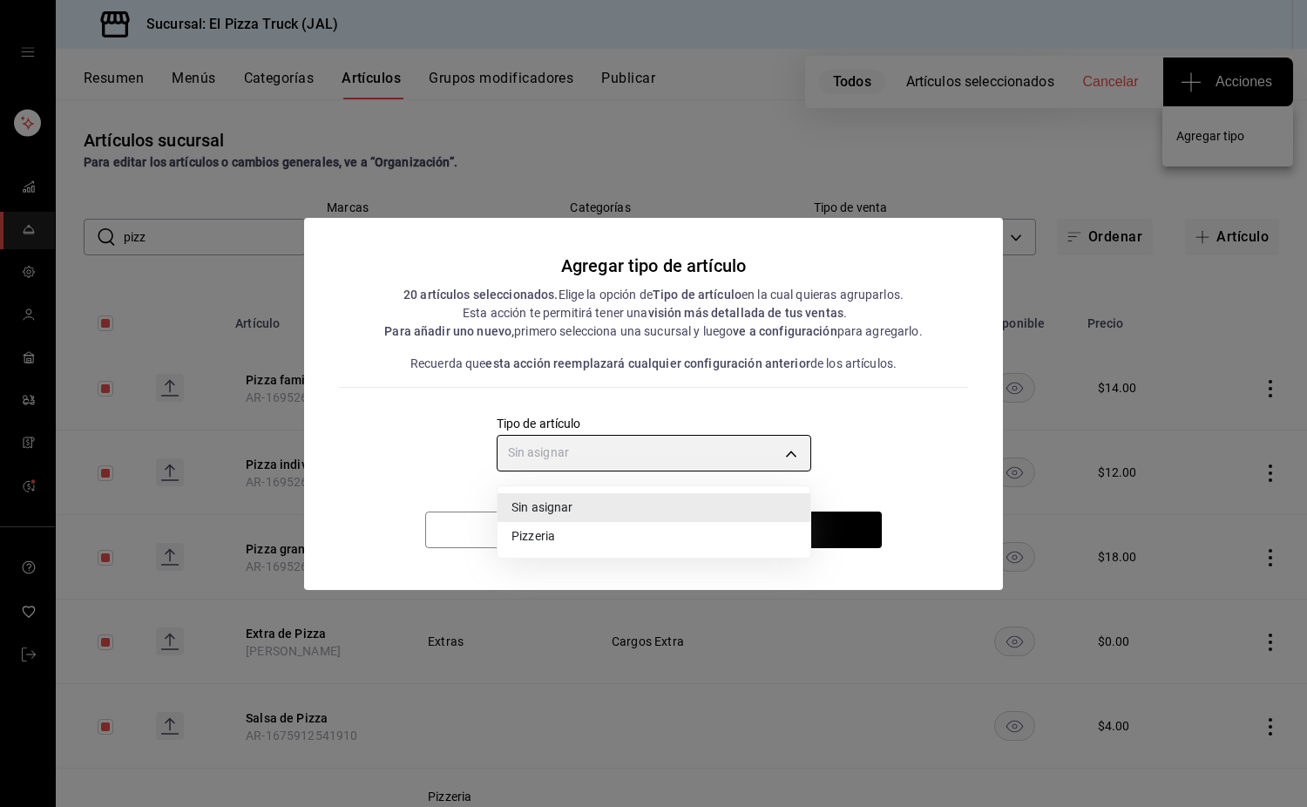
type input "3dfd65ce-df2b-4414-8f53-e6d9fdfeca26"
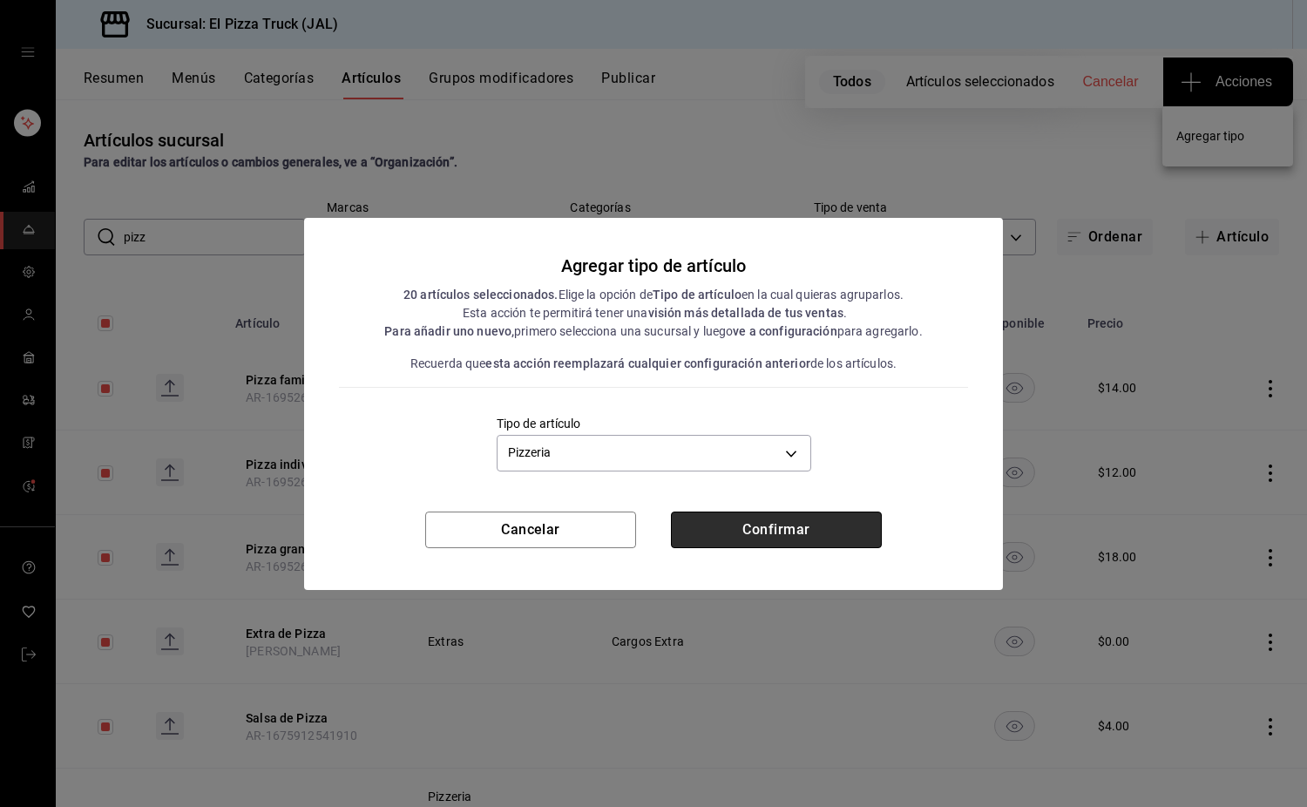
click at [802, 520] on button "Confirmar" at bounding box center [776, 529] width 211 height 37
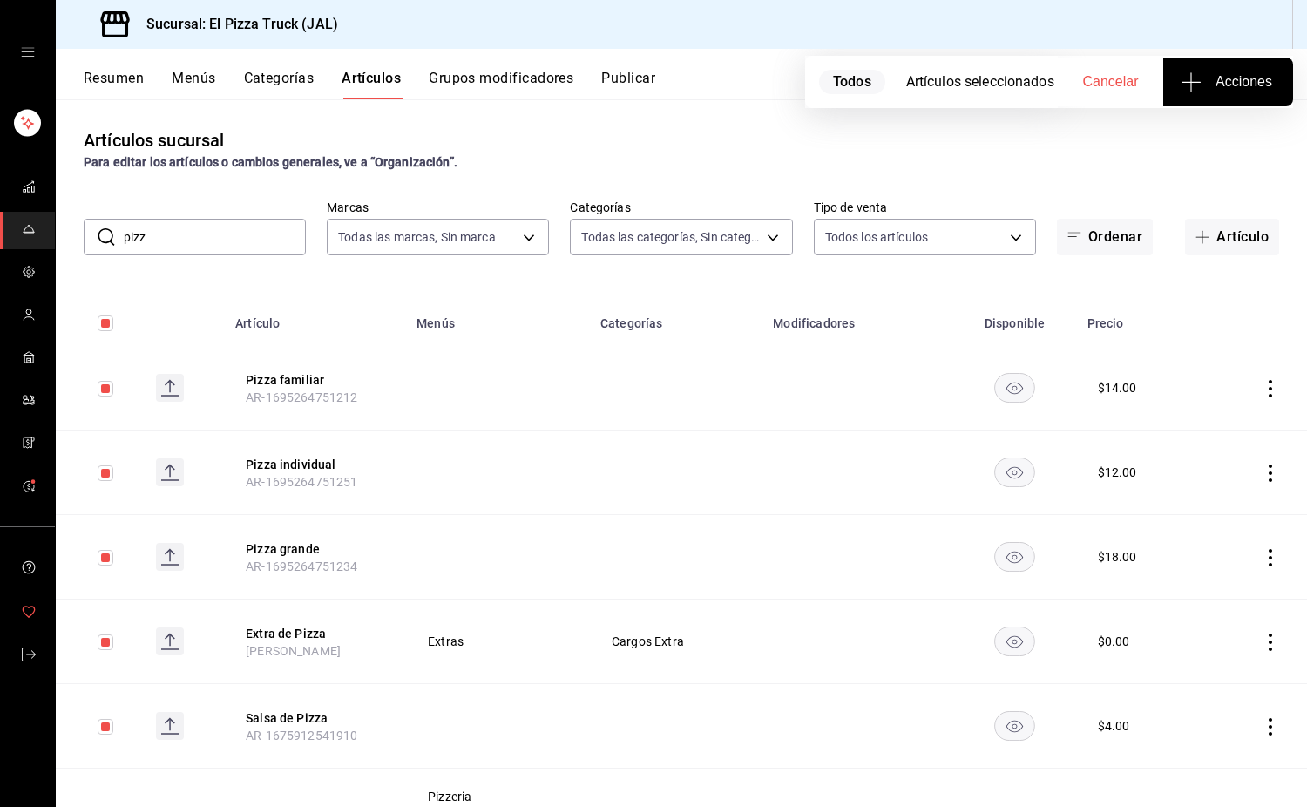
click at [37, 613] on link "mailbox folders" at bounding box center [27, 612] width 55 height 37
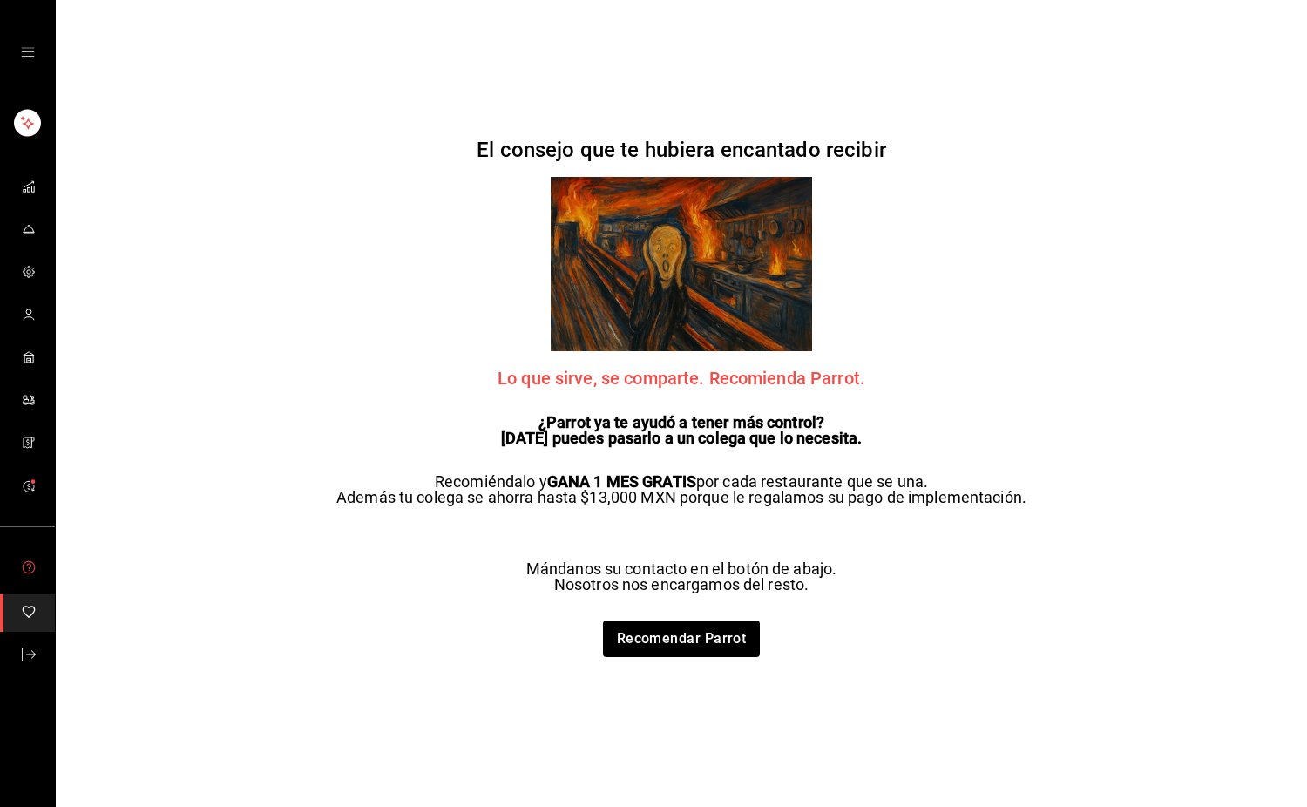
click at [35, 566] on icon "mailbox folders" at bounding box center [29, 566] width 13 height 13
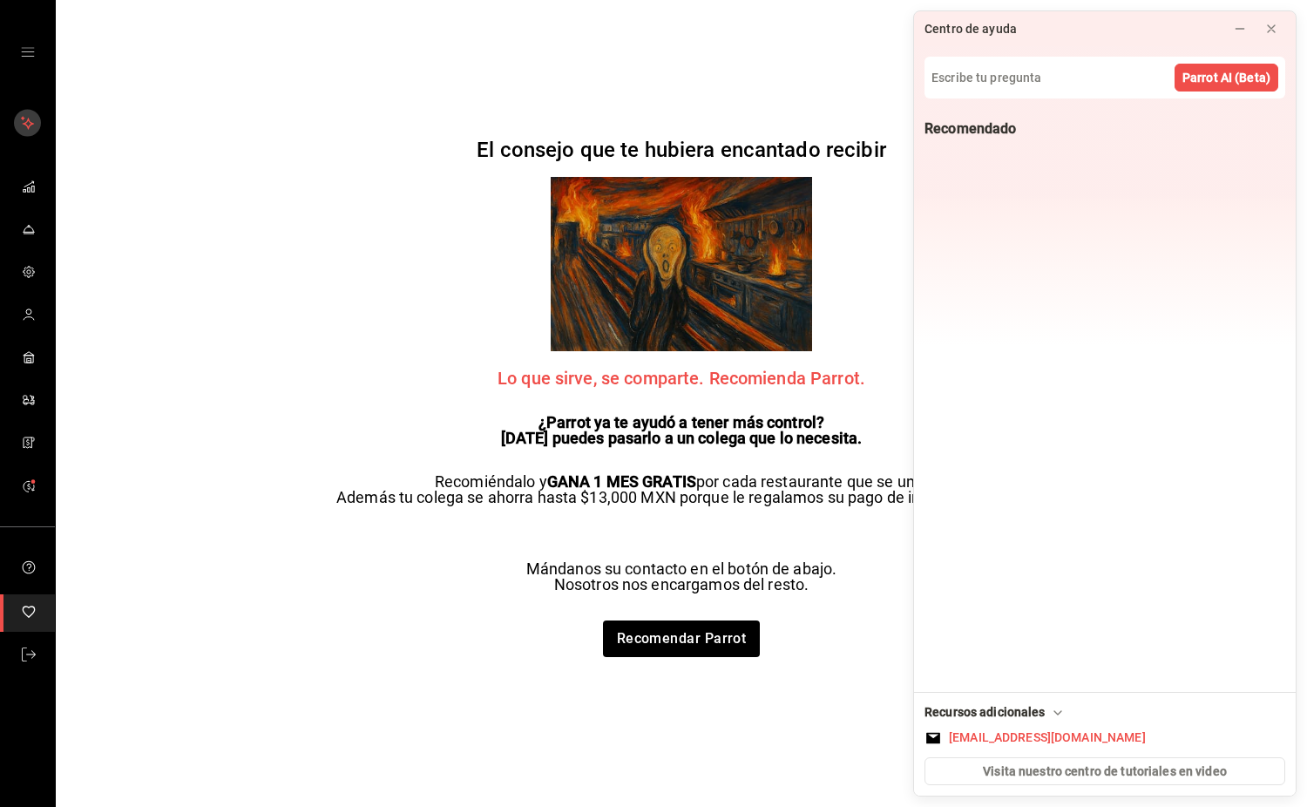
click at [20, 125] on rect "mailbox folders" at bounding box center [27, 123] width 27 height 27
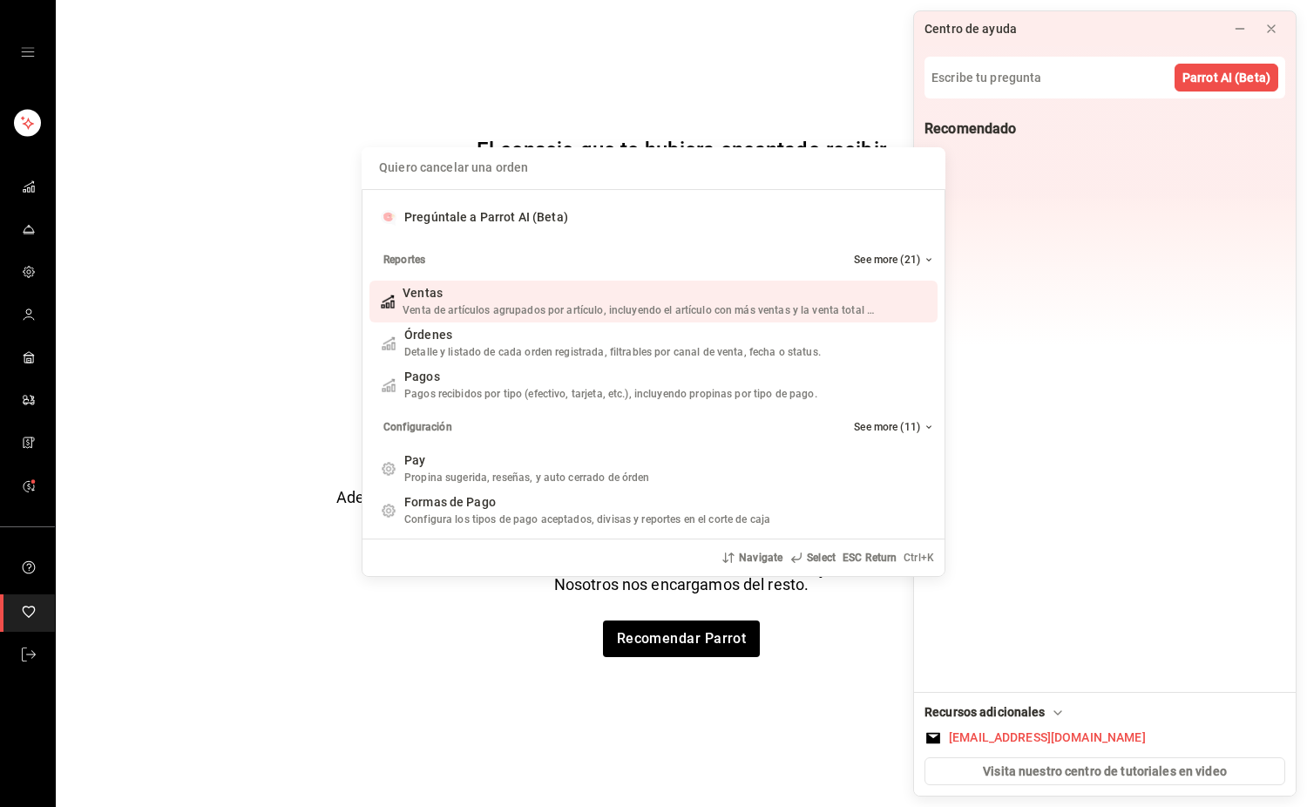
click at [34, 48] on div "Quiero cancelar una orden Pregúntale a Parrot AI (Beta) Reportes See more (21) …" at bounding box center [653, 403] width 1307 height 807
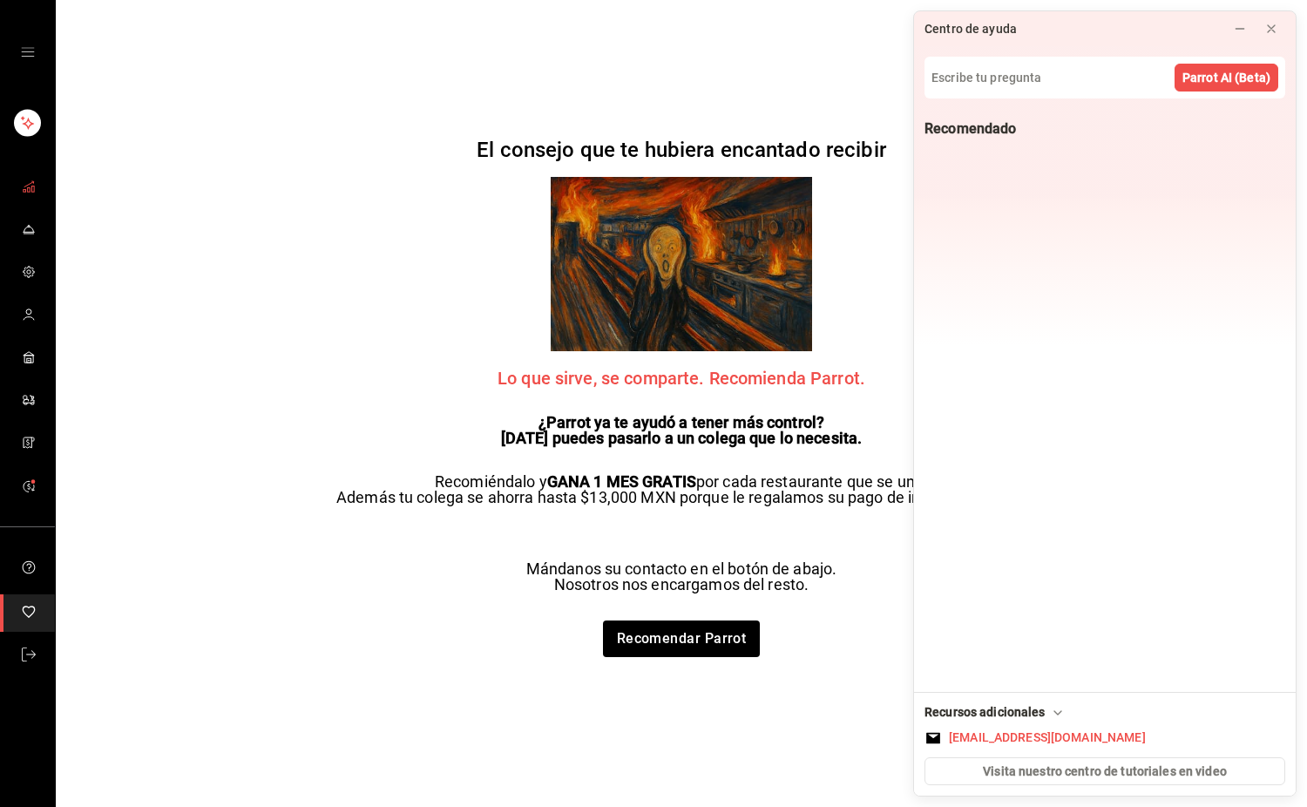
click at [31, 179] on icon "mailbox folders" at bounding box center [29, 186] width 14 height 14
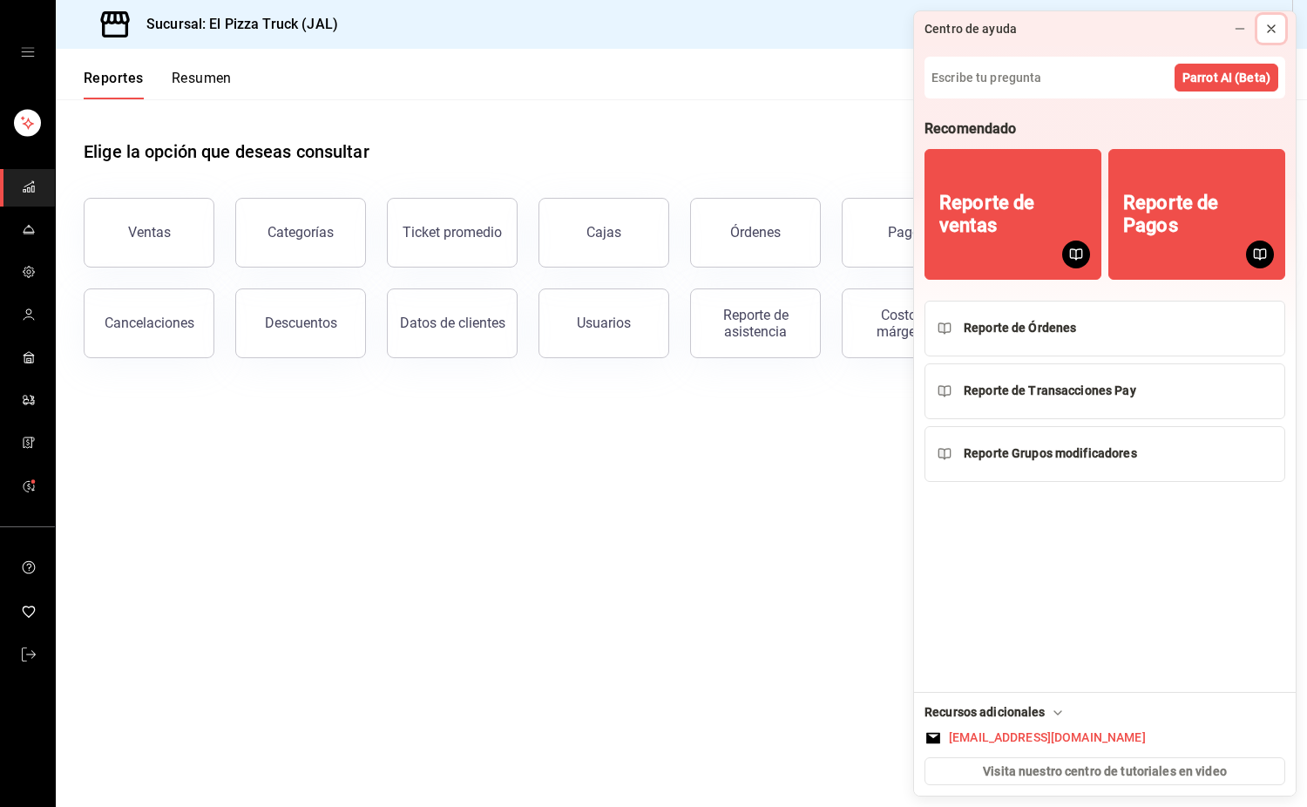
click at [1272, 24] on icon at bounding box center [1271, 29] width 14 height 14
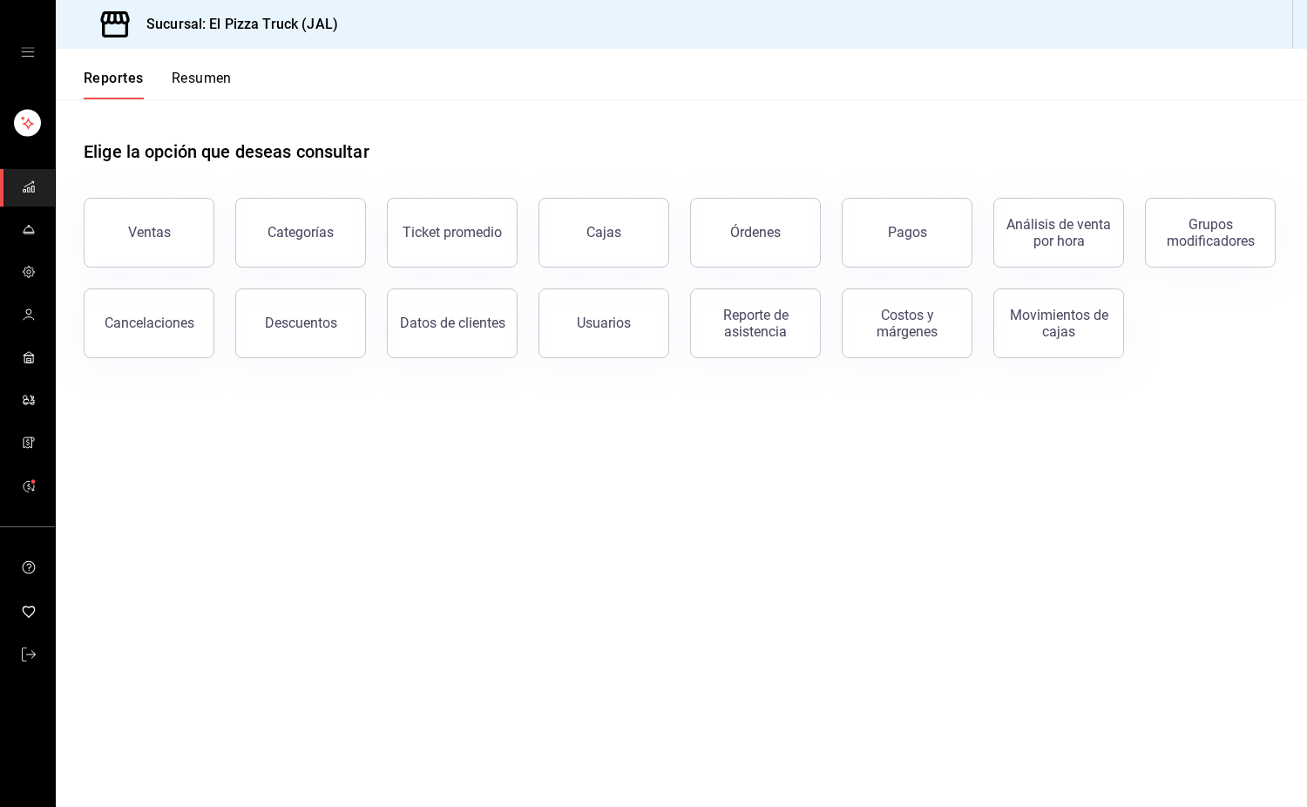
click at [30, 52] on icon "open drawer" at bounding box center [27, 52] width 13 height 9
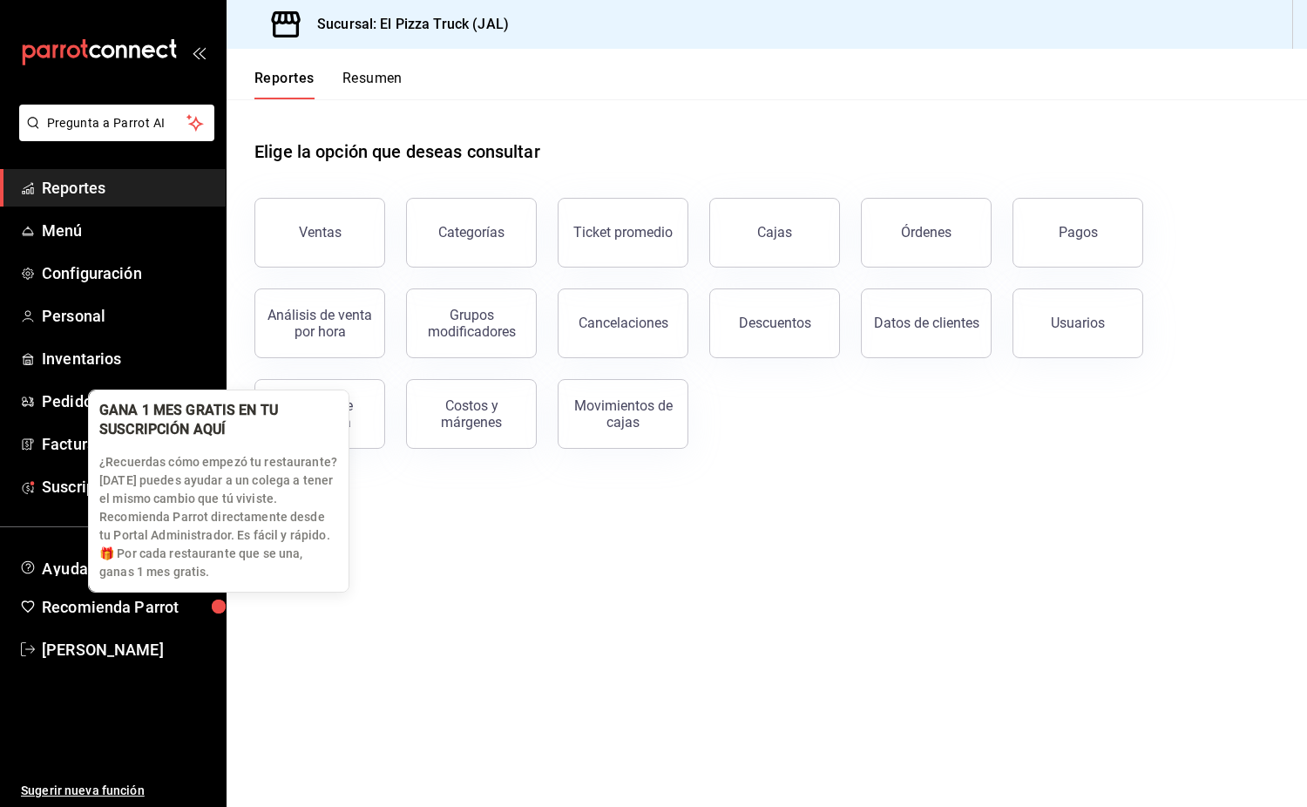
click at [216, 605] on div "button" at bounding box center [218, 606] width 21 height 21
click at [323, 407] on div "GANA 1 MES GRATIS EN TU SUSCRIPCIÓN AQUÍ ¿Recuerdas cómo empezó tu restaurante?…" at bounding box center [219, 490] width 260 height 201
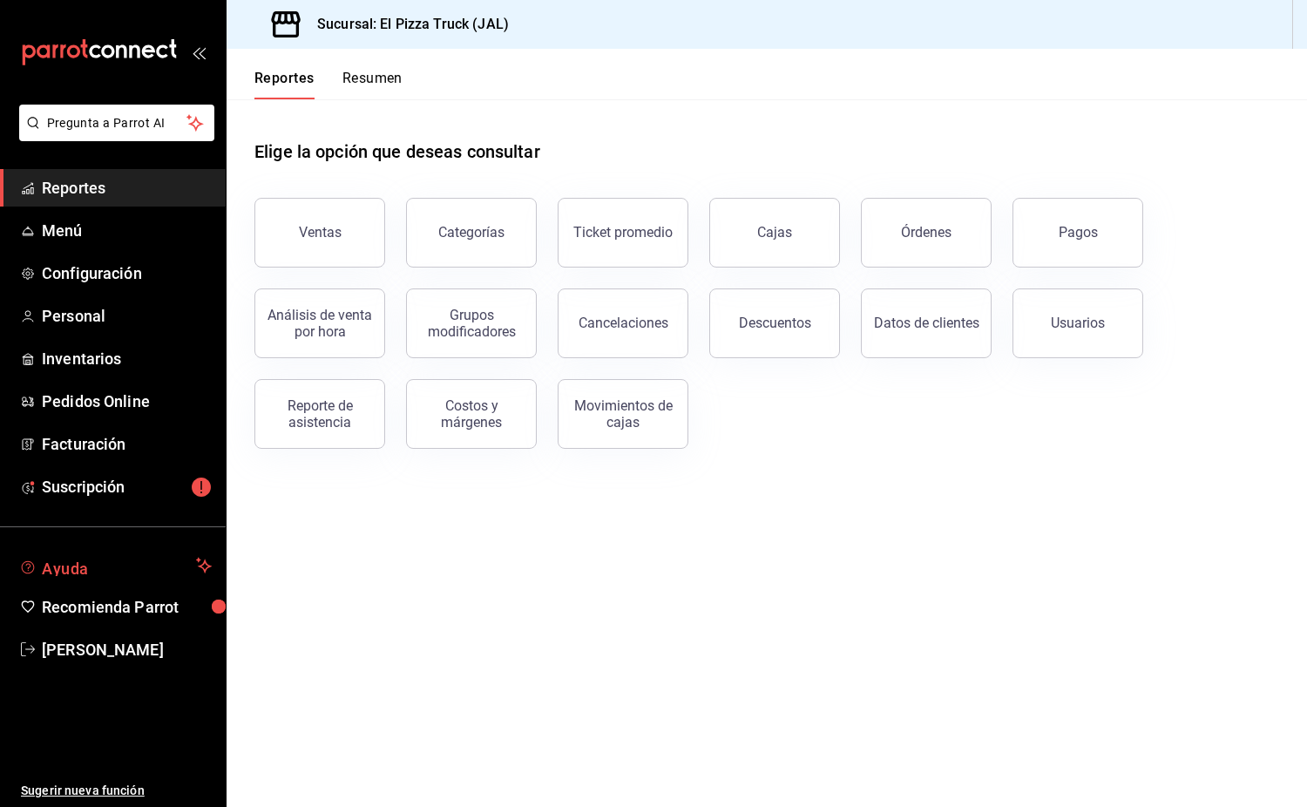
click at [122, 562] on span "Ayuda" at bounding box center [115, 565] width 147 height 21
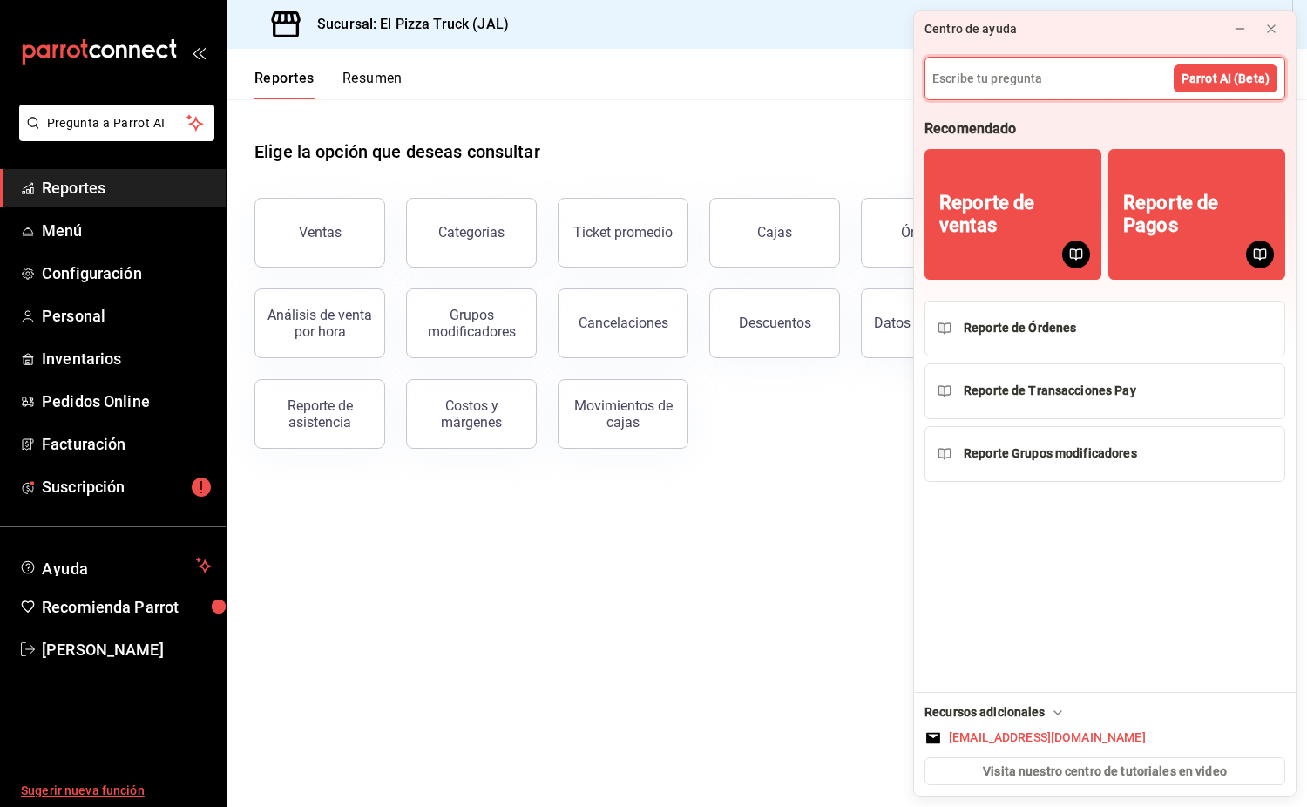
click at [112, 782] on span "Sugerir nueva función" at bounding box center [116, 791] width 191 height 18
drag, startPoint x: 1281, startPoint y: 29, endPoint x: 609, endPoint y: 141, distance: 681.1
click at [1282, 29] on button at bounding box center [1271, 29] width 28 height 28
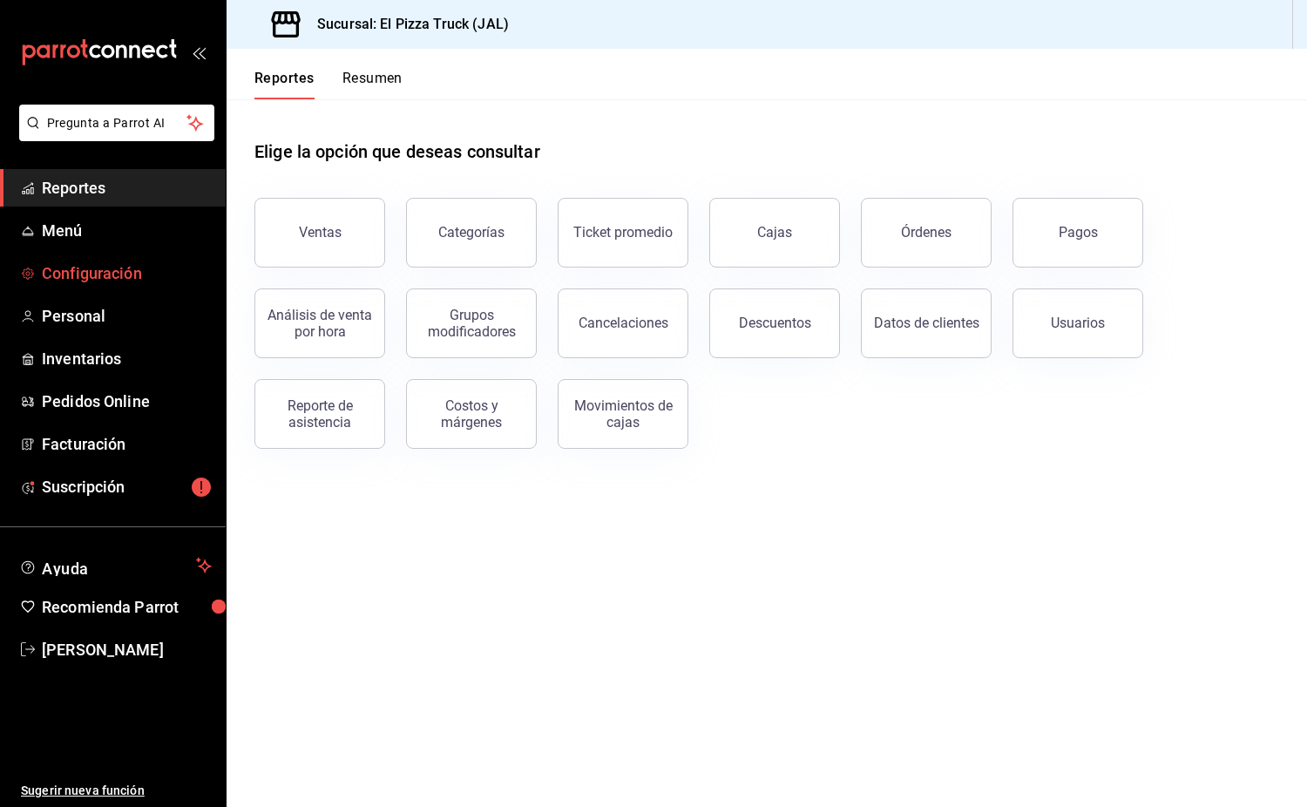
click at [118, 271] on span "Configuración" at bounding box center [127, 273] width 170 height 24
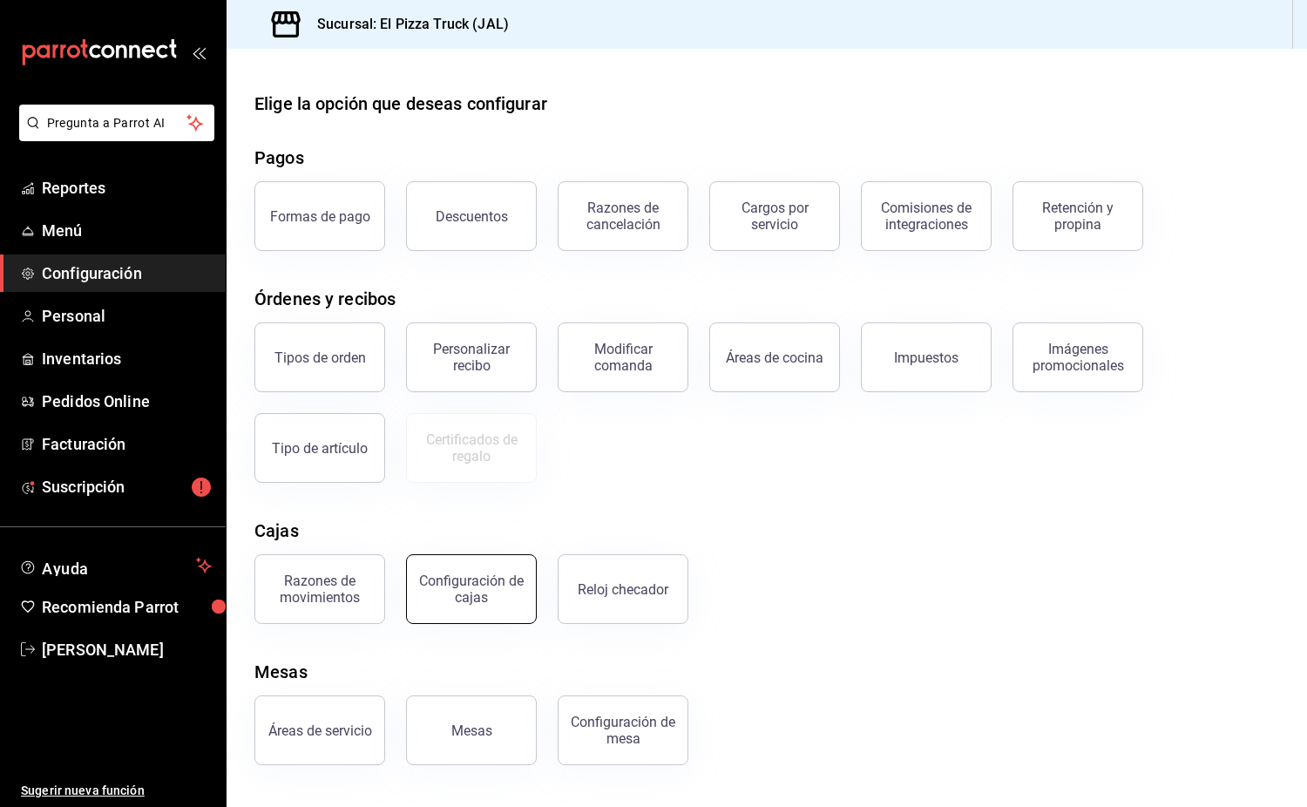
click at [443, 592] on div "Configuración de cajas" at bounding box center [471, 588] width 108 height 33
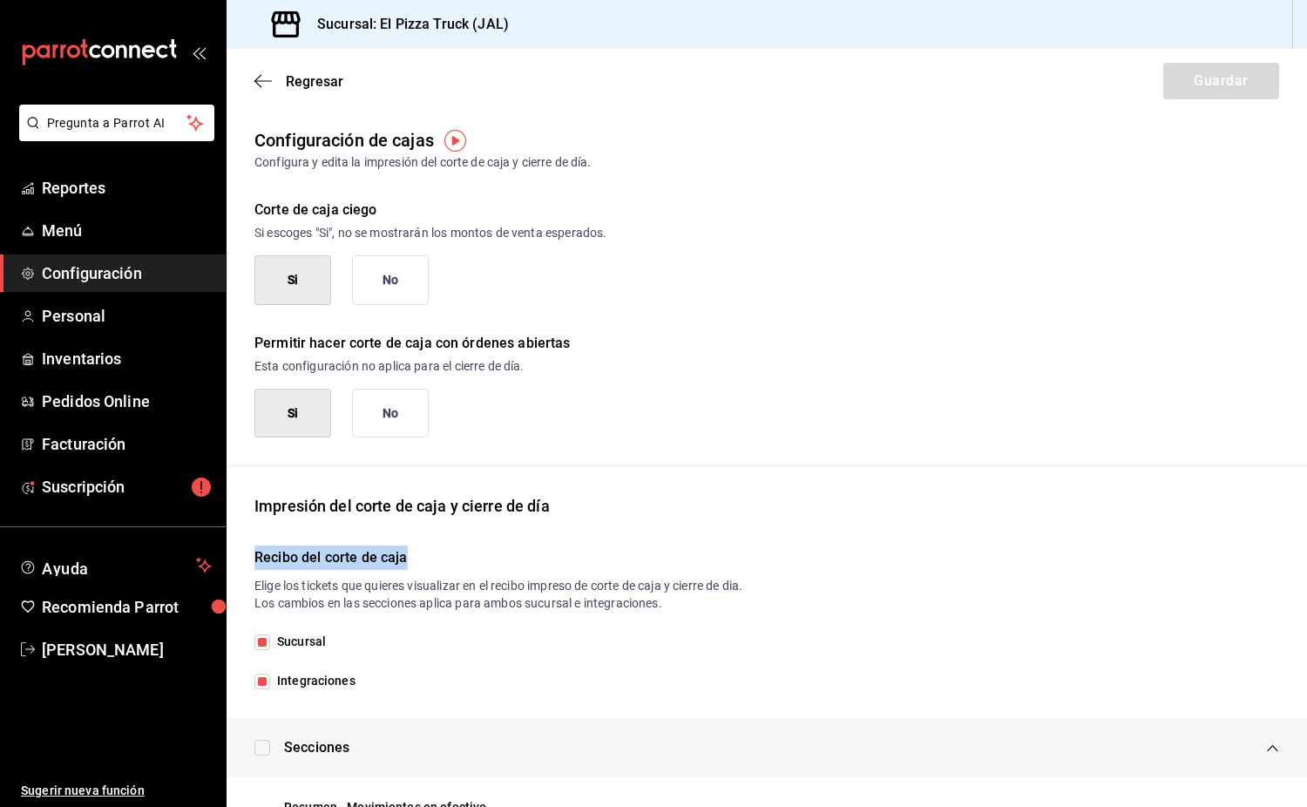
drag, startPoint x: 424, startPoint y: 556, endPoint x: 253, endPoint y: 565, distance: 171.9
click at [253, 565] on div "Impresión [PERSON_NAME] de caja y cierre de día Recibo [PERSON_NAME] de caja El…" at bounding box center [767, 592] width 1080 height 196
copy h6 "Recibo del corte de caja"
click at [95, 316] on span "Personal" at bounding box center [127, 316] width 170 height 24
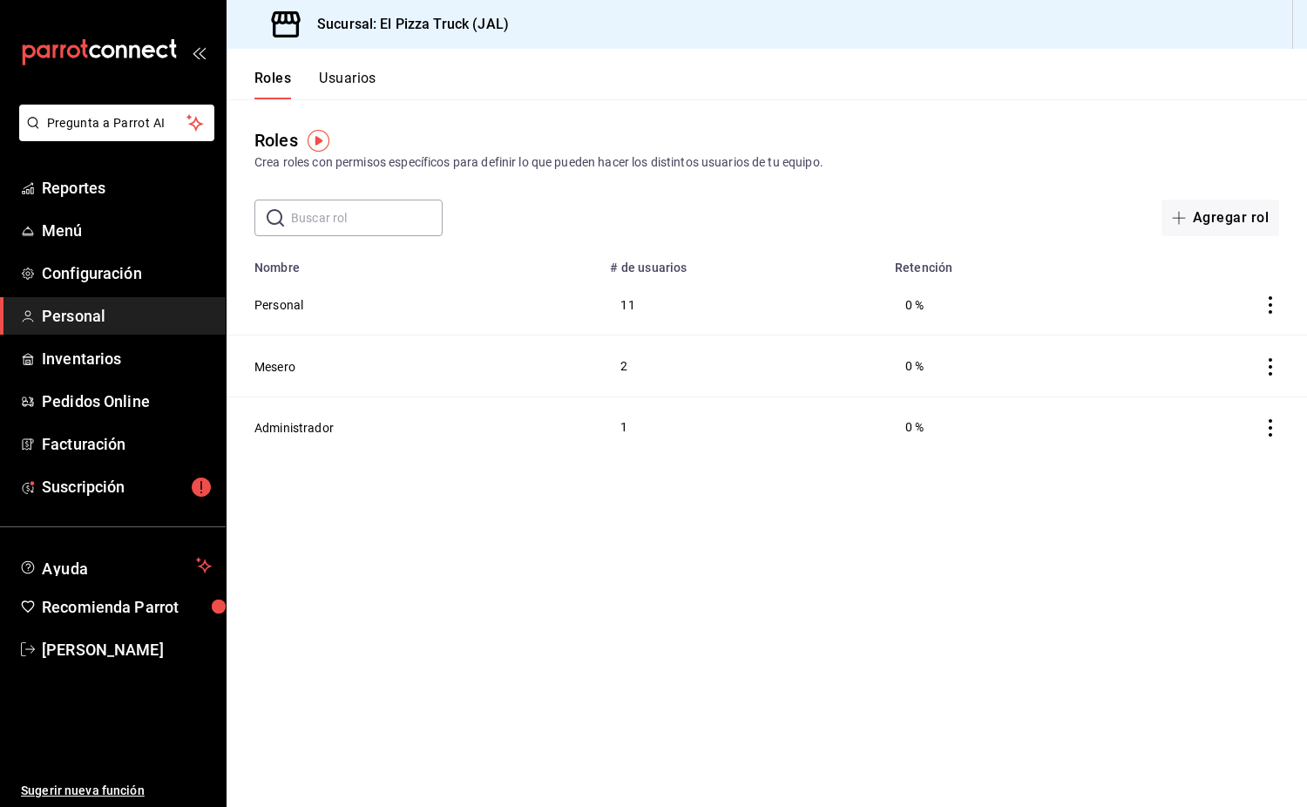
click at [341, 80] on button "Usuarios" at bounding box center [348, 85] width 58 height 30
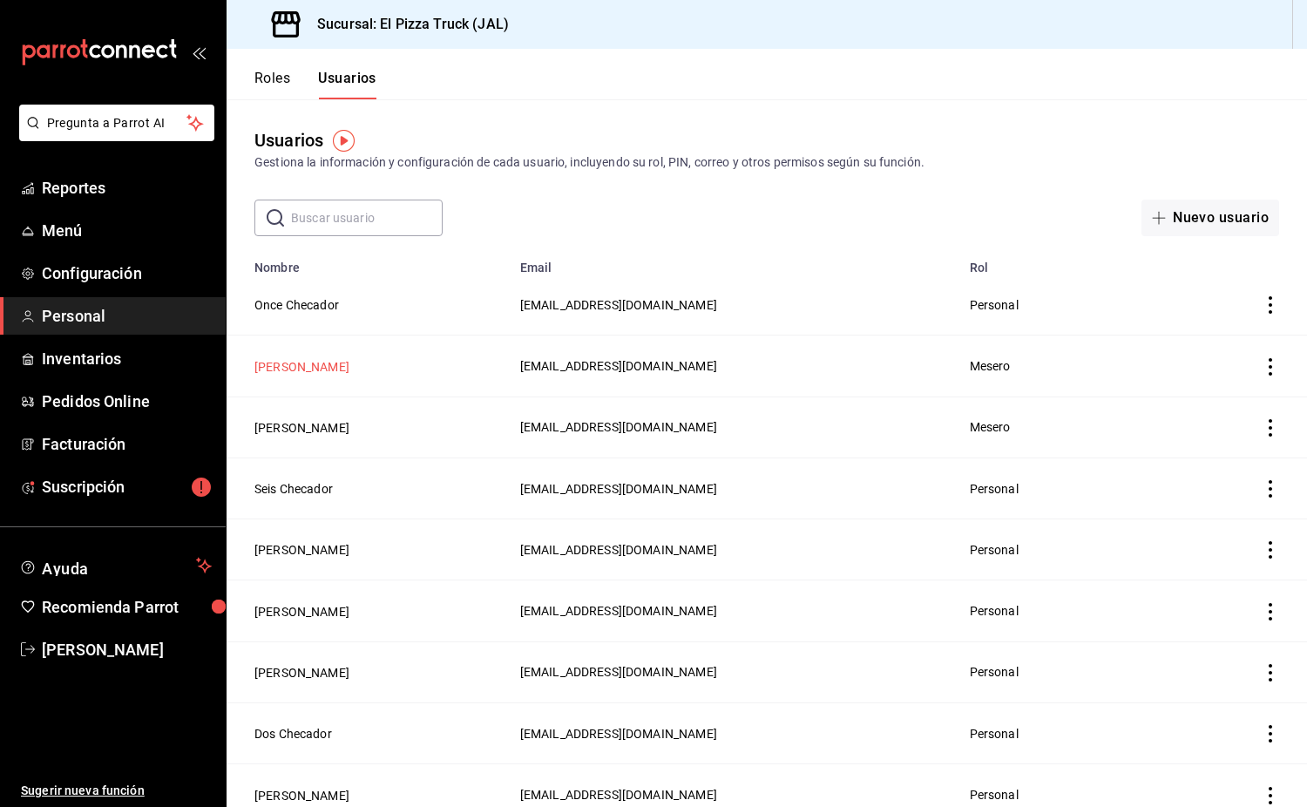
click at [318, 372] on button "[PERSON_NAME]" at bounding box center [301, 366] width 95 height 17
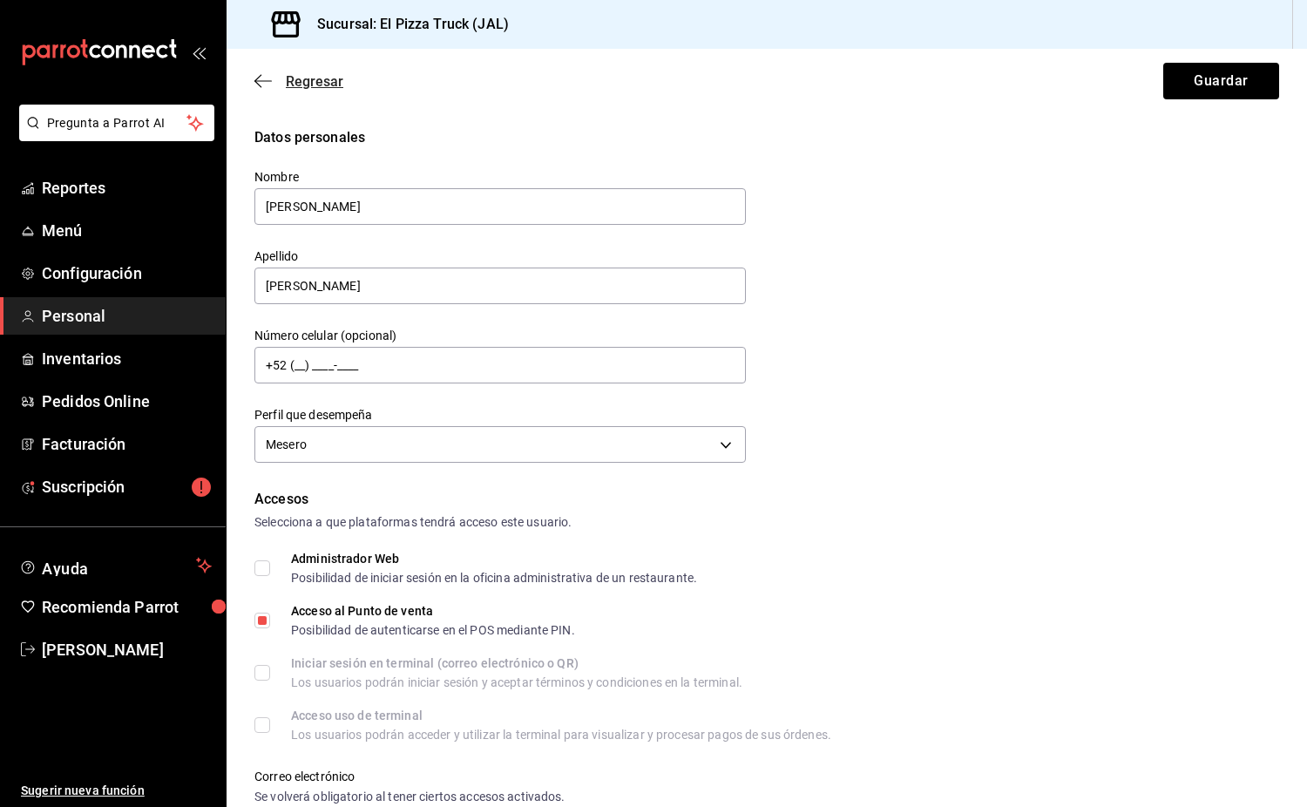
click at [254, 86] on icon "button" at bounding box center [262, 81] width 17 height 16
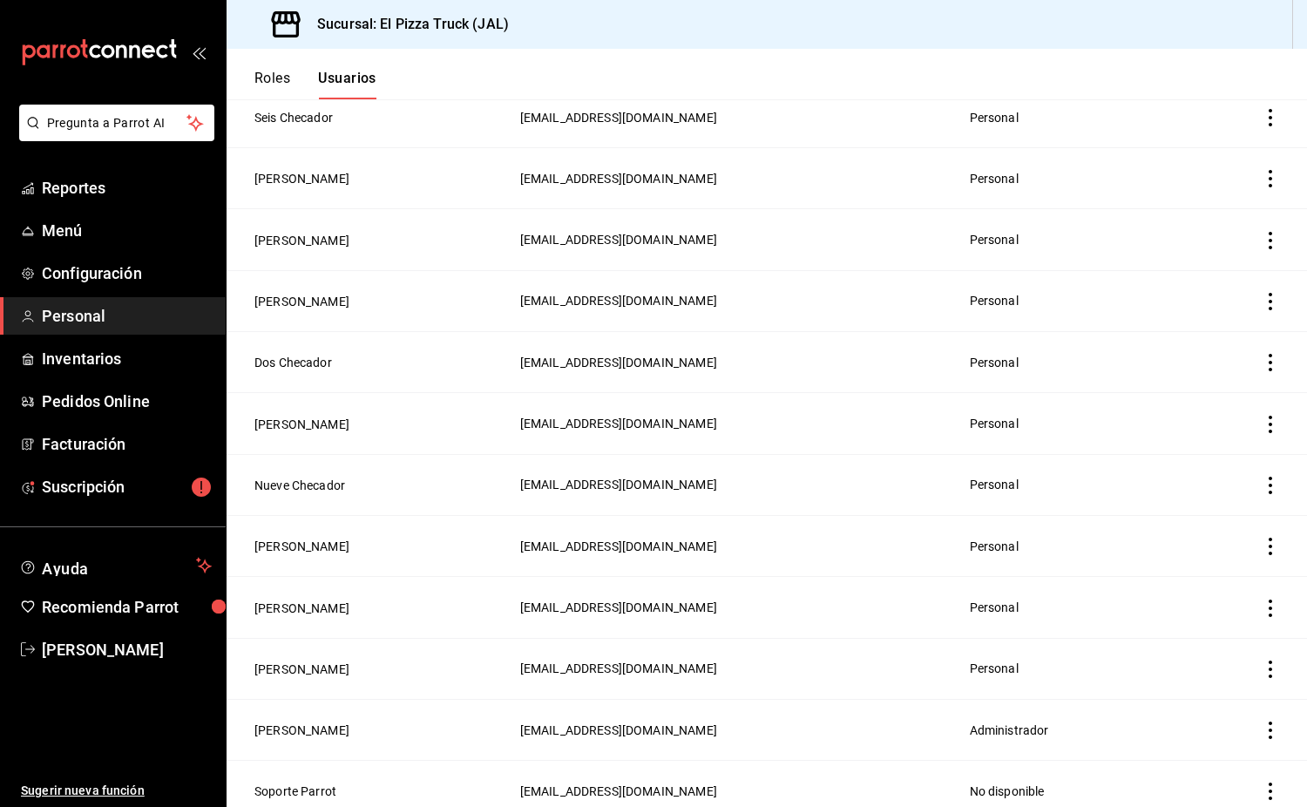
scroll to position [386, 0]
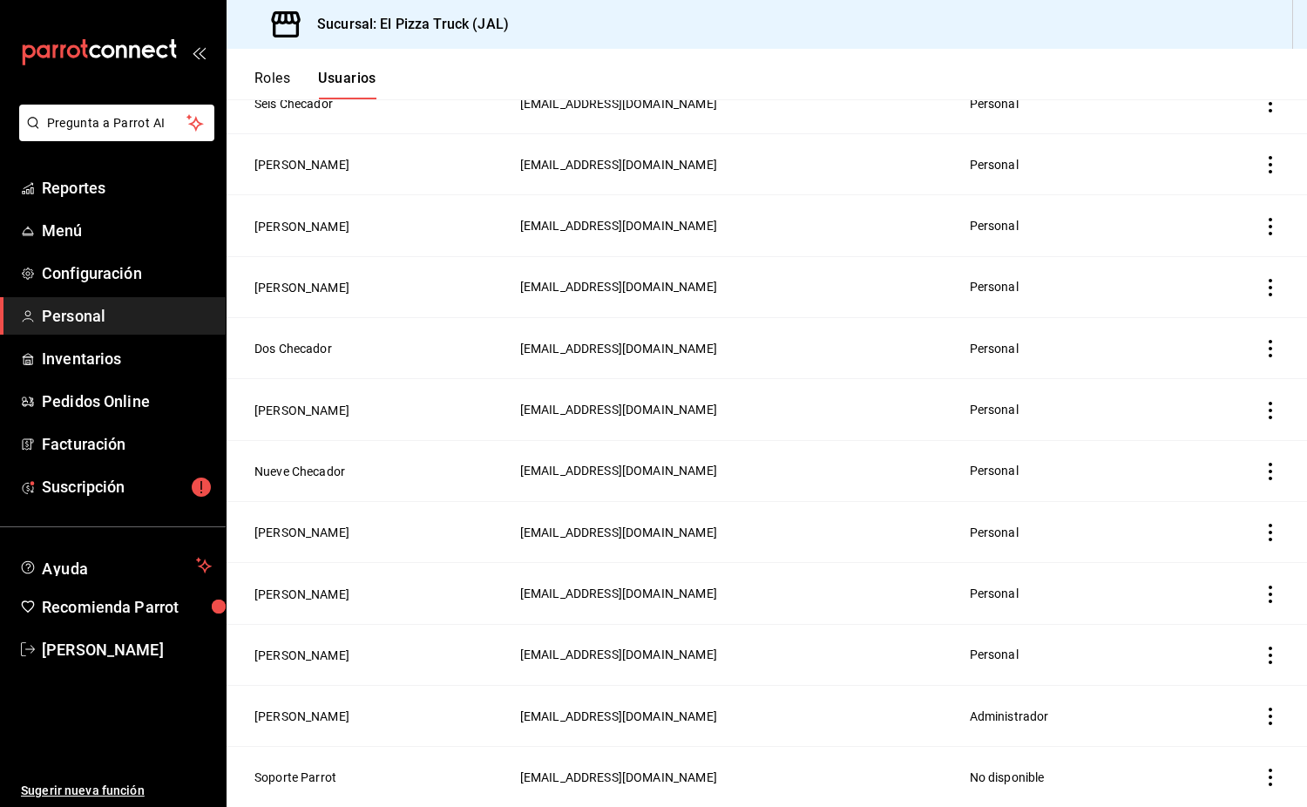
click at [314, 602] on button "[PERSON_NAME]" at bounding box center [301, 594] width 95 height 17
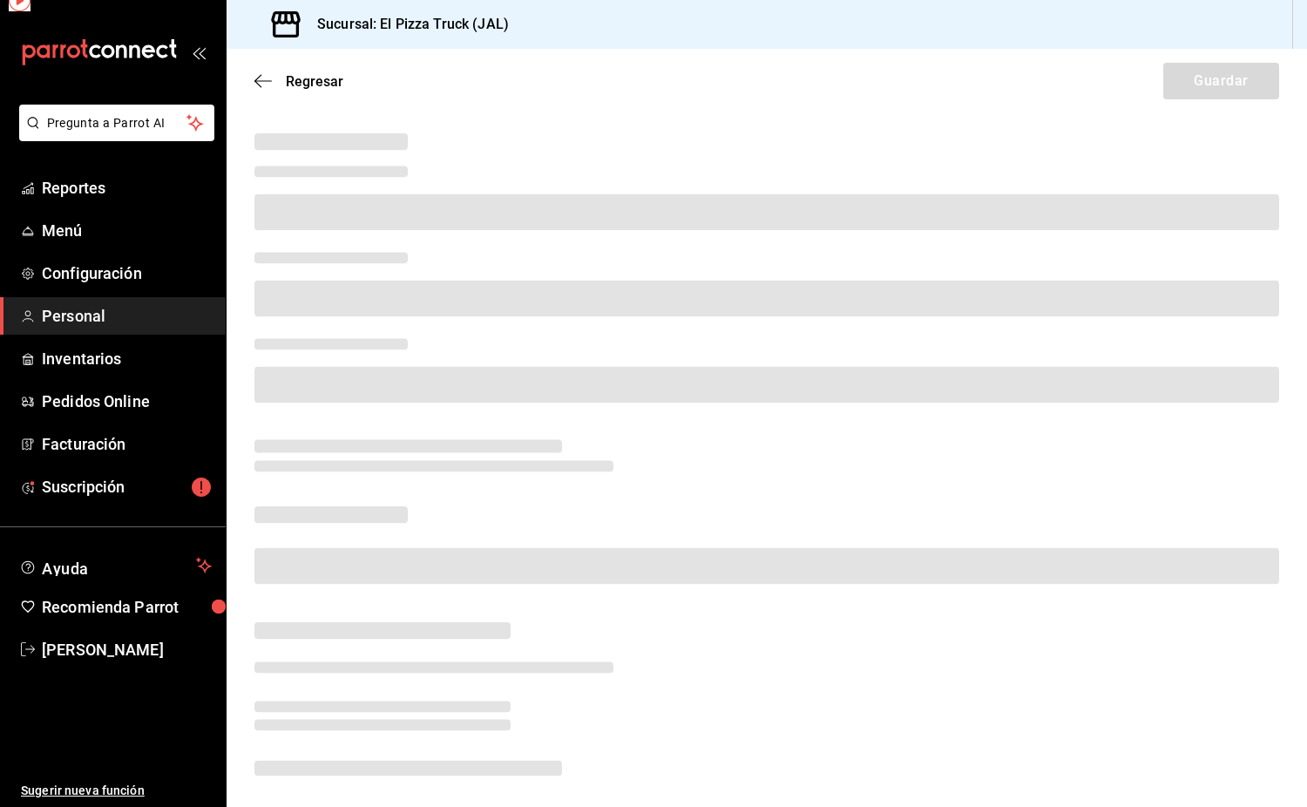
click at [315, 598] on div at bounding box center [767, 453] width 1080 height 653
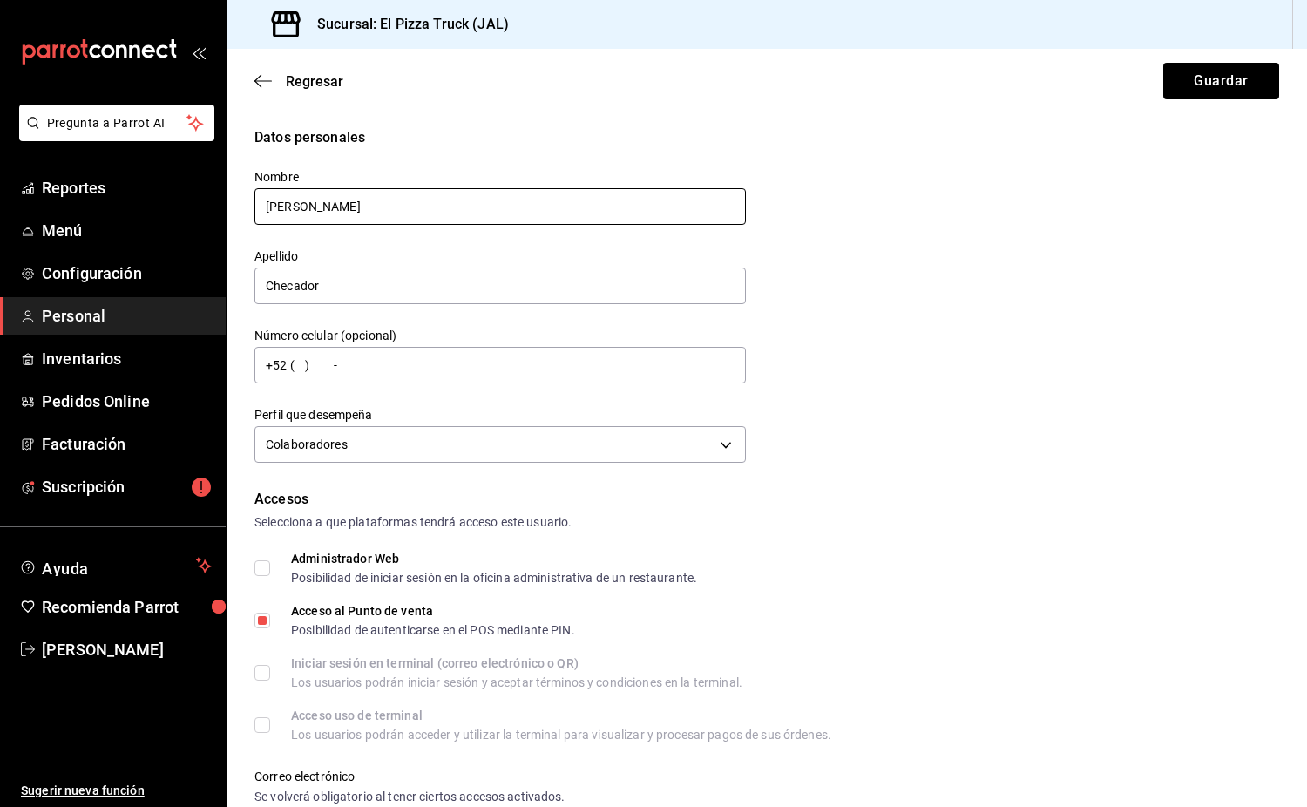
click at [331, 188] on input "[PERSON_NAME]" at bounding box center [499, 206] width 491 height 37
type input "B"
type input "j"
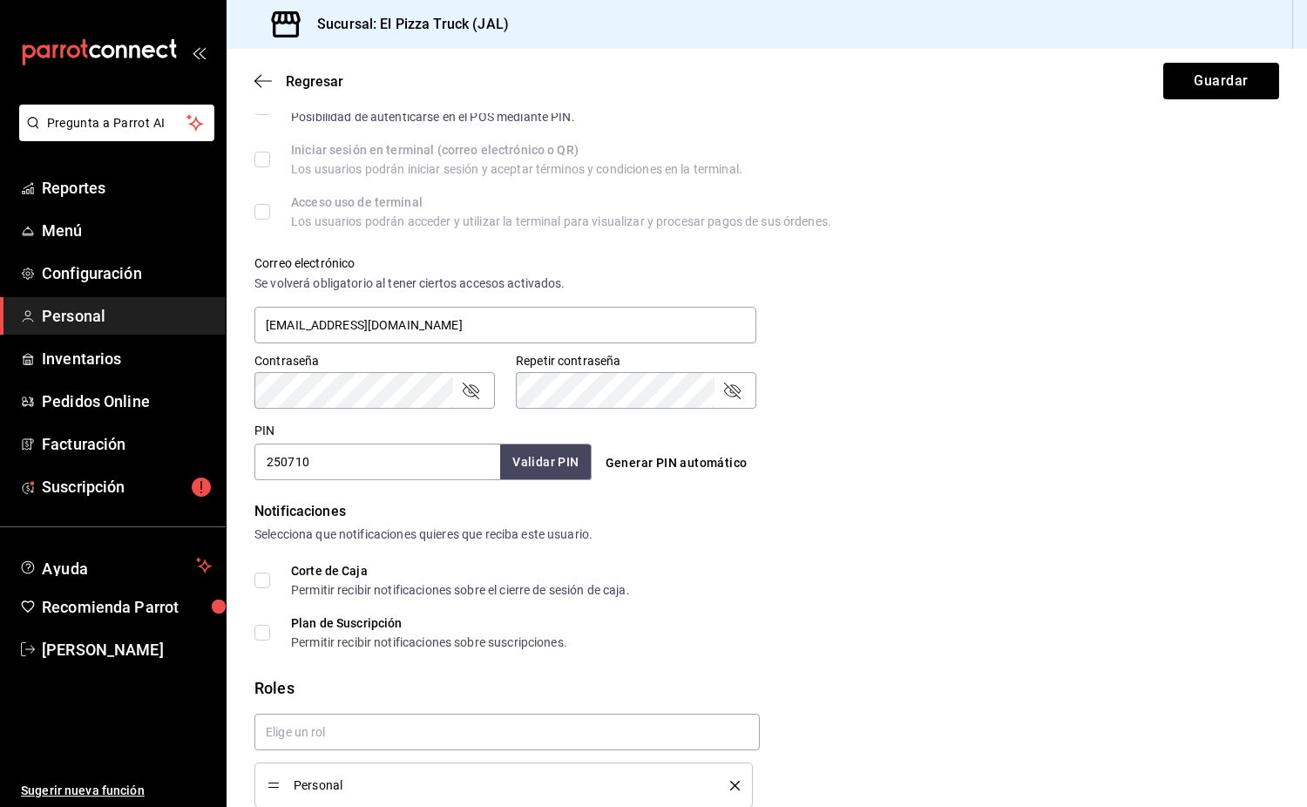
scroll to position [523, 0]
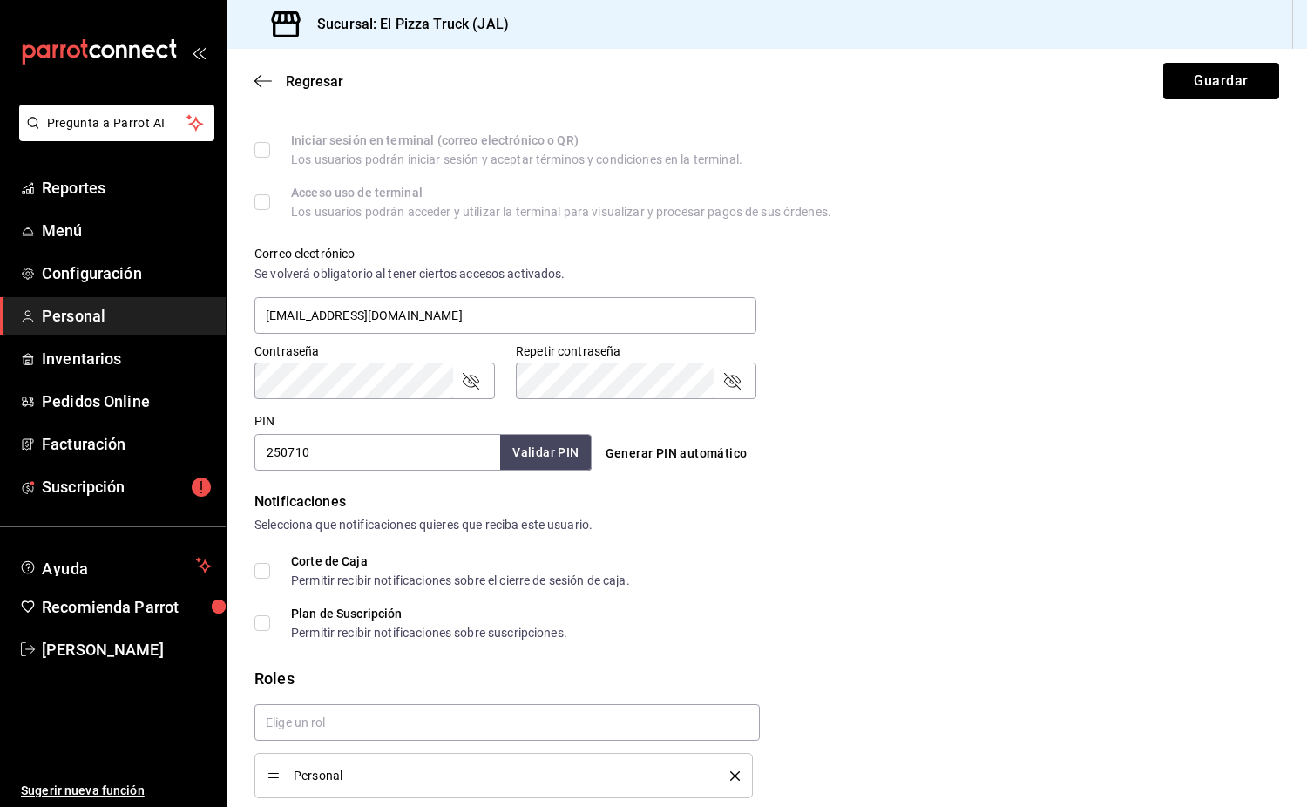
type input "[PERSON_NAME]"
drag, startPoint x: 351, startPoint y: 453, endPoint x: 266, endPoint y: 453, distance: 85.4
click at [266, 453] on input "250710" at bounding box center [377, 452] width 246 height 37
click at [1230, 83] on button "Guardar" at bounding box center [1221, 81] width 116 height 37
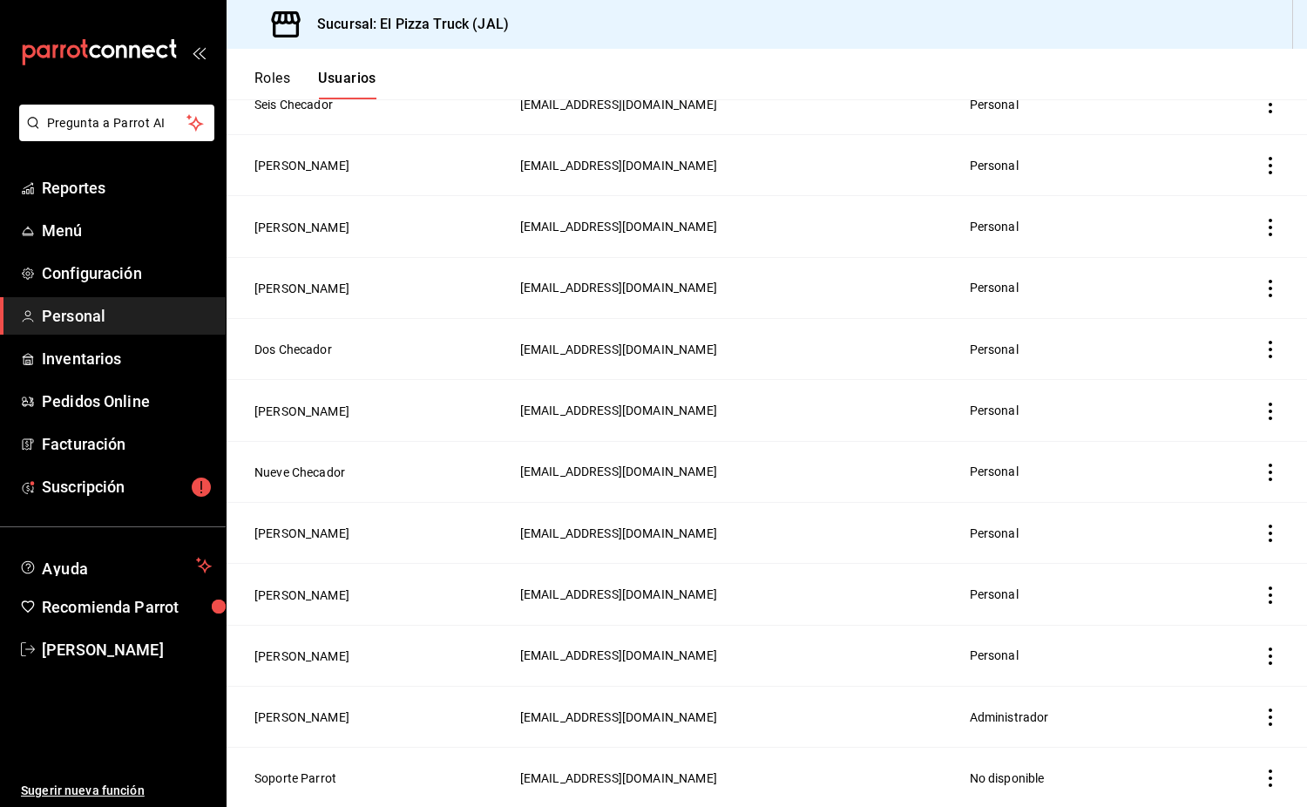
scroll to position [386, 0]
click at [343, 654] on button "[PERSON_NAME]" at bounding box center [301, 655] width 95 height 17
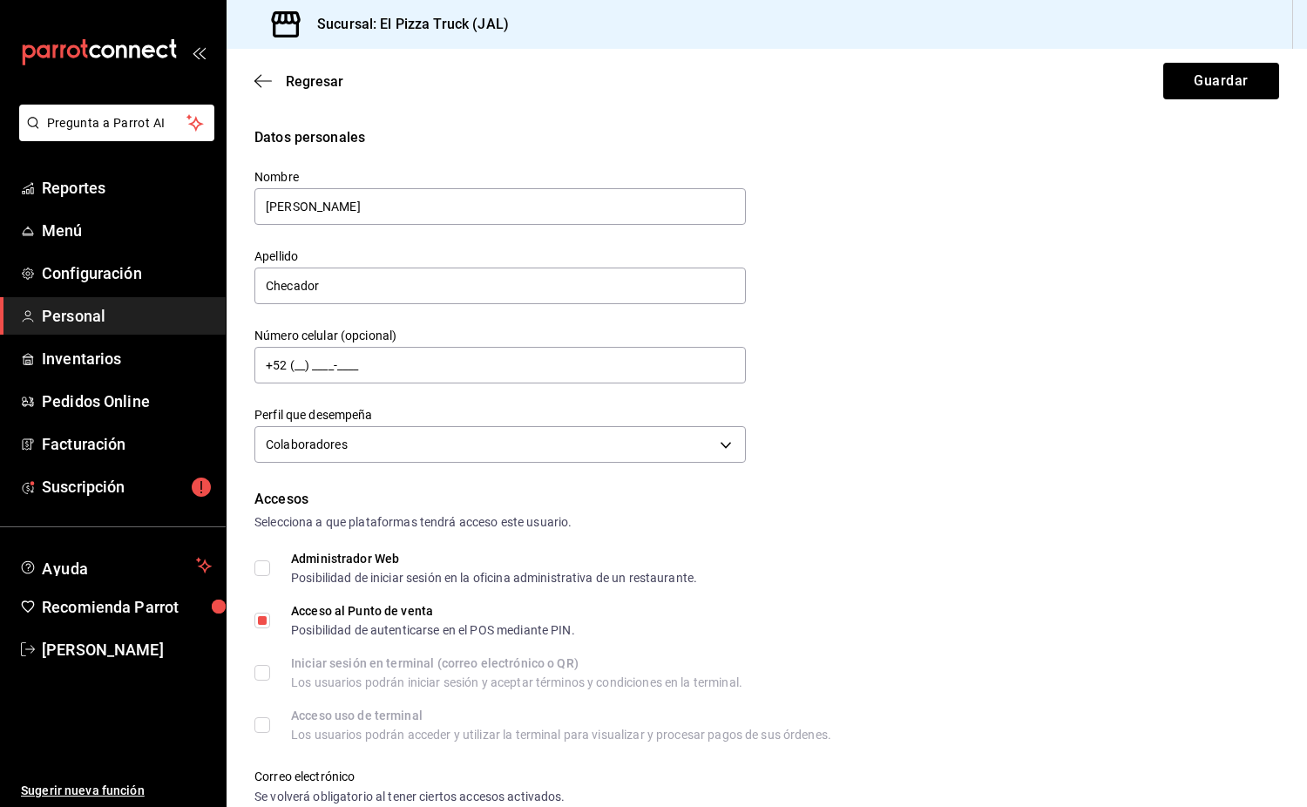
click at [243, 207] on div "Nombre [PERSON_NAME]" at bounding box center [490, 187] width 512 height 79
type input "s"
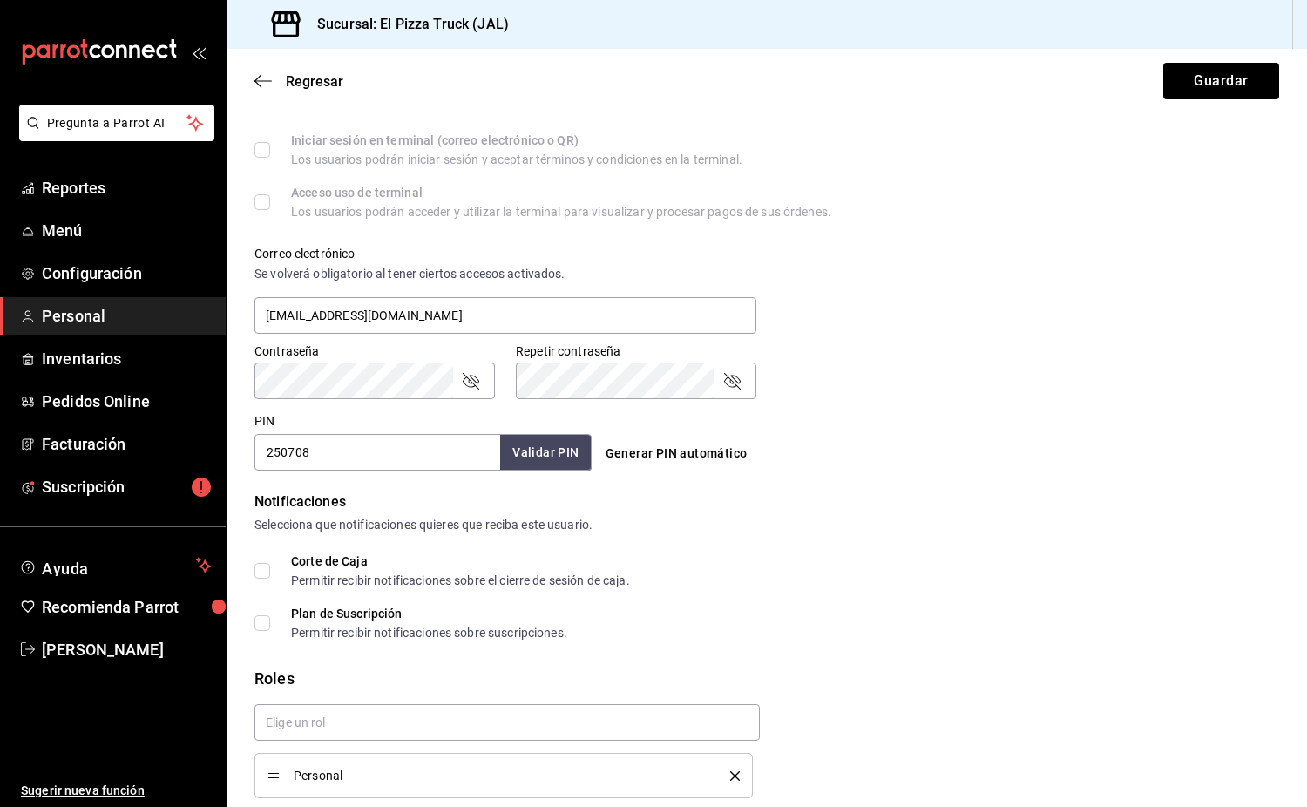
scroll to position [591, 0]
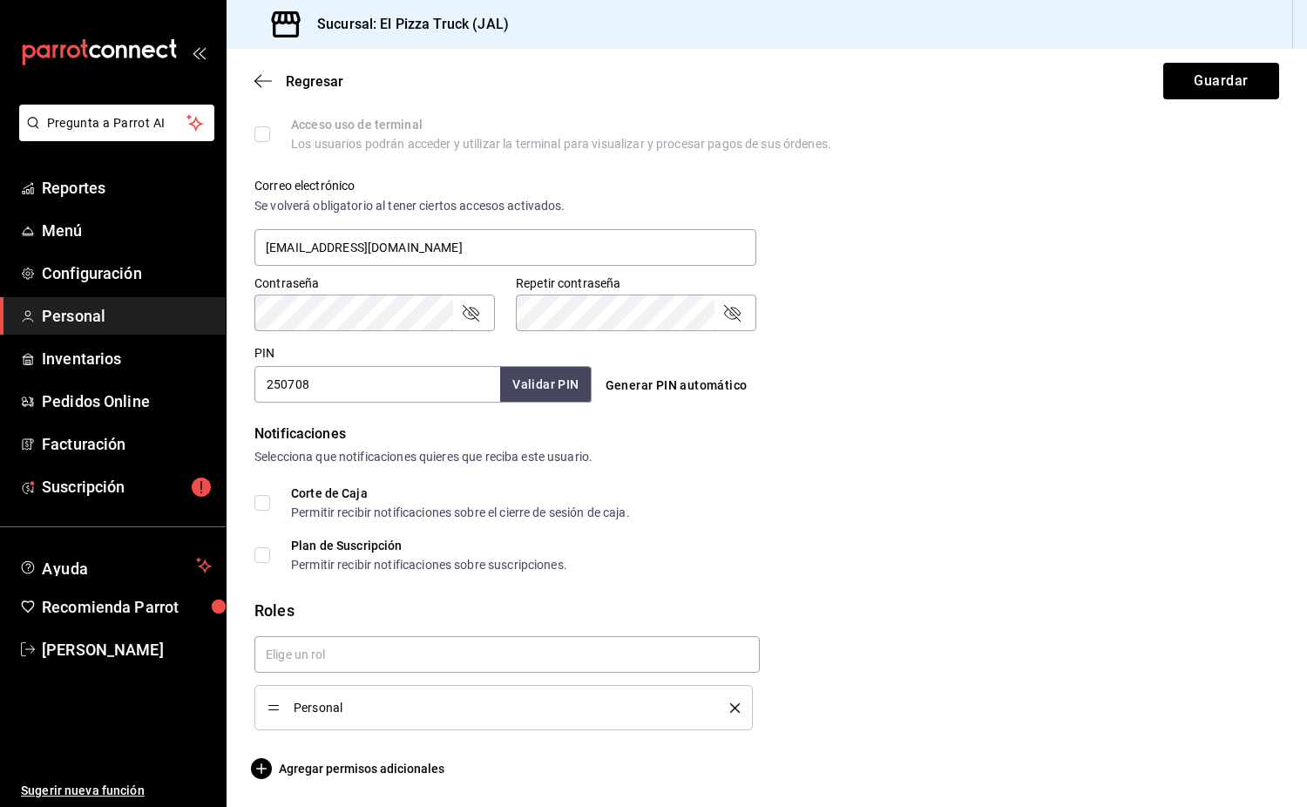
type input "[PERSON_NAME]"
drag, startPoint x: 290, startPoint y: 387, endPoint x: 240, endPoint y: 389, distance: 50.6
click at [240, 389] on div "Datos personales Nombre [PERSON_NAME] Checador Número celular (opcional) +52 (_…" at bounding box center [767, 157] width 1080 height 1242
click at [1208, 91] on button "Guardar" at bounding box center [1221, 81] width 116 height 37
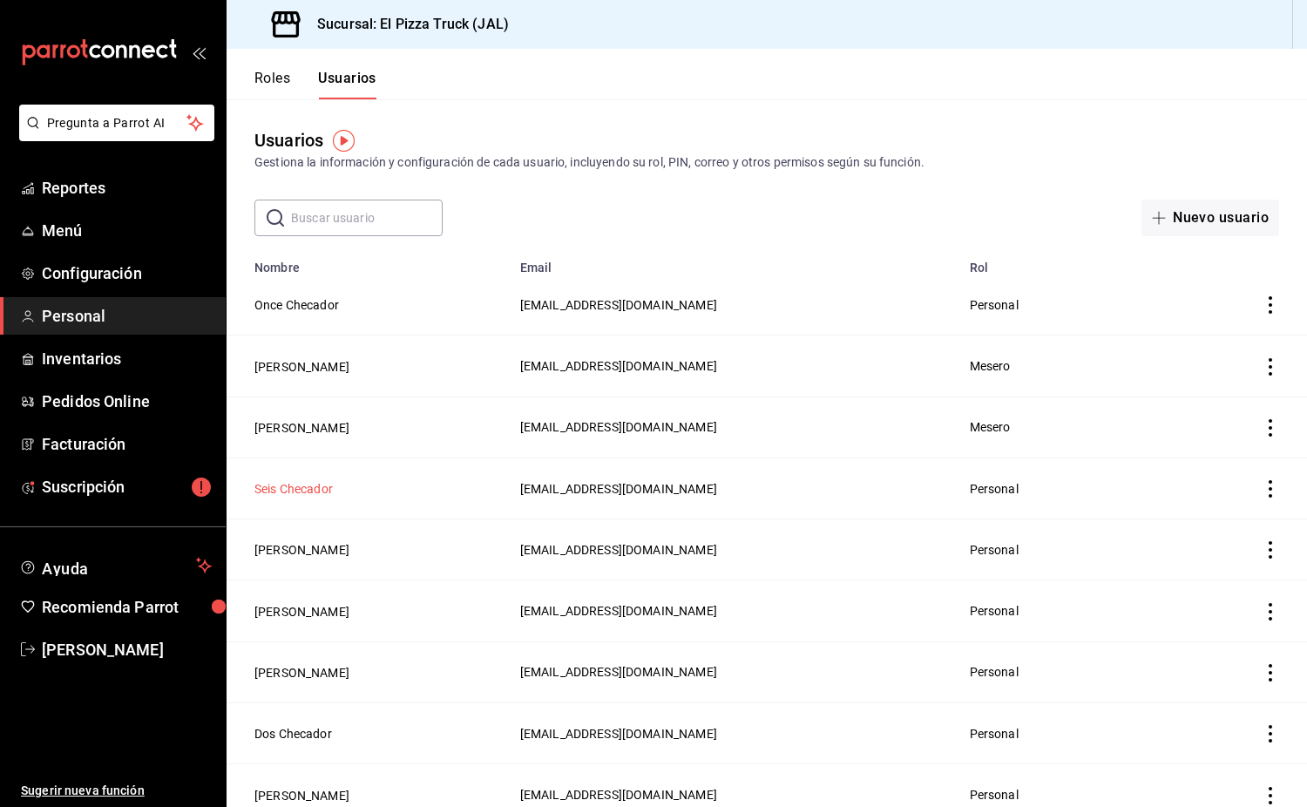
click at [315, 491] on button "Seis Checador" at bounding box center [293, 488] width 78 height 17
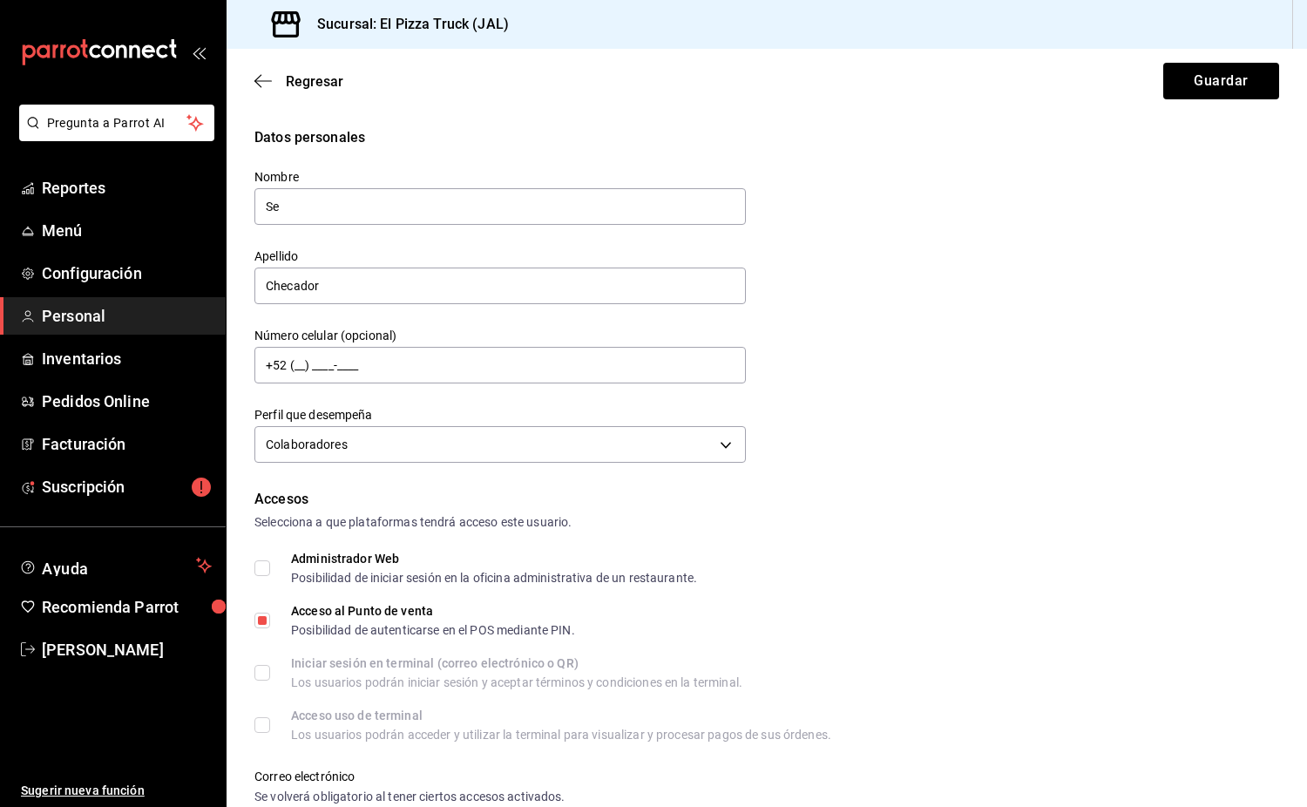
type input "S"
type input "x"
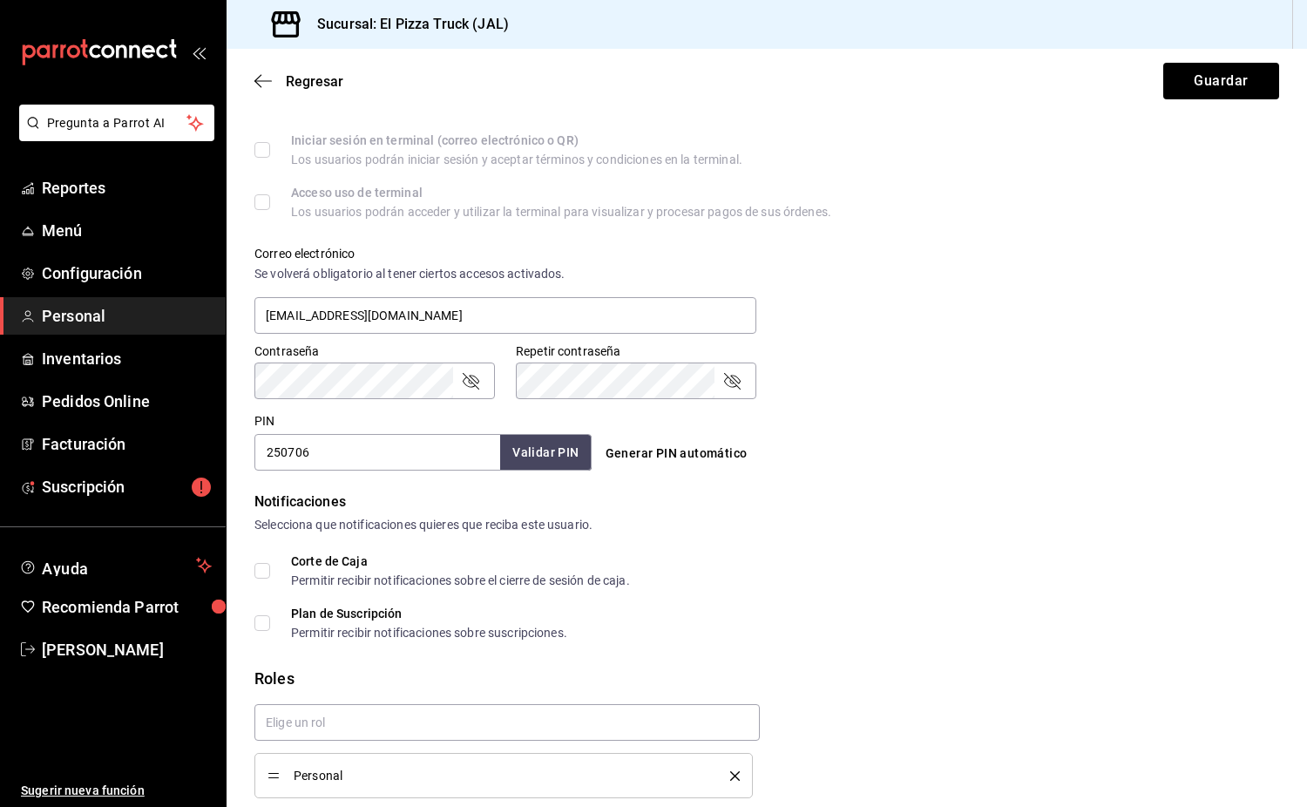
type input "Ximena"
drag, startPoint x: 293, startPoint y: 459, endPoint x: 238, endPoint y: 466, distance: 55.3
click at [238, 466] on div "Datos personales Nombre [PERSON_NAME] Checador Número celular (opcional) +52 (_…" at bounding box center [767, 225] width 1080 height 1242
click at [1176, 78] on button "Guardar" at bounding box center [1221, 81] width 116 height 37
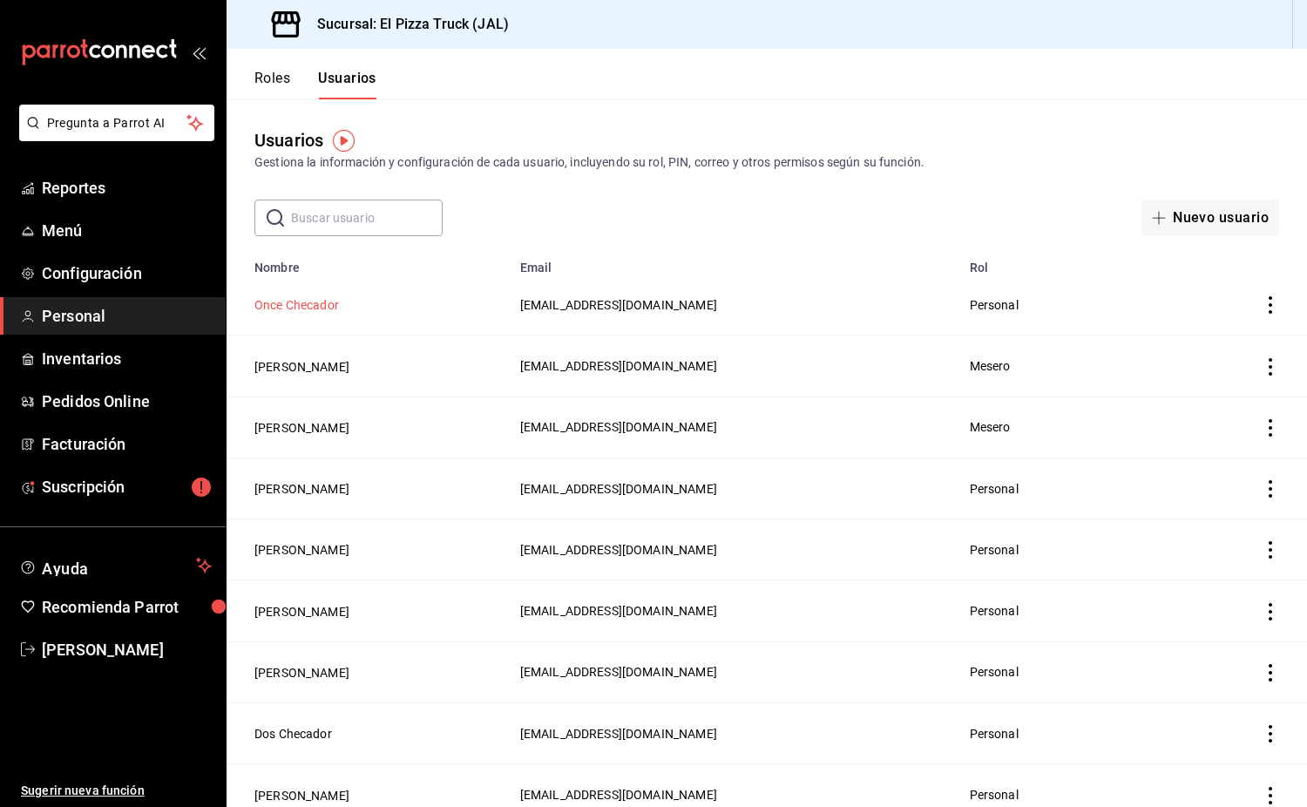
click at [308, 307] on button "Once Checador" at bounding box center [296, 304] width 85 height 17
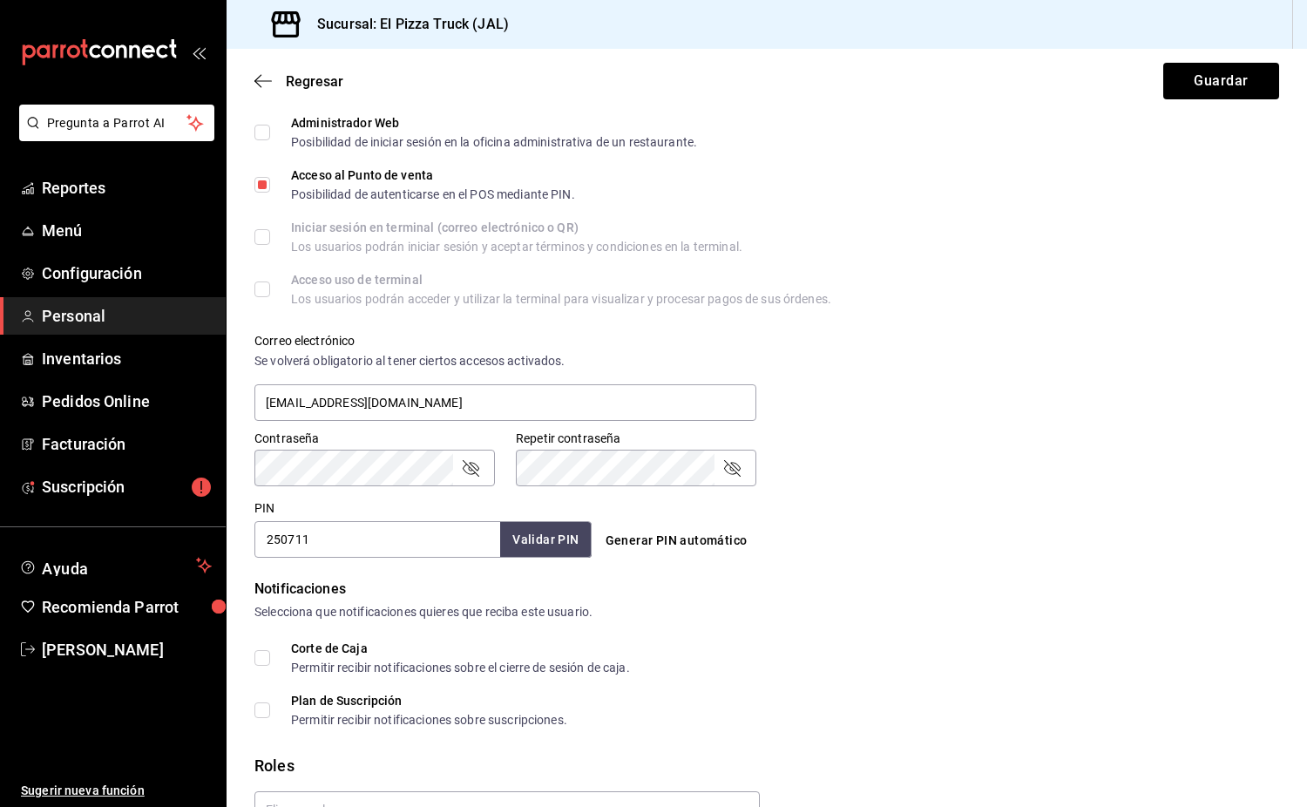
click at [339, 543] on input "250711" at bounding box center [377, 539] width 246 height 37
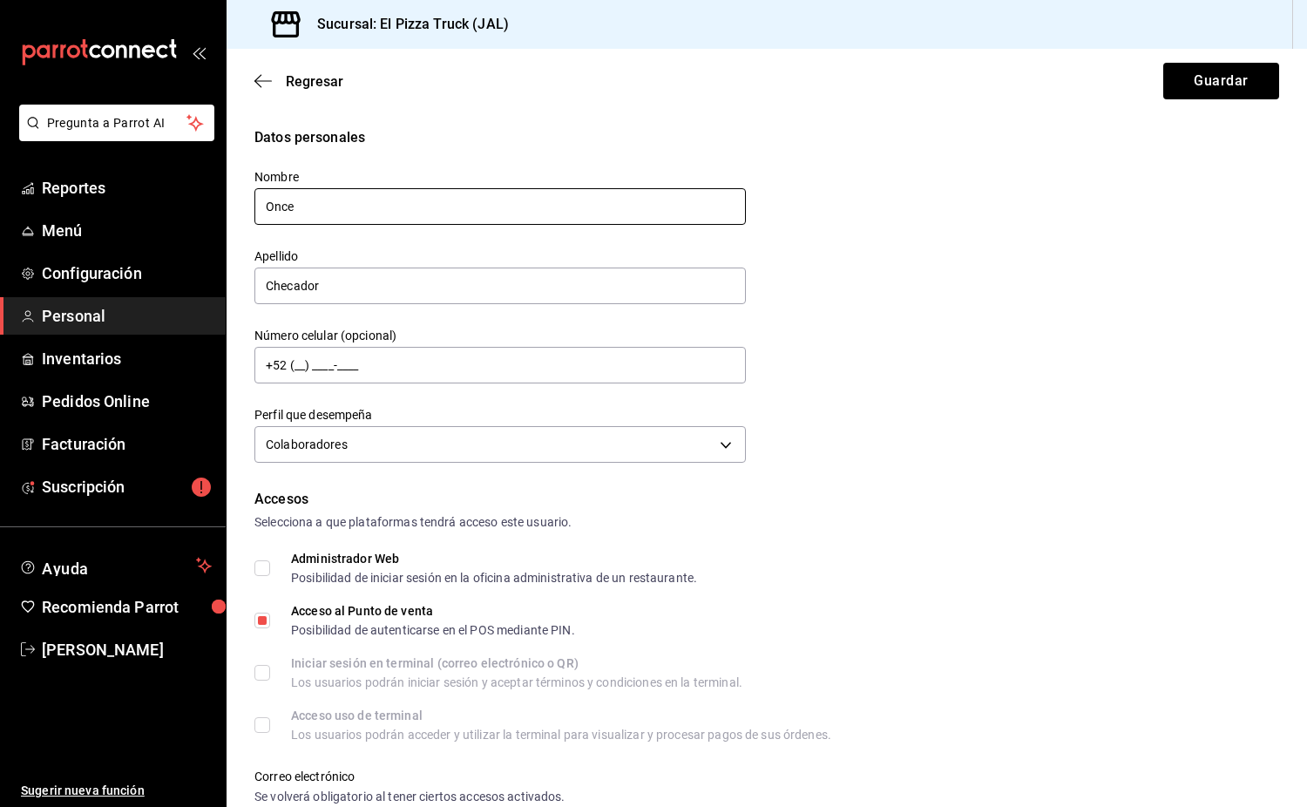
drag, startPoint x: 309, startPoint y: 210, endPoint x: 234, endPoint y: 213, distance: 75.0
click at [234, 213] on div "Nombre Once" at bounding box center [490, 187] width 512 height 79
type input "C"
type input "e"
click at [1163, 63] on button "Guardar" at bounding box center [1221, 81] width 116 height 37
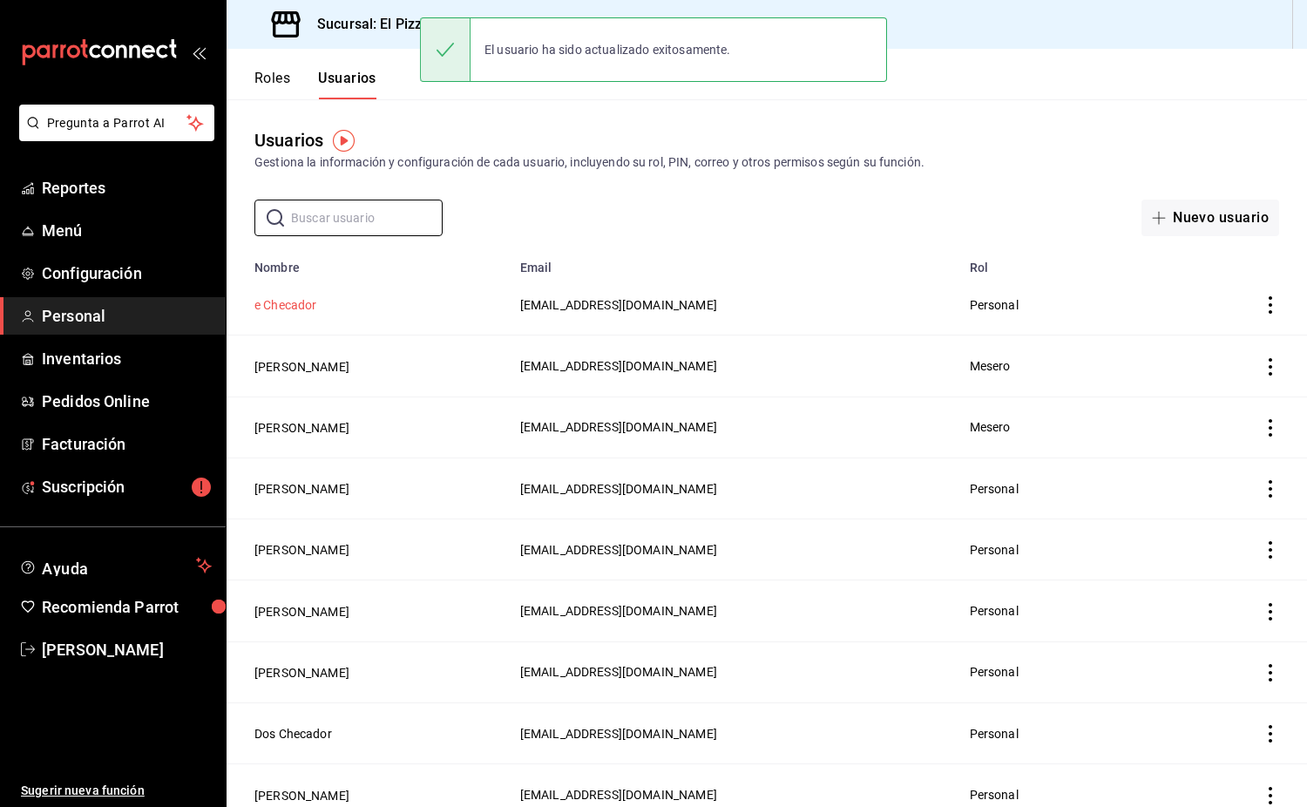
click at [285, 308] on button "e Checador" at bounding box center [285, 304] width 63 height 17
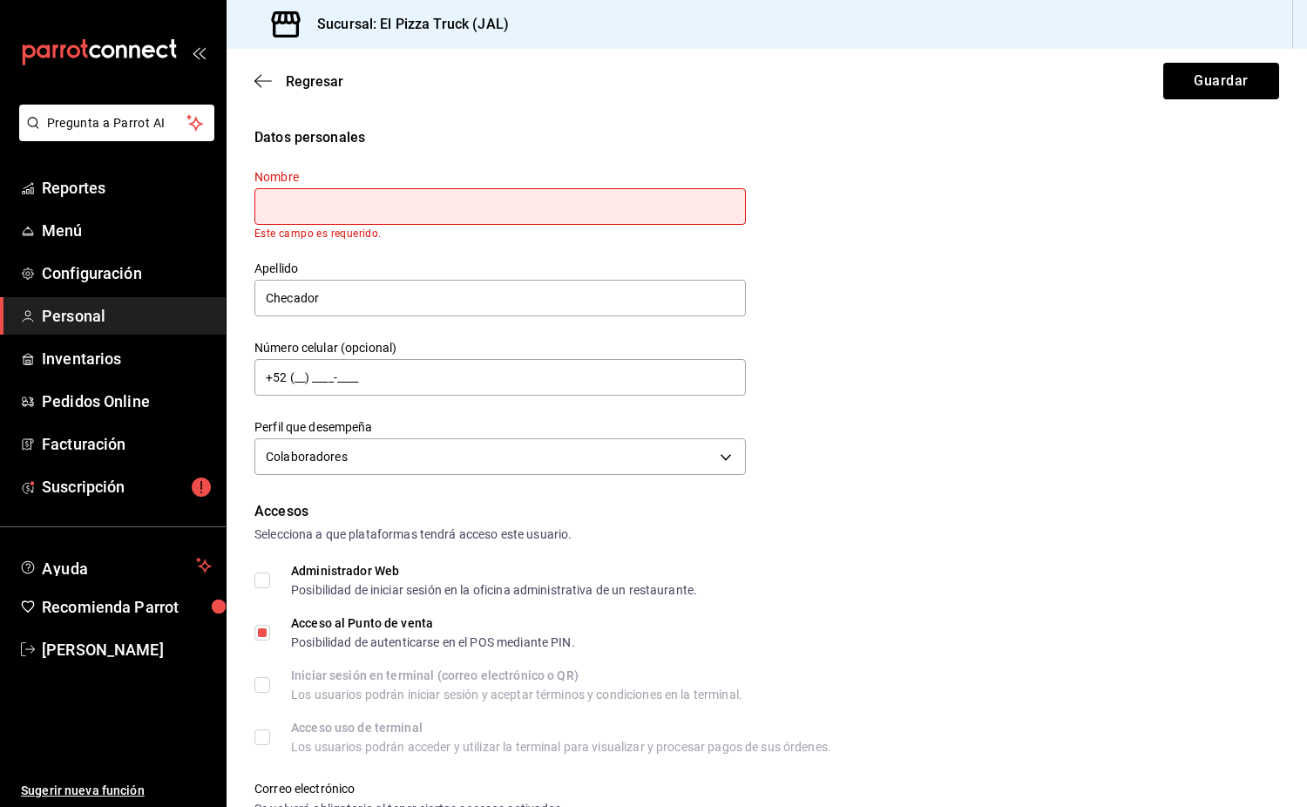
click at [285, 228] on div "Nombre Este campo es requerido. Apellido Checador Número celular (opcional) +52…" at bounding box center [490, 314] width 512 height 332
click at [302, 218] on input "text" at bounding box center [499, 206] width 491 height 37
type input "[DEMOGRAPHIC_DATA]"
click at [915, 445] on div "Datos personales Nombre [PERSON_NAME] Este campo es requerido. Apellido Checado…" at bounding box center [766, 303] width 1025 height 353
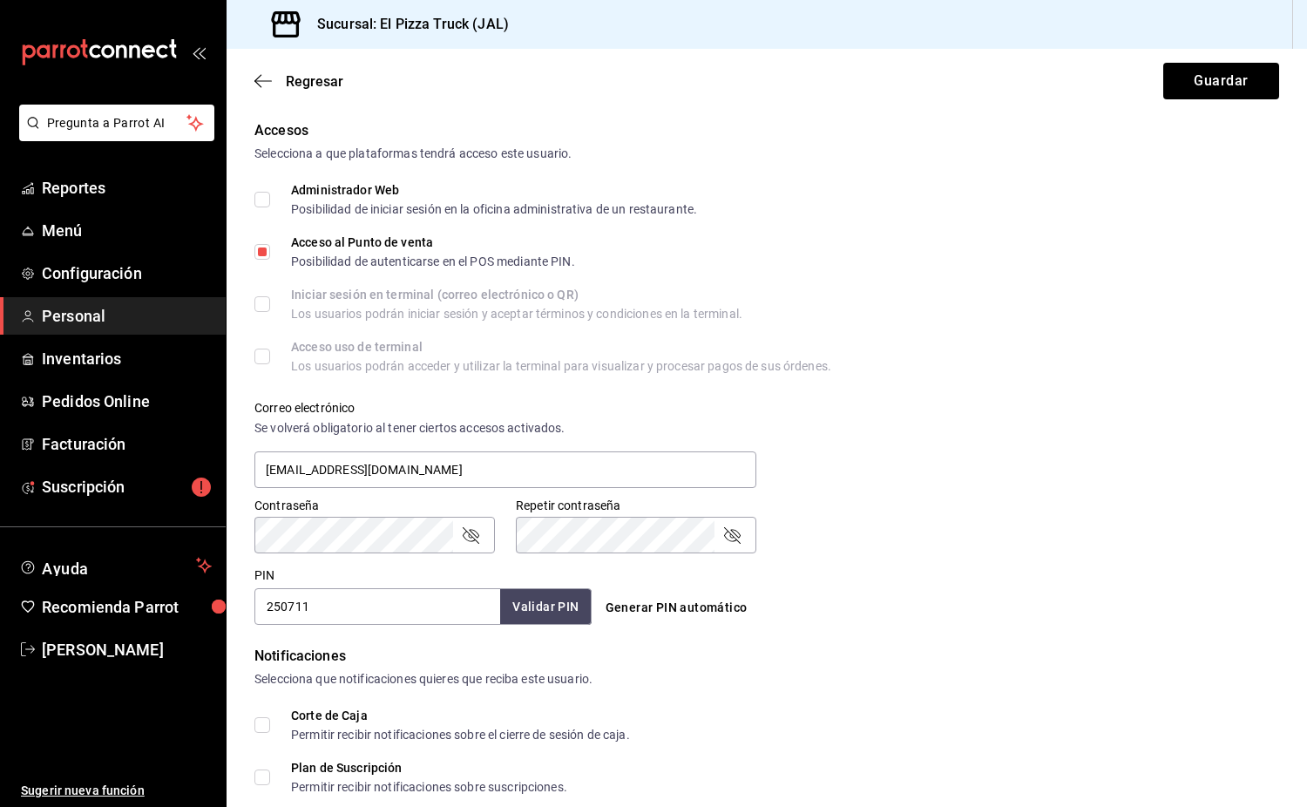
scroll to position [523, 0]
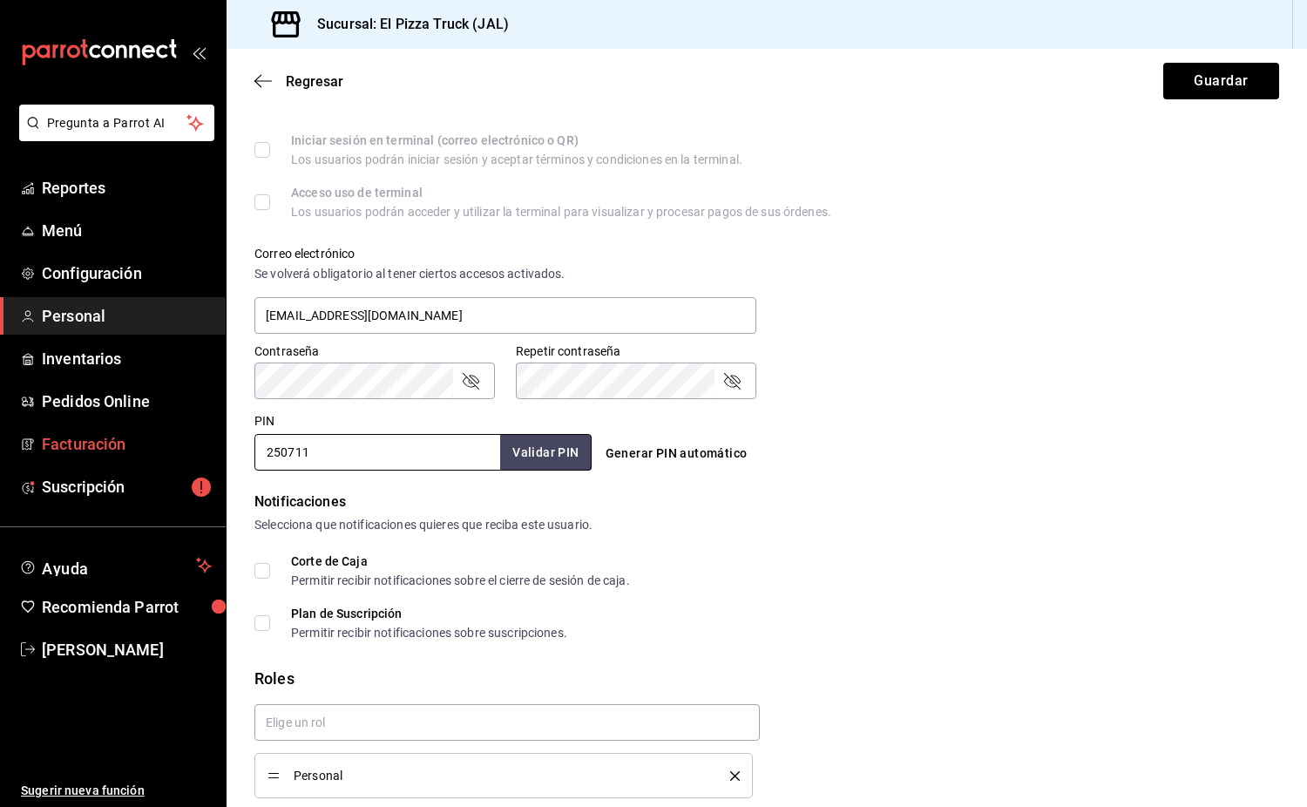
drag, startPoint x: 335, startPoint y: 457, endPoint x: 220, endPoint y: 461, distance: 115.1
click at [220, 461] on div "Pregunta a Parrot AI Reportes Menú Configuración Personal Inventarios Pedidos O…" at bounding box center [653, 403] width 1307 height 807
click at [1252, 64] on button "Guardar" at bounding box center [1221, 81] width 116 height 37
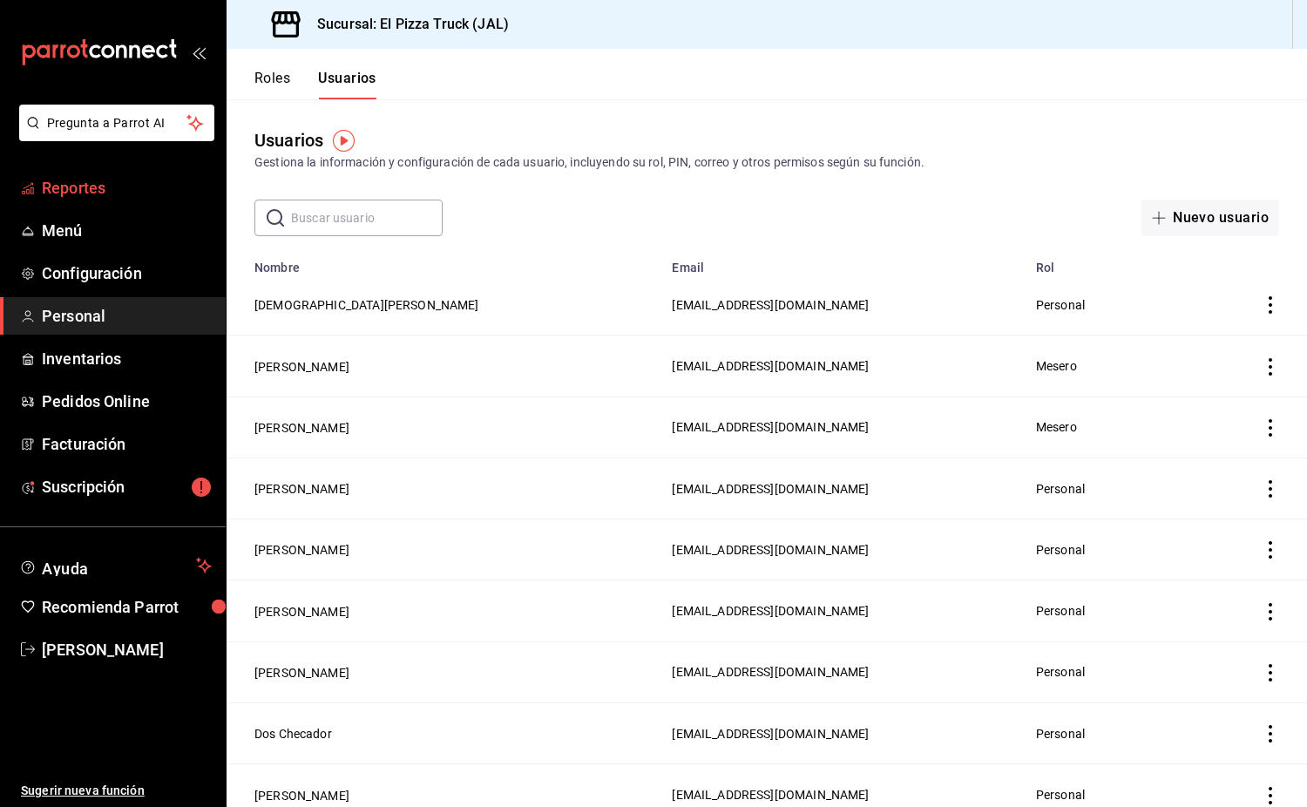
click at [70, 184] on span "Reportes" at bounding box center [127, 188] width 170 height 24
